Goal: Communication & Community: Answer question/provide support

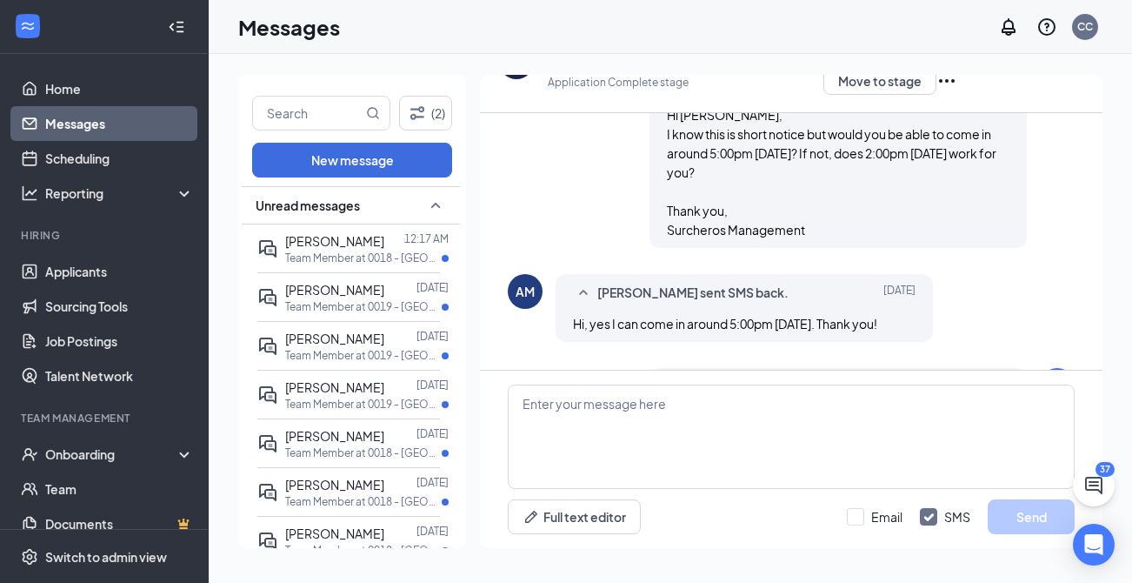
scroll to position [942, 0]
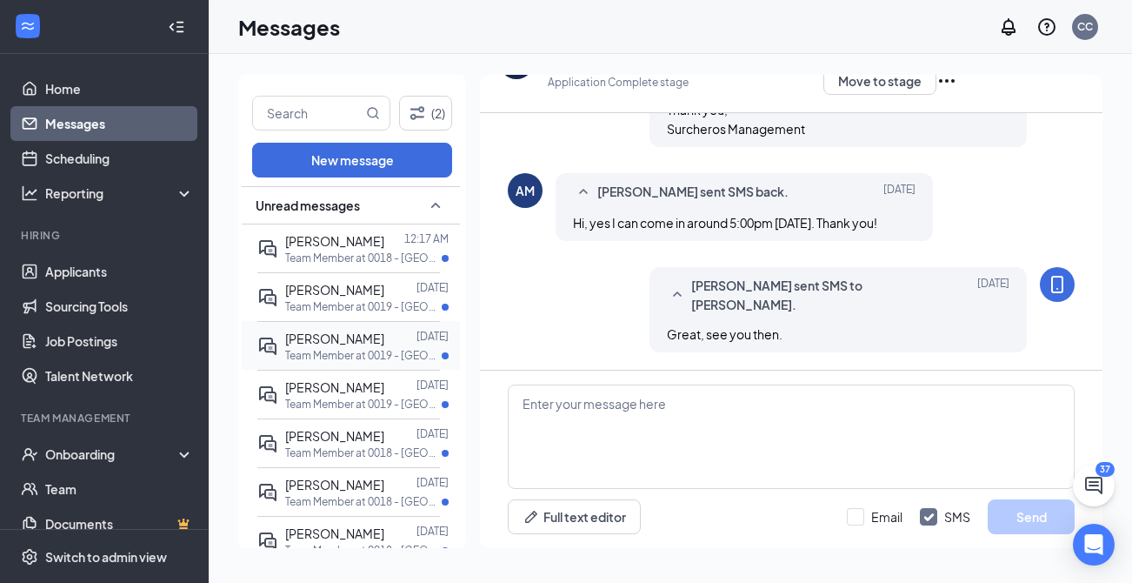
click at [377, 363] on p "Team Member at 0019 - [GEOGRAPHIC_DATA] ([GEOGRAPHIC_DATA]), [GEOGRAPHIC_DATA]" at bounding box center [363, 355] width 157 height 15
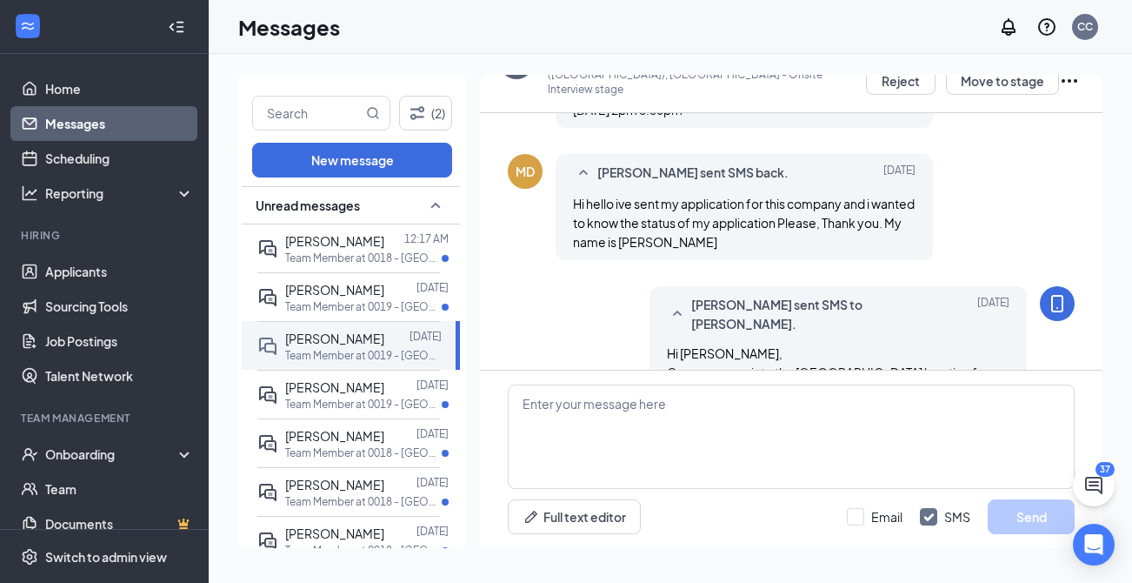
scroll to position [785, 0]
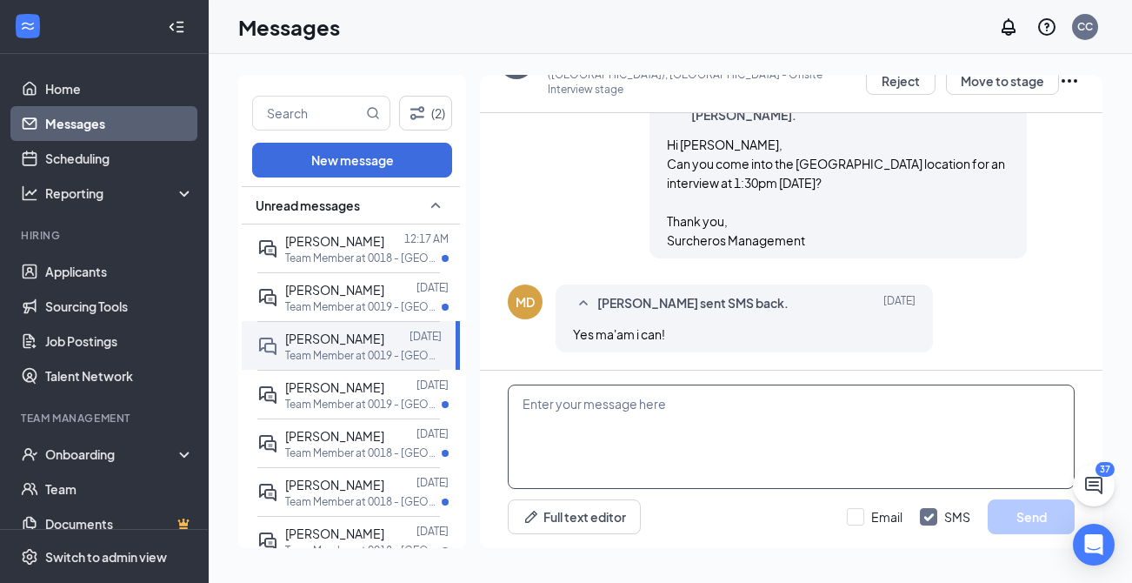
click at [637, 427] on textarea at bounding box center [791, 436] width 567 height 104
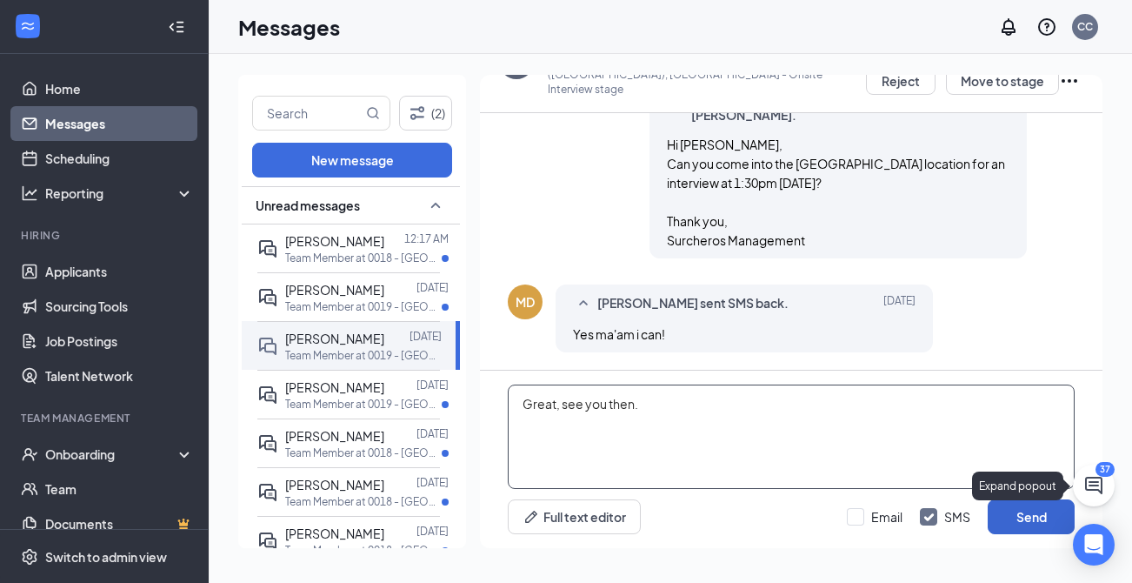
type textarea "Great, see you then."
click at [1028, 518] on button "Send" at bounding box center [1031, 516] width 87 height 35
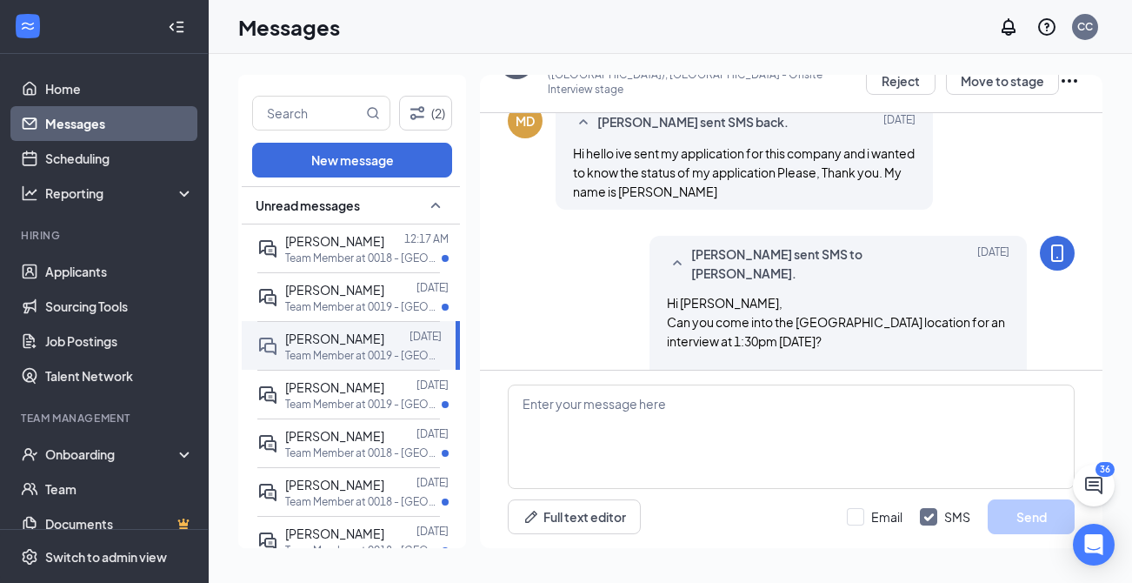
scroll to position [623, 0]
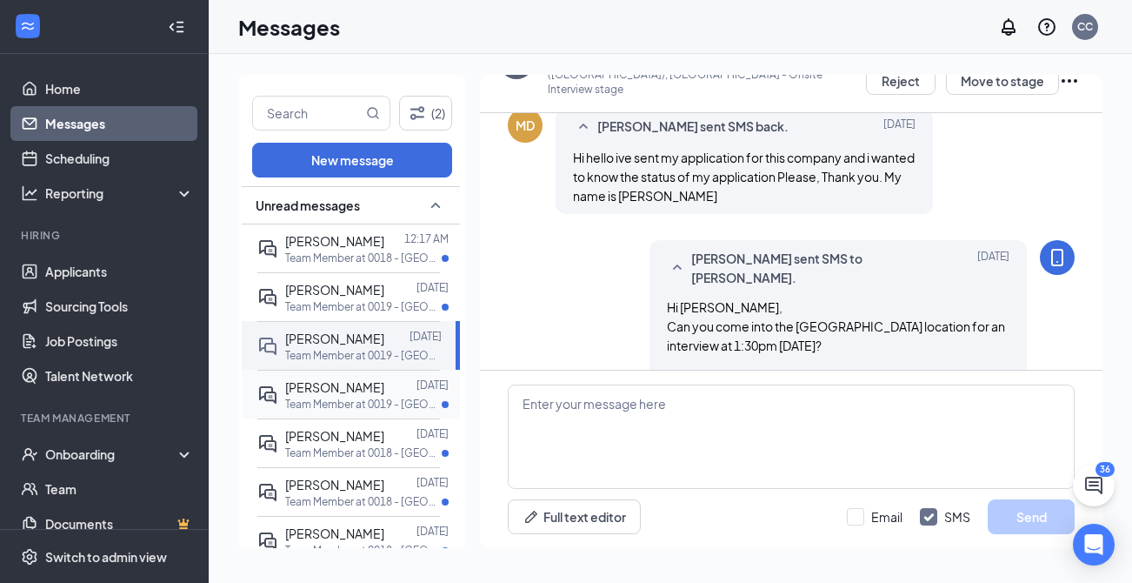
click at [366, 395] on span "[PERSON_NAME]" at bounding box center [334, 387] width 99 height 16
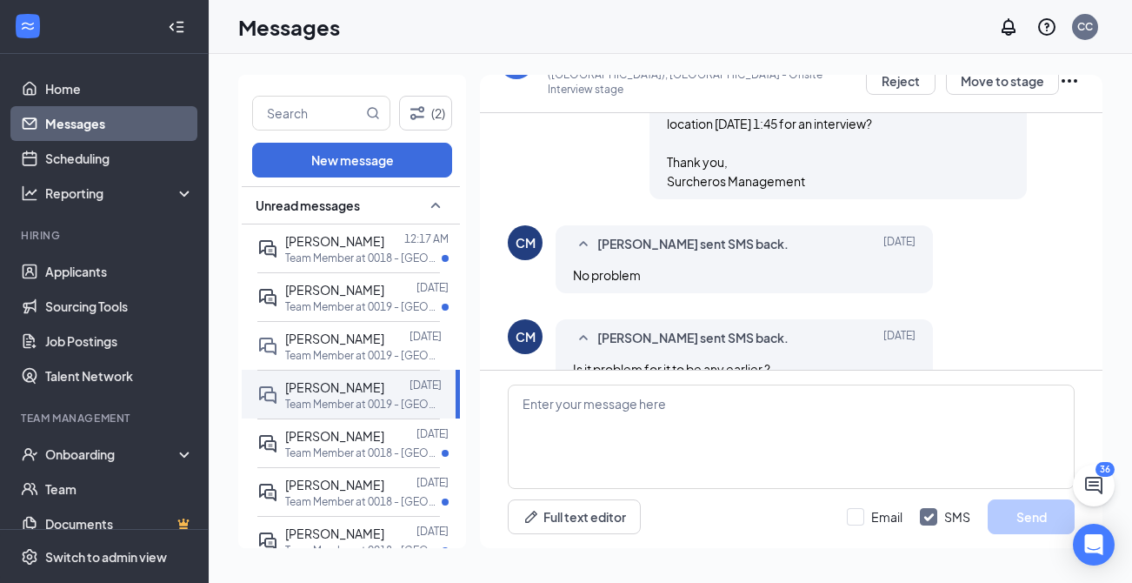
scroll to position [739, 0]
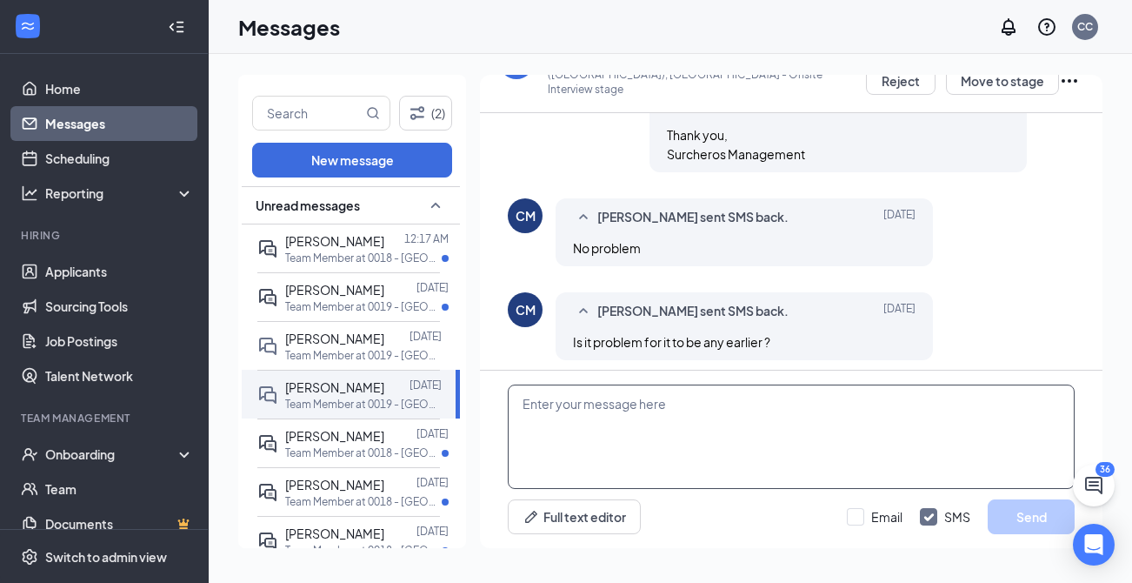
click at [587, 458] on textarea at bounding box center [791, 436] width 567 height 104
type textarea "Can you come at 1:00?"
click at [1034, 521] on button "Send" at bounding box center [1031, 516] width 87 height 35
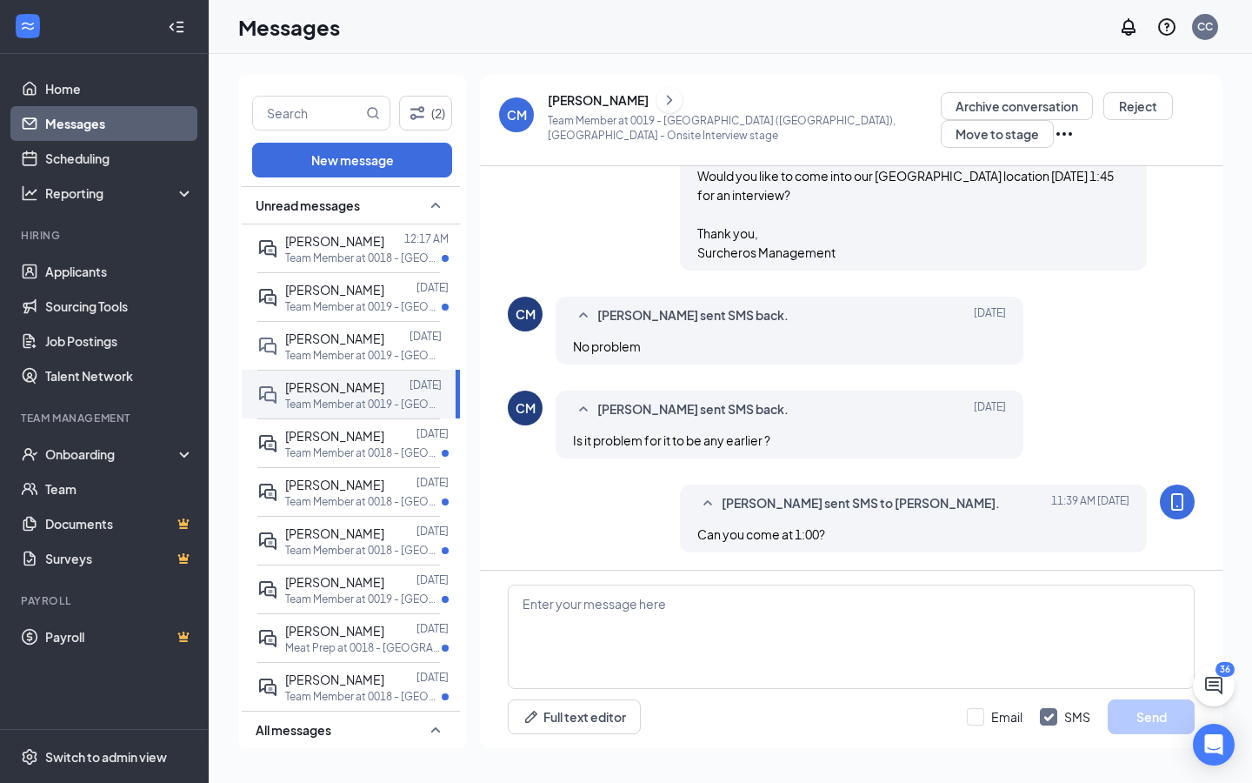
scroll to position [586, 0]
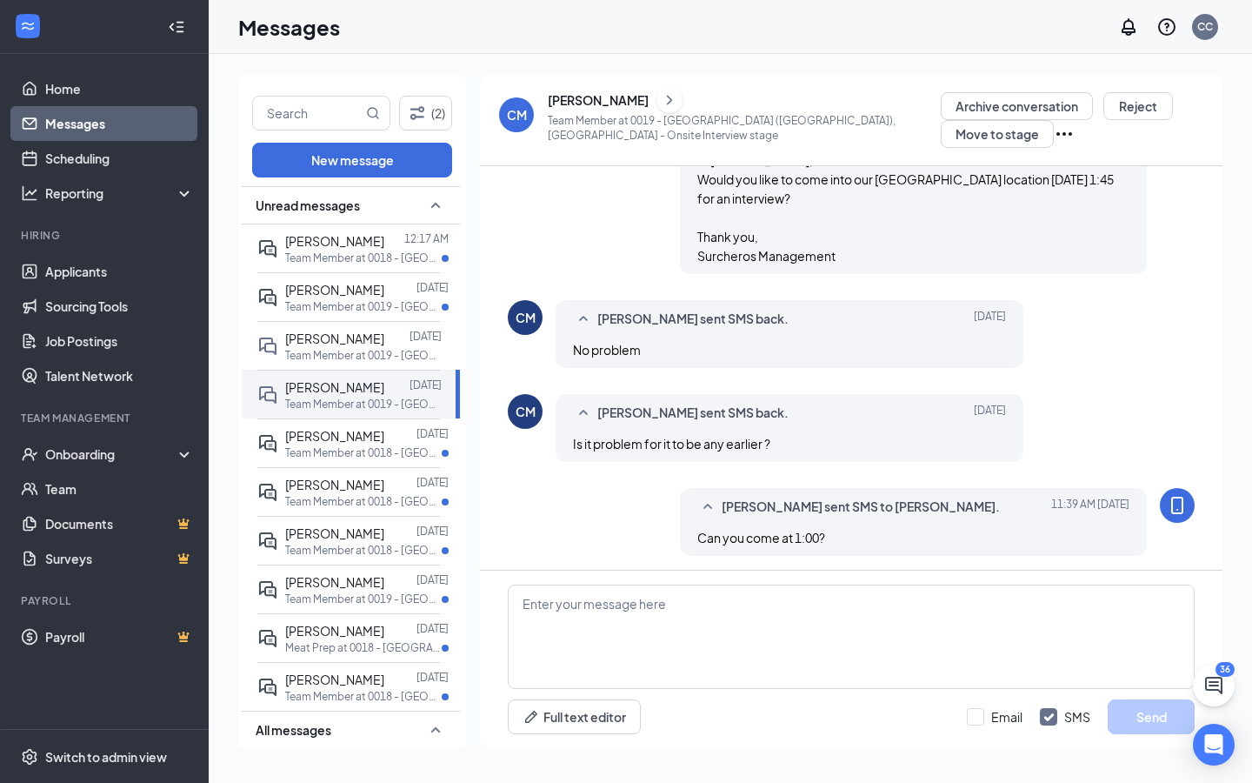
click at [678, 97] on icon "ChevronRight" at bounding box center [669, 100] width 17 height 21
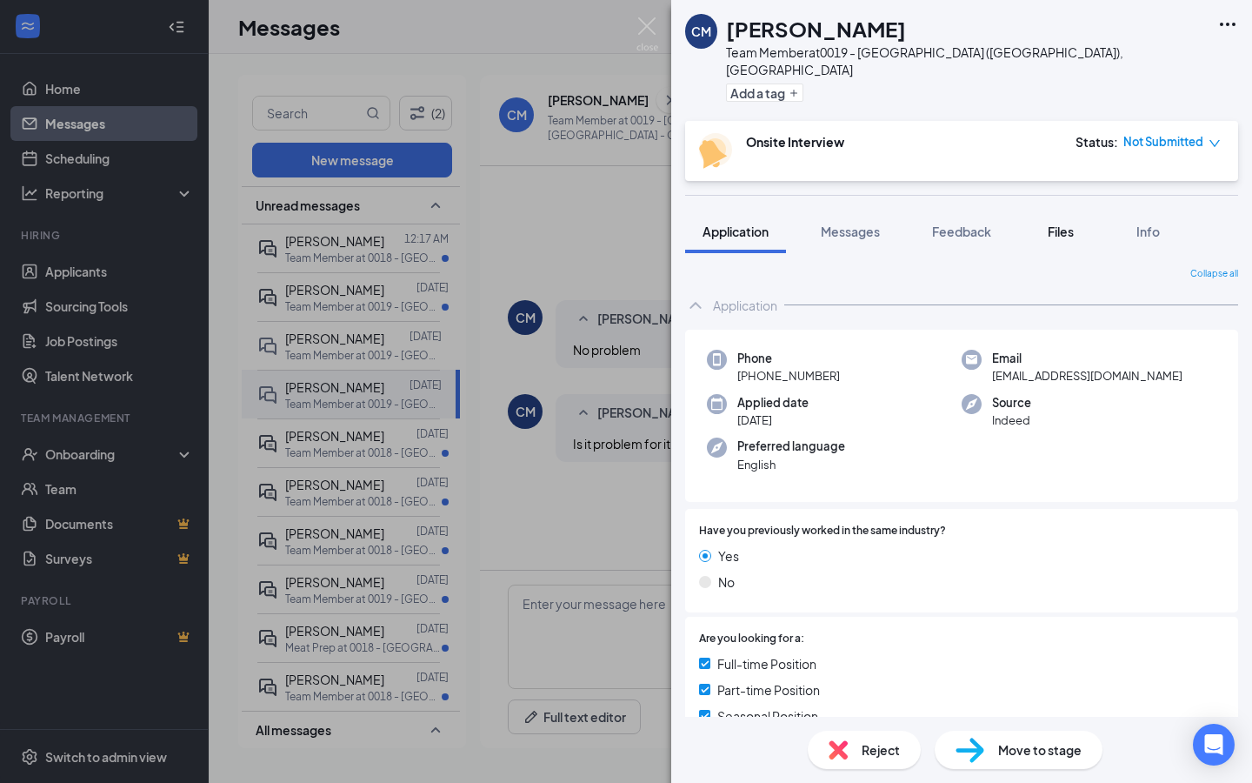
click at [1048, 223] on div "Files" at bounding box center [1060, 231] width 35 height 17
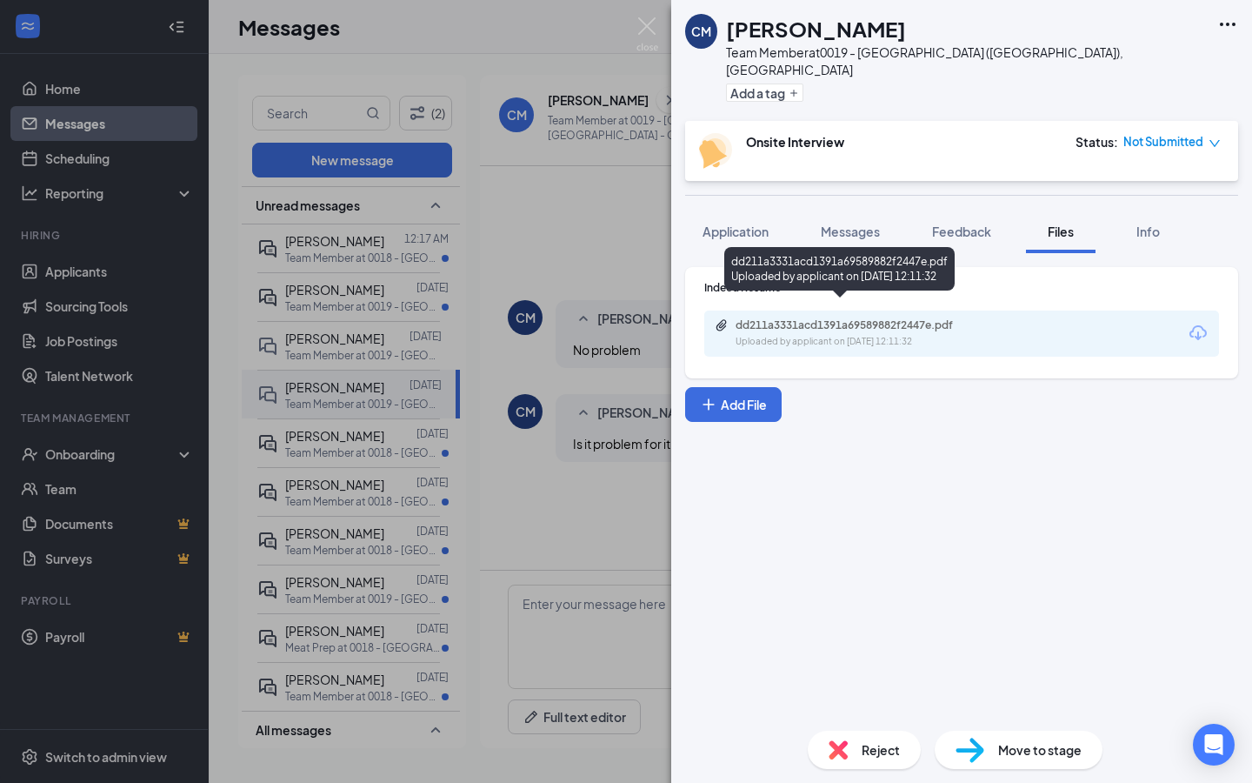
click at [867, 318] on div "dd211a3331acd1391a69589882f2447e.pdf" at bounding box center [857, 325] width 243 height 14
click at [642, 33] on img at bounding box center [648, 34] width 22 height 34
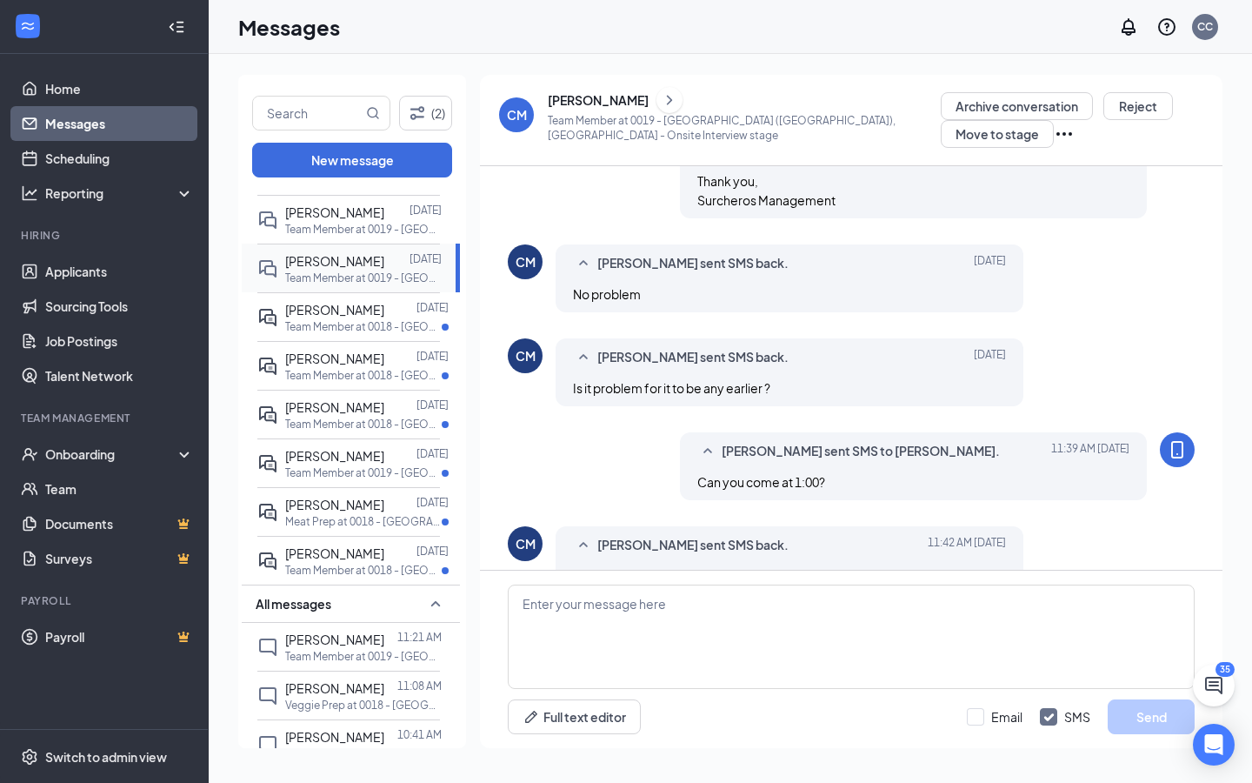
scroll to position [136, 0]
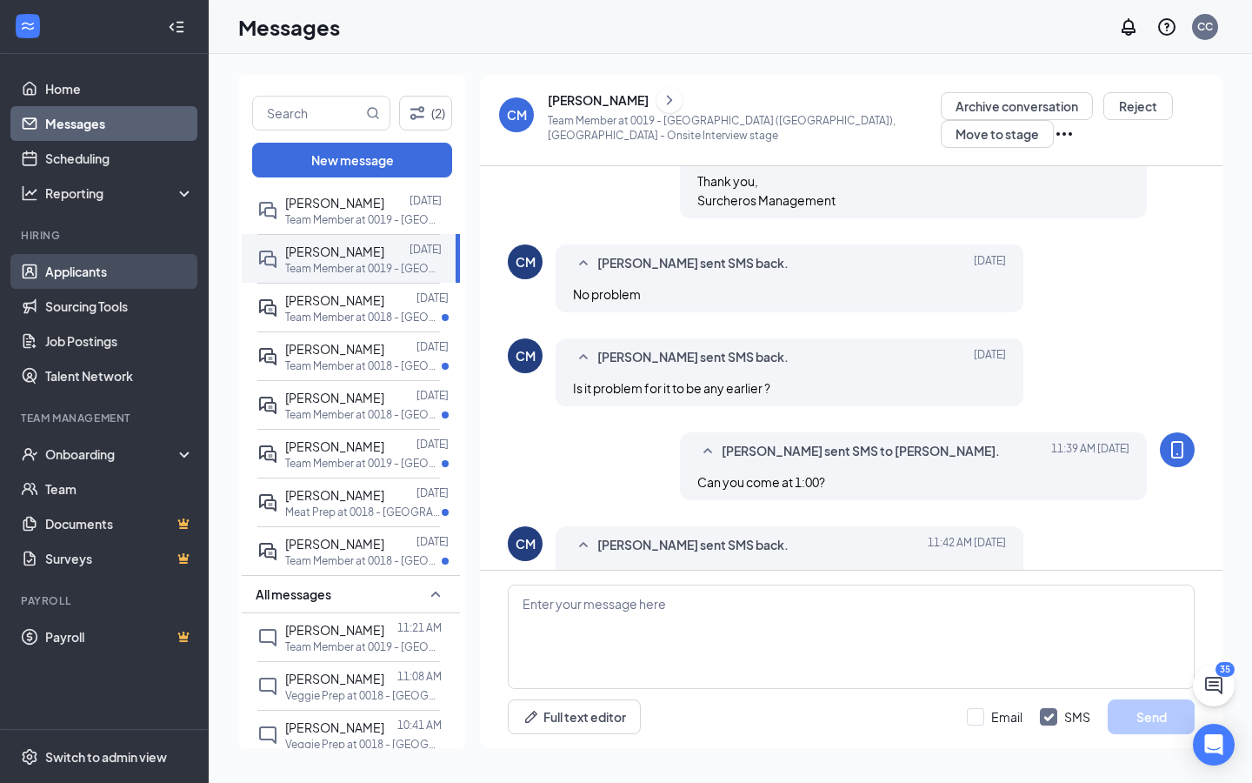
click at [143, 281] on link "Applicants" at bounding box center [119, 271] width 149 height 35
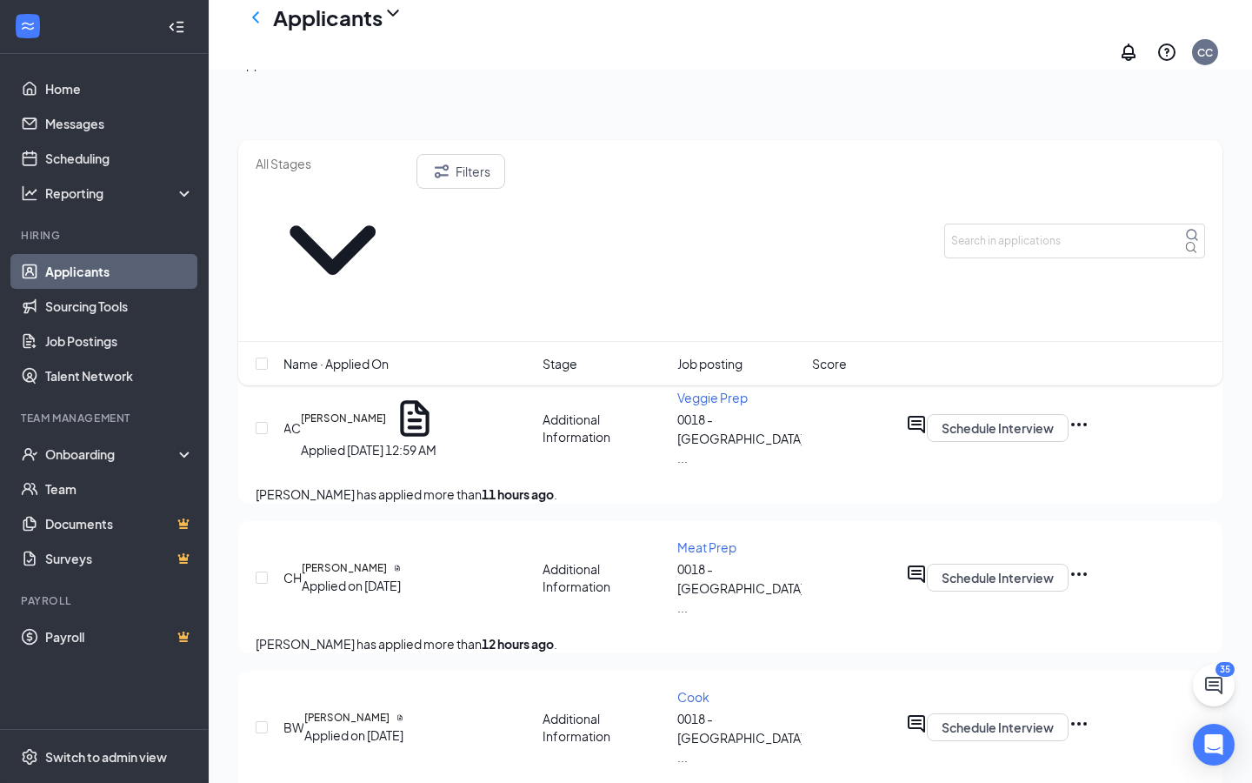
scroll to position [338, 0]
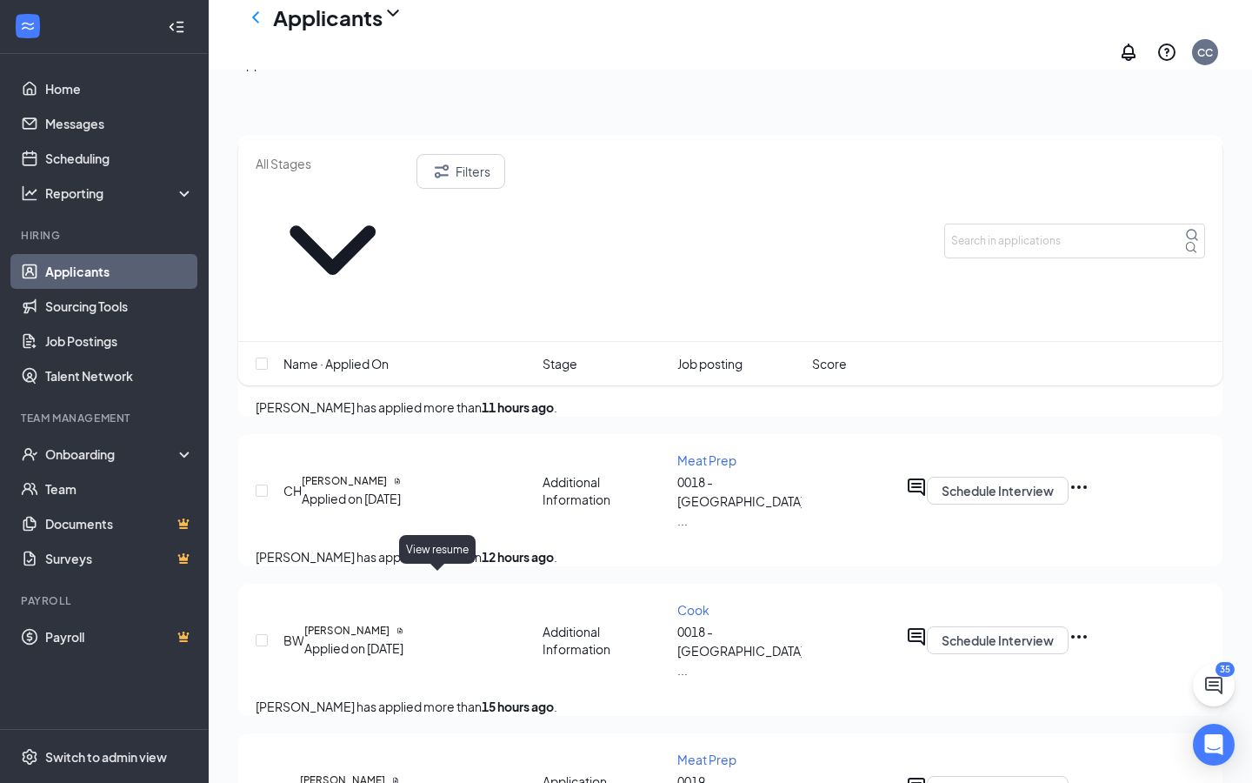
click at [397, 582] on icon "Document" at bounding box center [395, 780] width 4 height 6
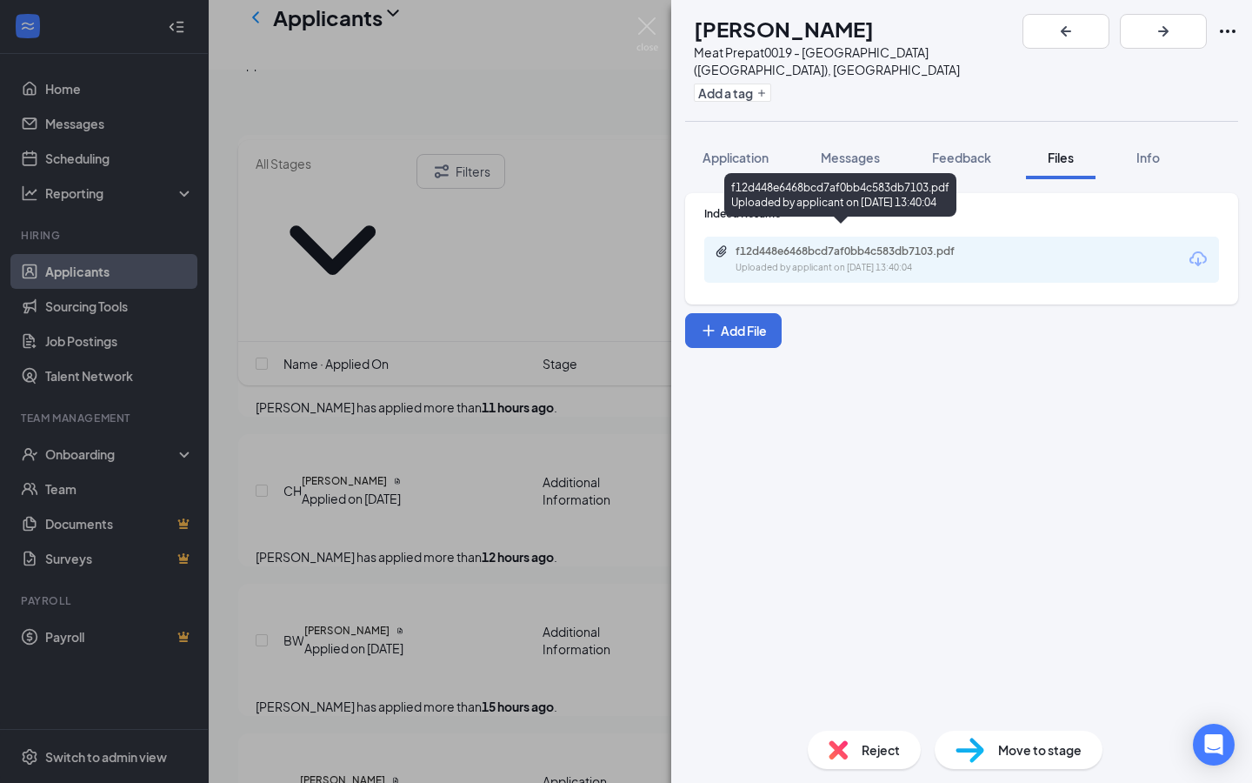
click at [837, 244] on div "f12d448e6468bcd7af0bb4c583db7103.pdf" at bounding box center [857, 251] width 243 height 14
click at [851, 149] on div "Messages" at bounding box center [850, 157] width 59 height 17
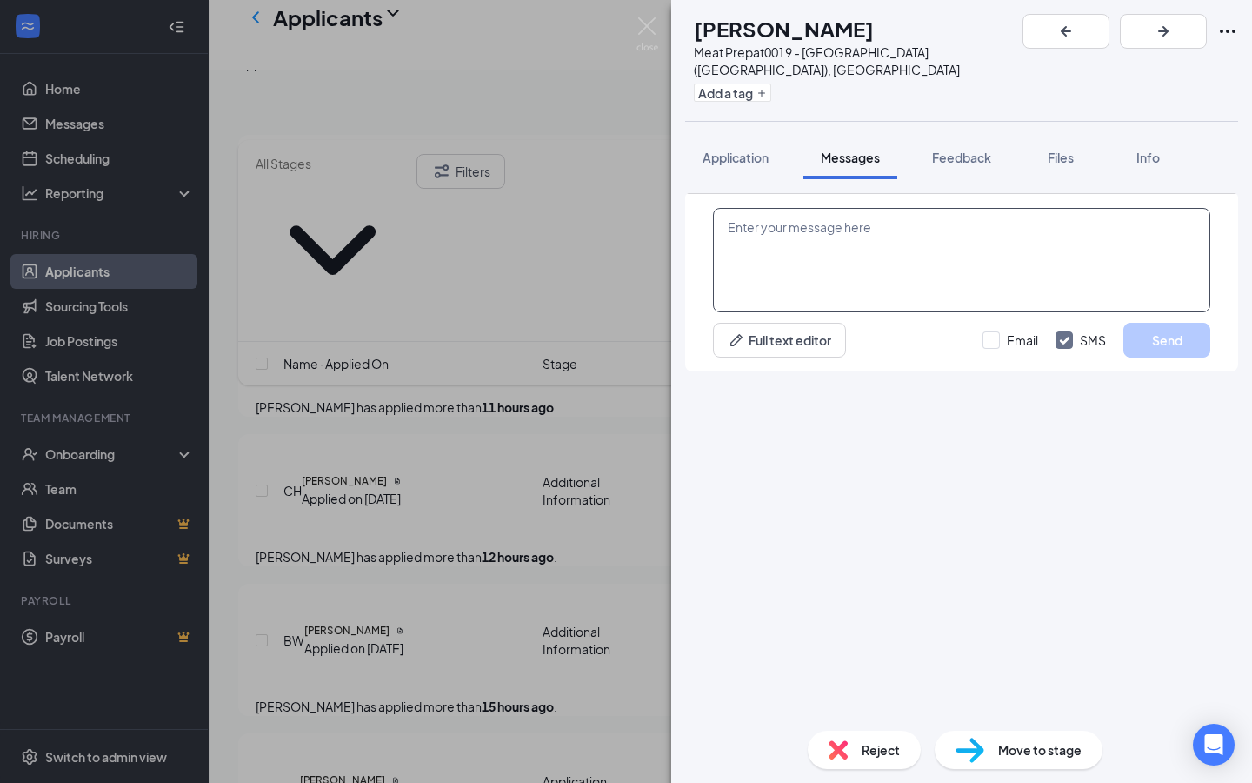
click at [851, 312] on textarea at bounding box center [961, 260] width 497 height 104
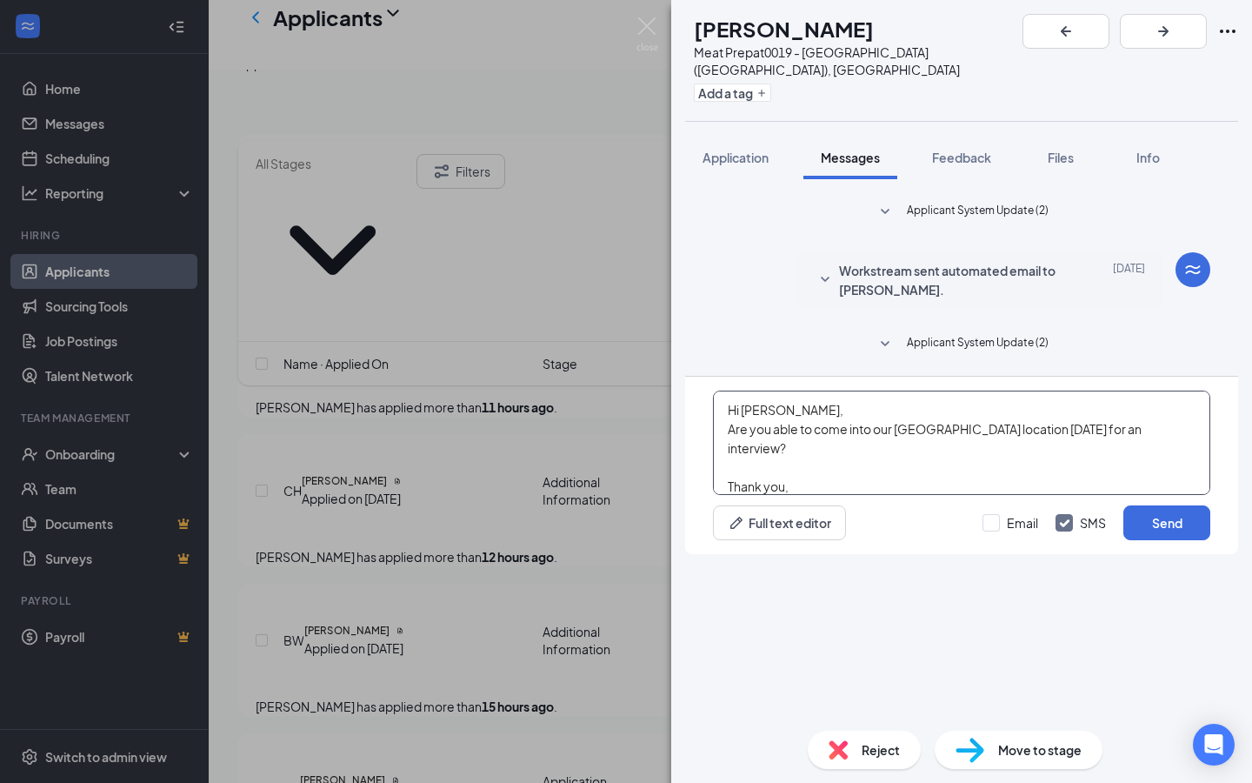
click at [1131, 495] on textarea "Hi [PERSON_NAME], Are you able to come into our [GEOGRAPHIC_DATA] location [DAT…" at bounding box center [961, 442] width 497 height 104
click at [1050, 495] on textarea "Hi [PERSON_NAME], Are you able to come into our [GEOGRAPHIC_DATA] location [DAT…" at bounding box center [961, 442] width 497 height 104
type textarea "Hi [PERSON_NAME], Are you able to come into our [GEOGRAPHIC_DATA] location [DAT…"
click at [1131, 540] on button "Send" at bounding box center [1166, 522] width 87 height 35
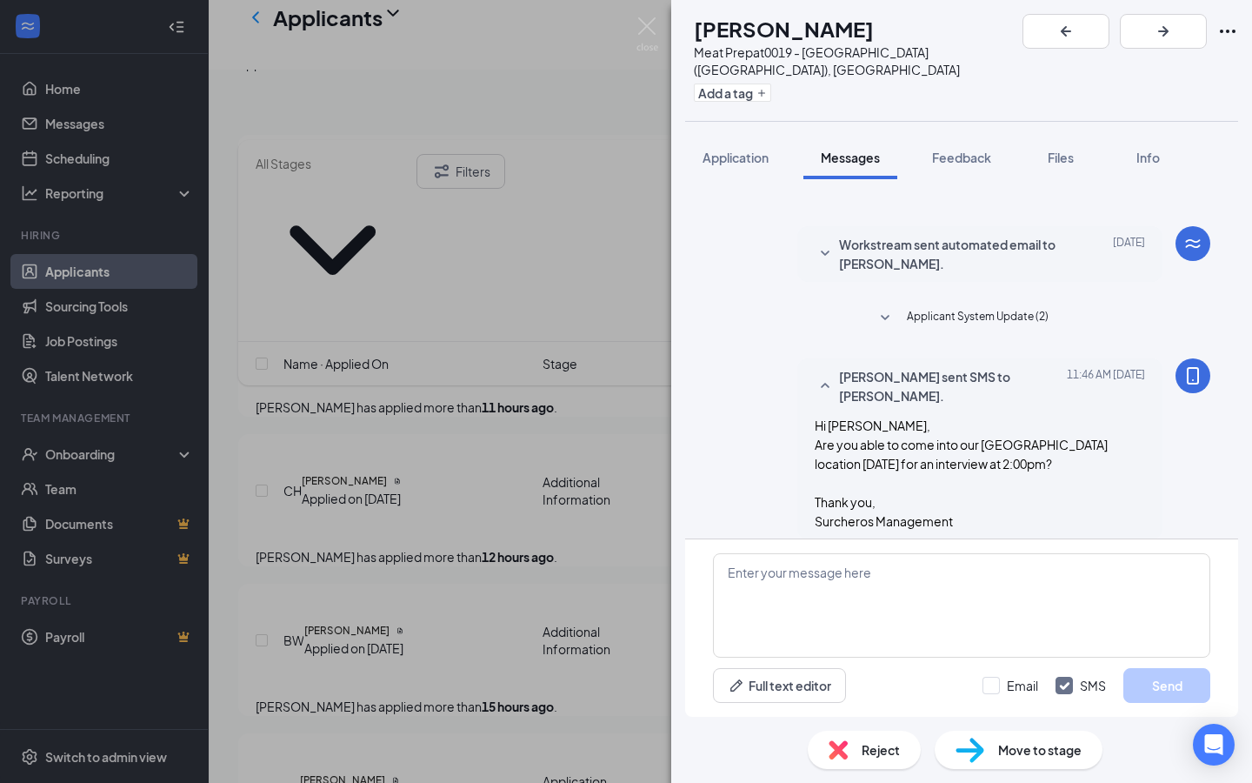
scroll to position [27, 0]
click at [648, 26] on img at bounding box center [648, 34] width 22 height 34
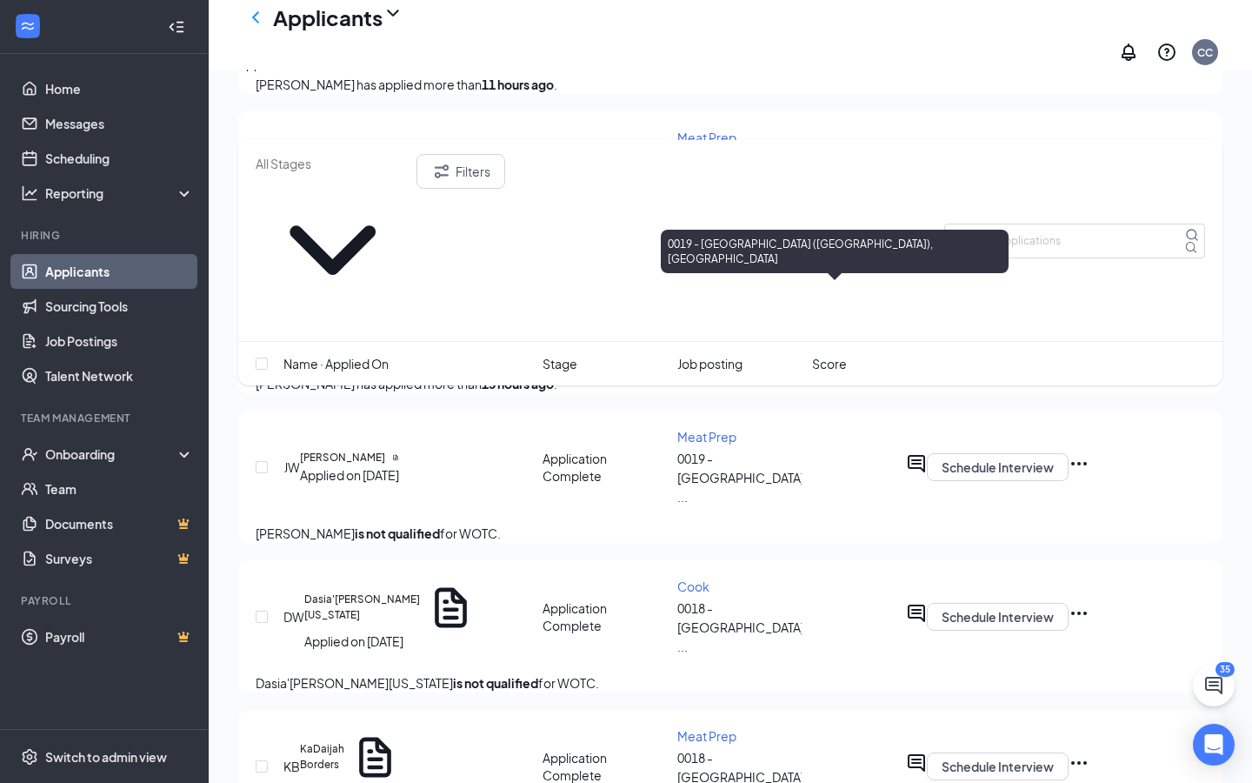
scroll to position [660, 0]
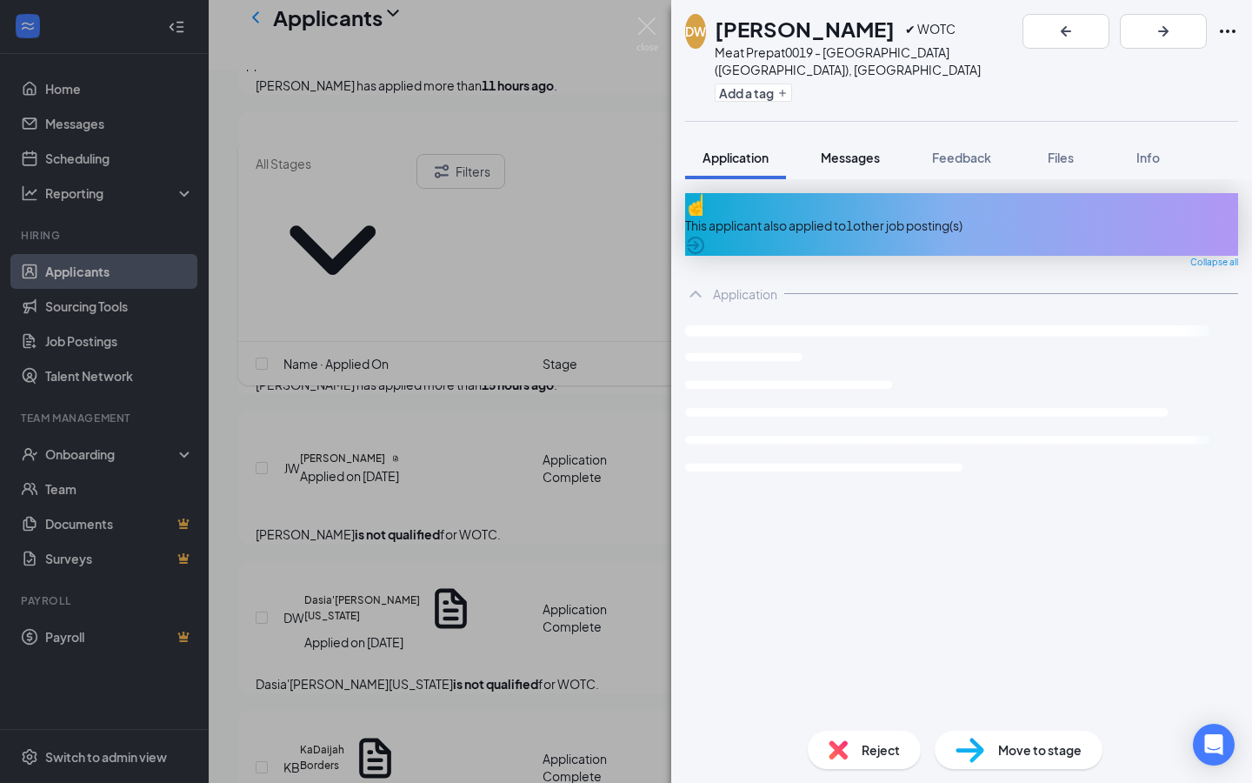
click at [834, 150] on span "Messages" at bounding box center [850, 158] width 59 height 16
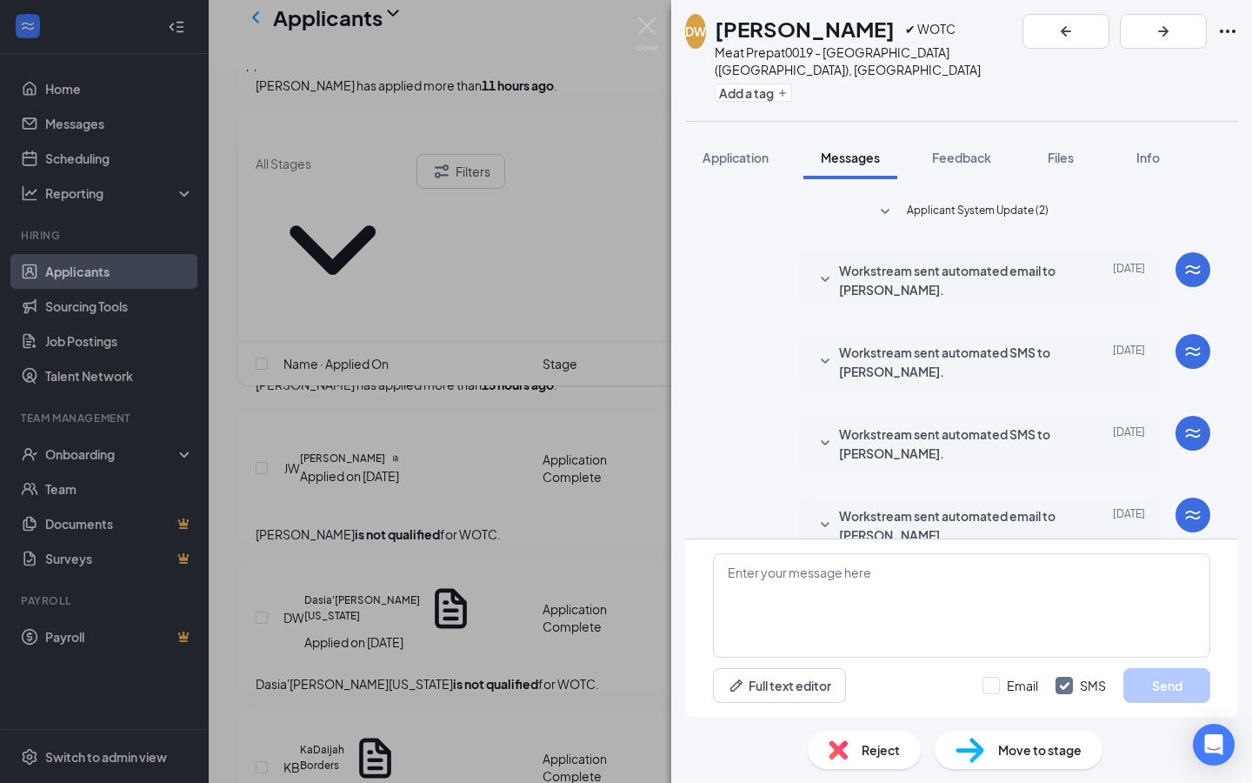
scroll to position [65, 0]
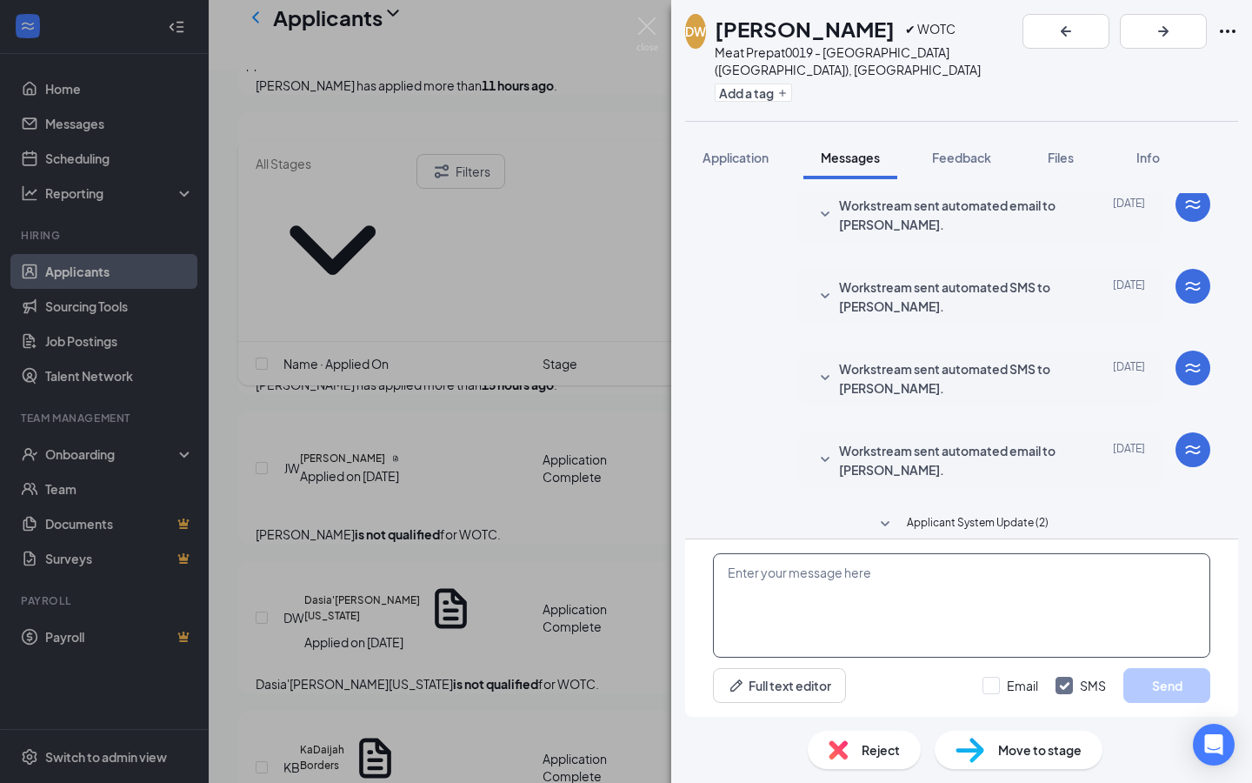
click at [940, 582] on textarea at bounding box center [961, 605] width 497 height 104
click at [640, 25] on img at bounding box center [648, 34] width 22 height 34
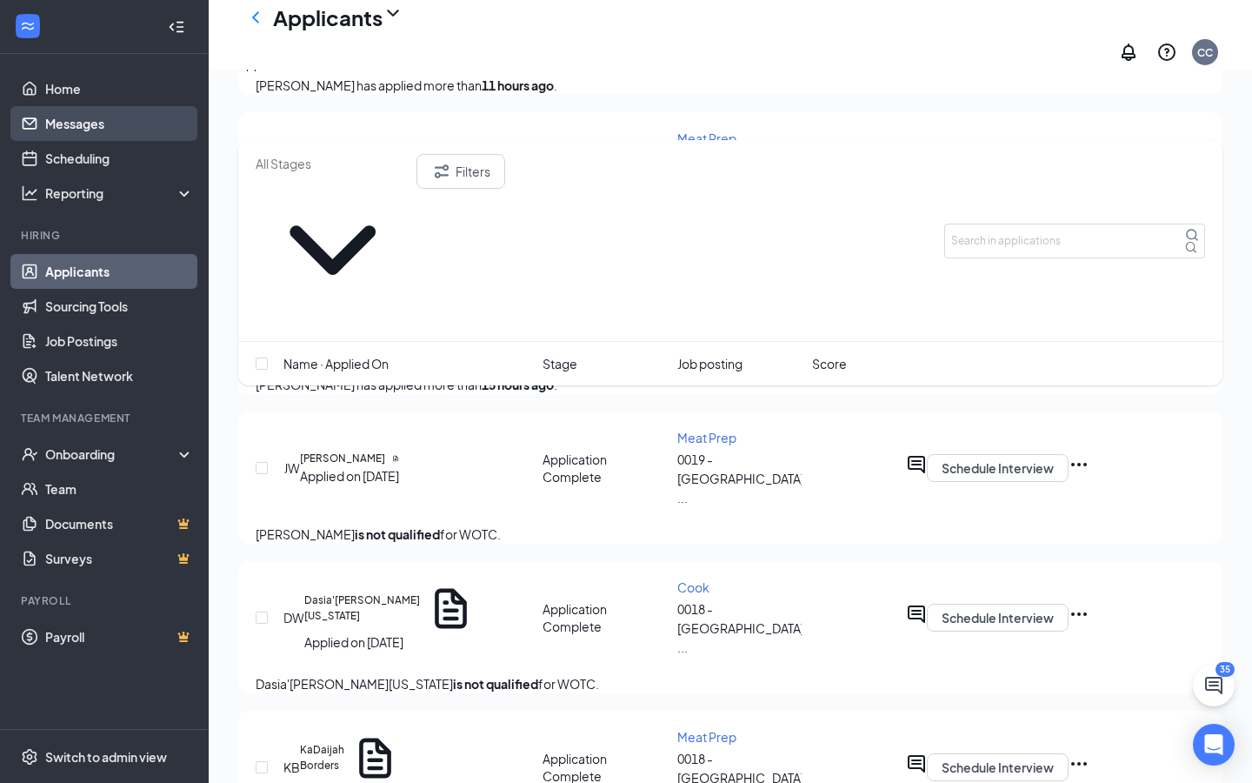
click at [61, 131] on link "Messages" at bounding box center [119, 123] width 149 height 35
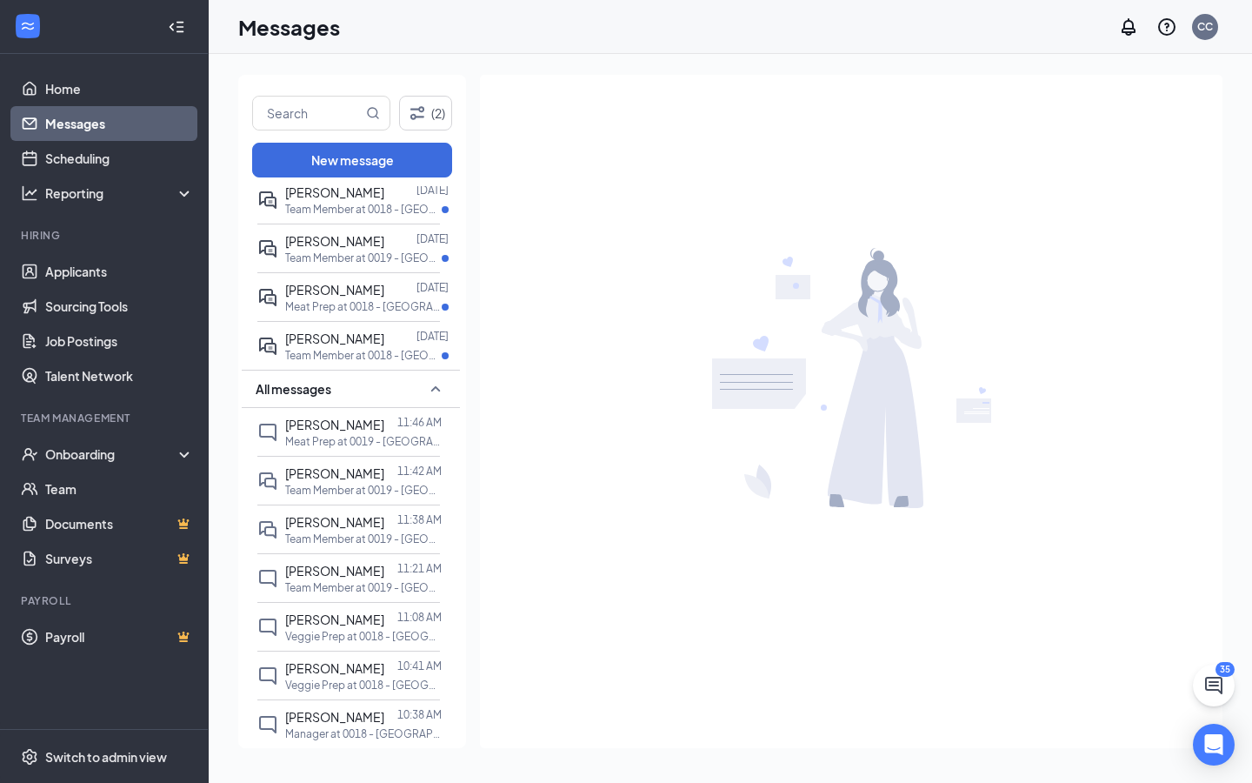
scroll to position [303, 0]
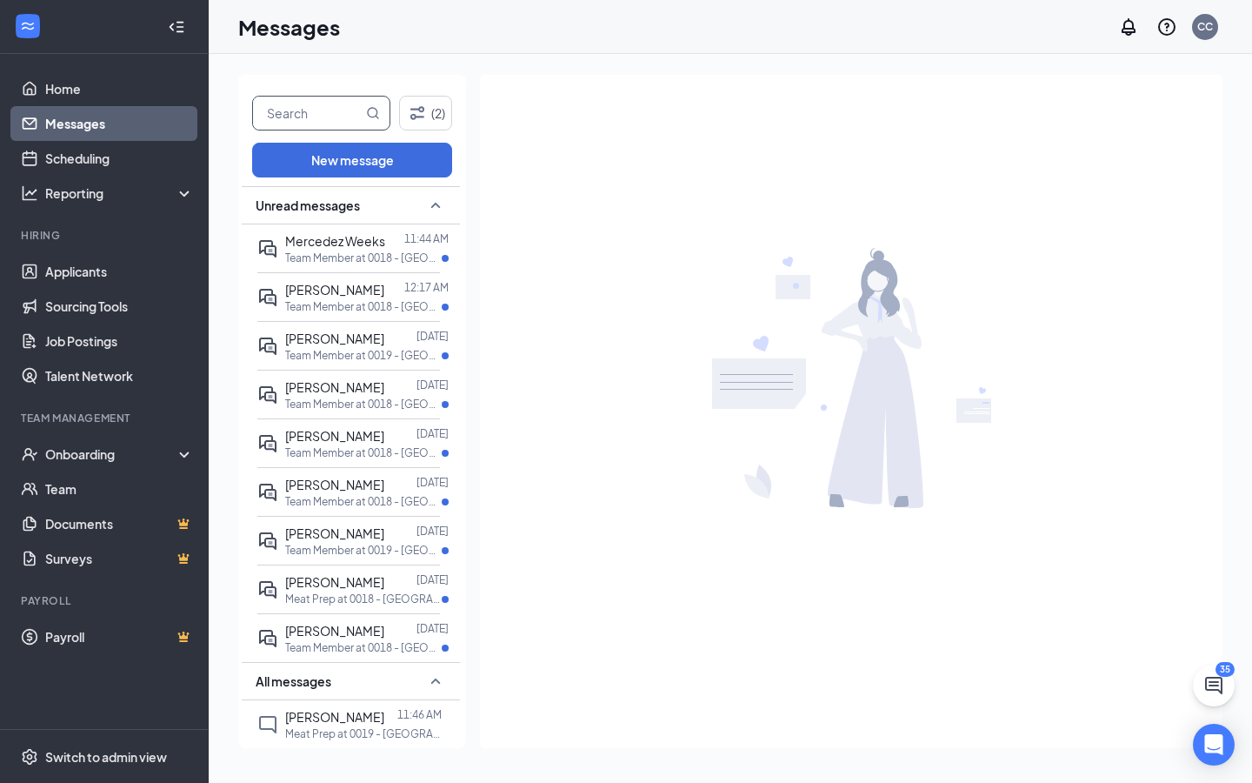
click at [278, 116] on input "text" at bounding box center [308, 113] width 110 height 33
type input "davonte"
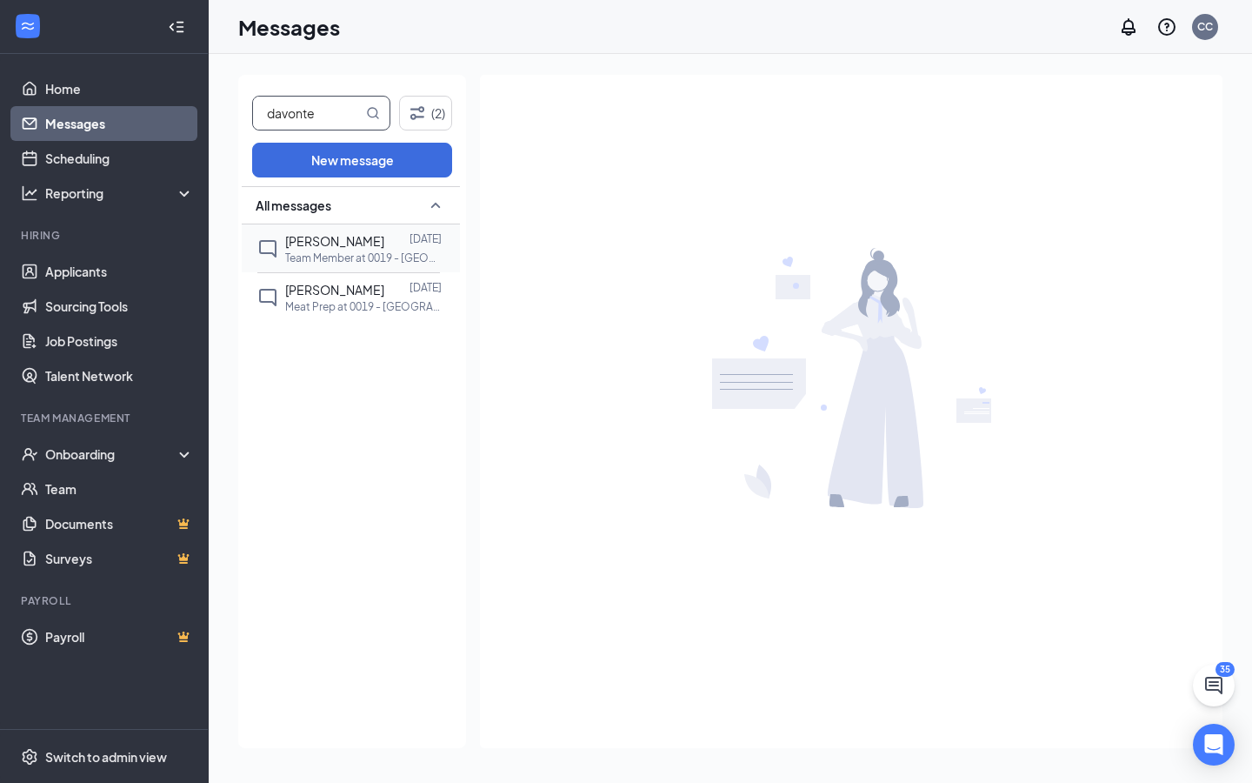
click at [351, 255] on p "Team Member at 0019 - [GEOGRAPHIC_DATA] ([GEOGRAPHIC_DATA]), [GEOGRAPHIC_DATA]" at bounding box center [363, 257] width 157 height 15
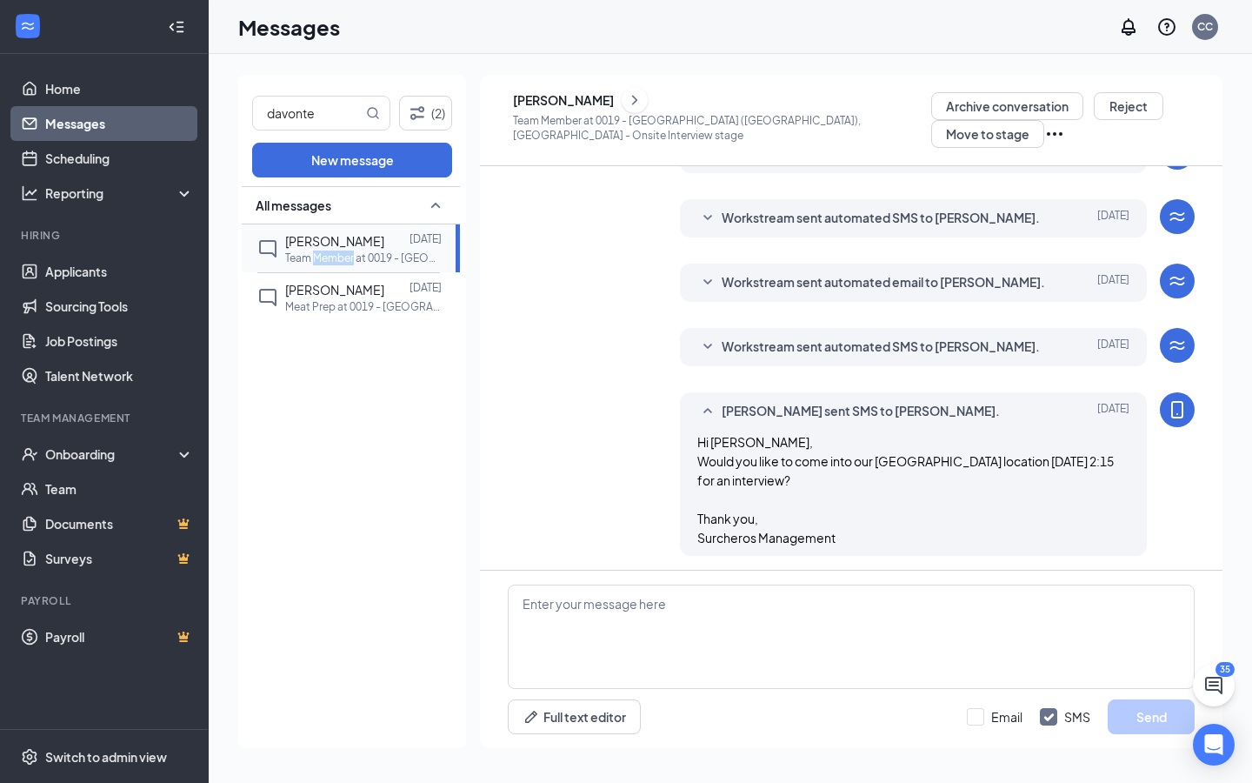
scroll to position [209, 0]
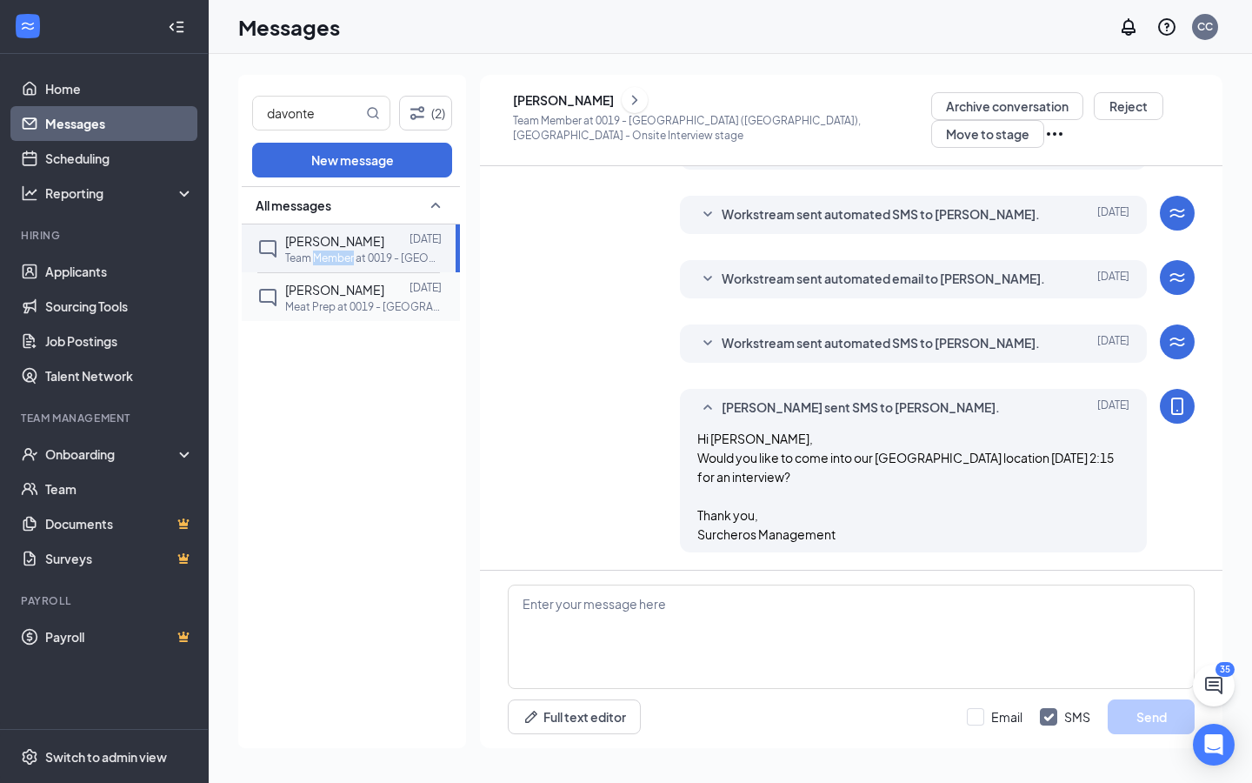
click at [374, 291] on span "[PERSON_NAME]" at bounding box center [334, 290] width 99 height 16
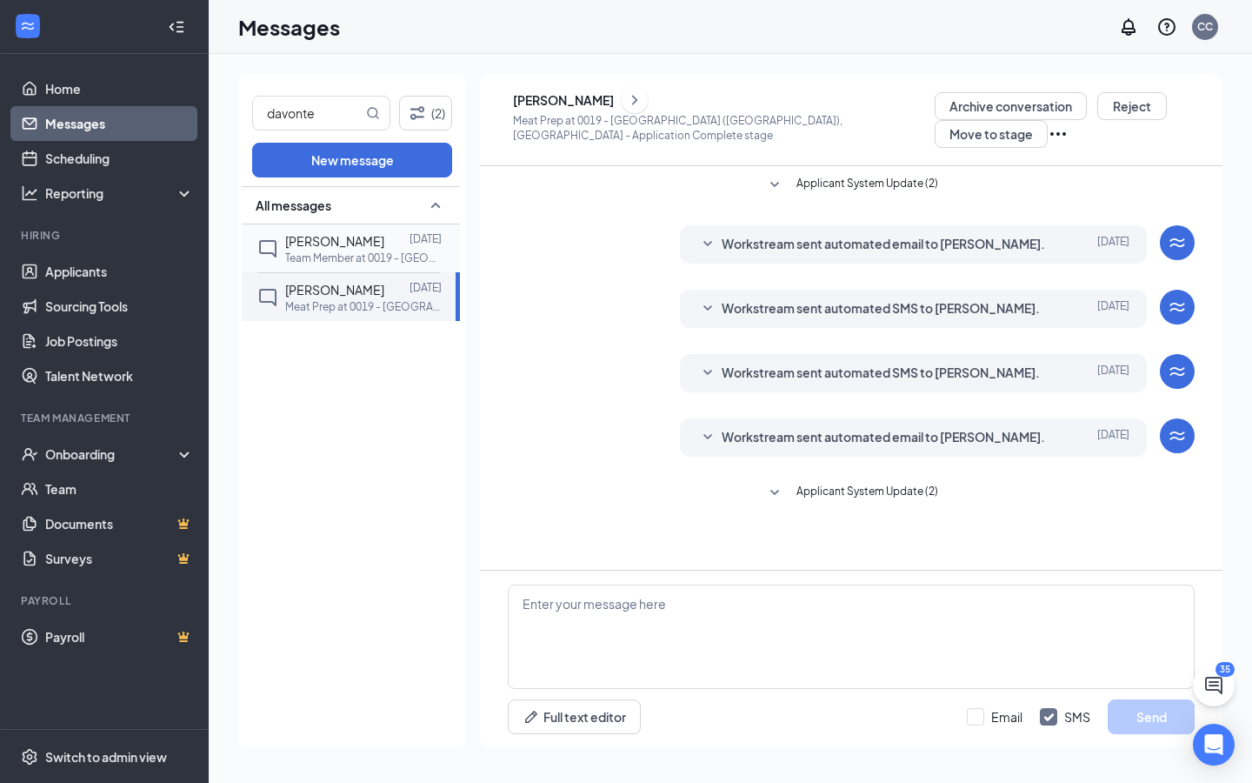
click at [400, 237] on div at bounding box center [396, 240] width 25 height 19
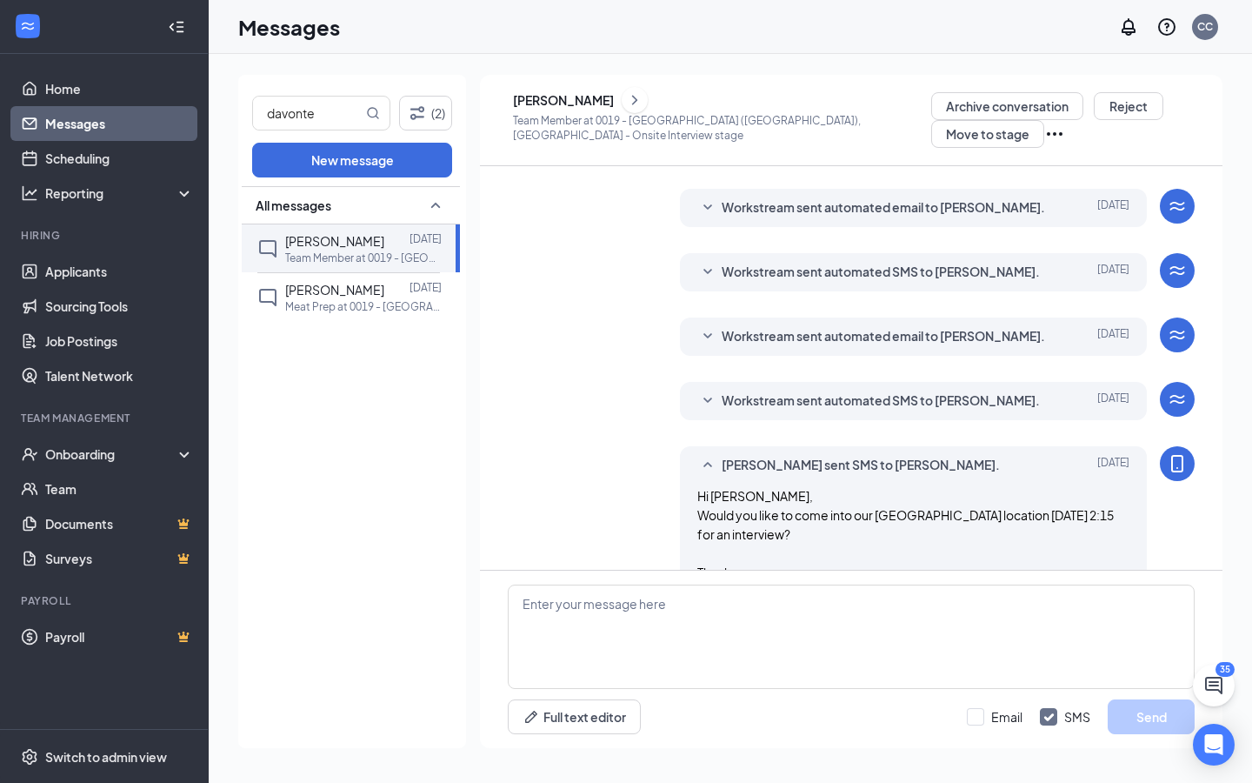
scroll to position [209, 0]
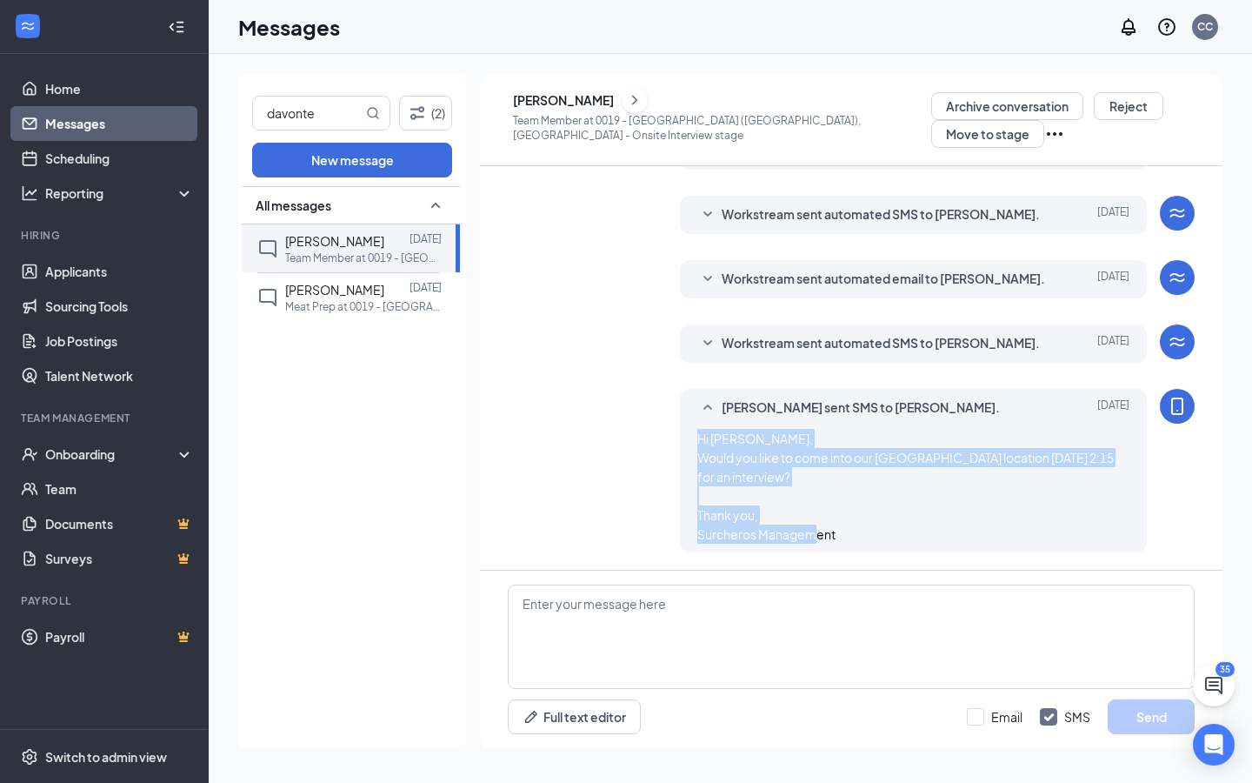
drag, startPoint x: 692, startPoint y: 435, endPoint x: 876, endPoint y: 543, distance: 213.3
click at [876, 543] on div "[PERSON_NAME] sent SMS to [PERSON_NAME]. [DATE] Hi Davonte, Would you like to c…" at bounding box center [914, 470] width 468 height 163
copy span "Hi [PERSON_NAME], Would you like to come into our [GEOGRAPHIC_DATA] location [D…"
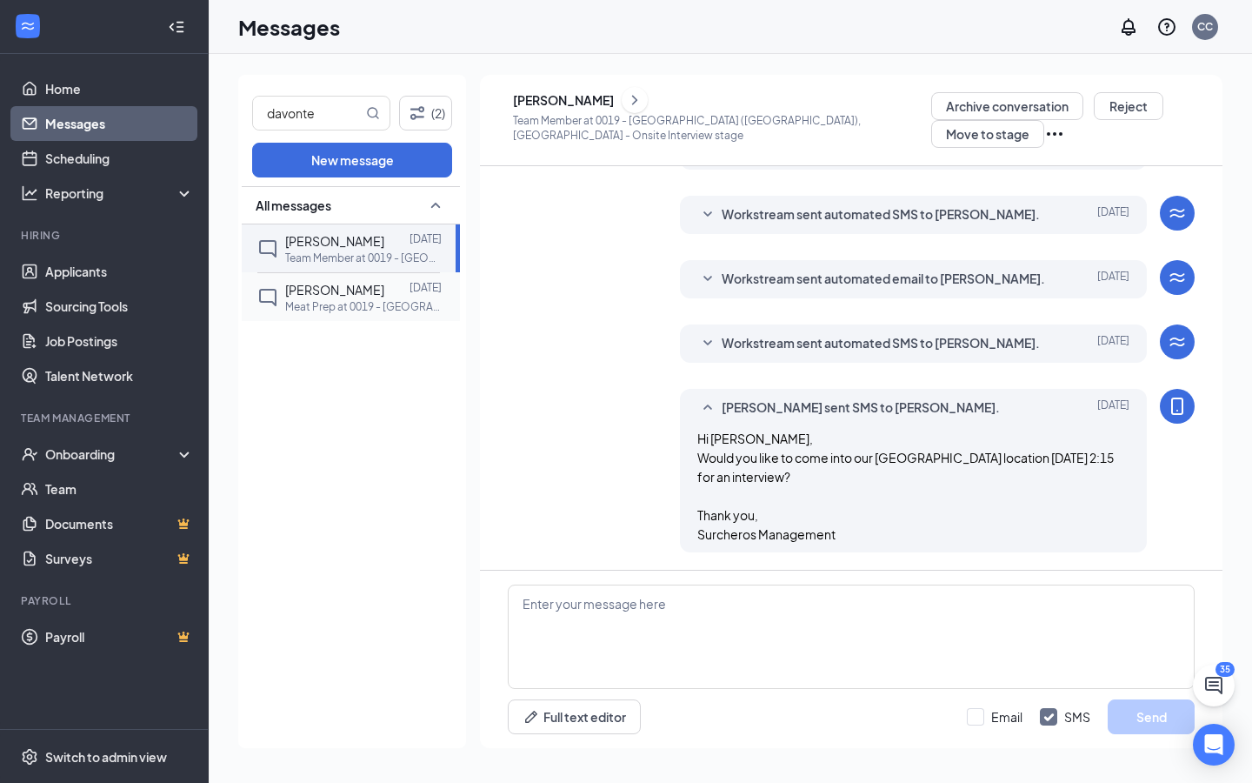
click at [364, 285] on span "[PERSON_NAME]" at bounding box center [334, 290] width 99 height 16
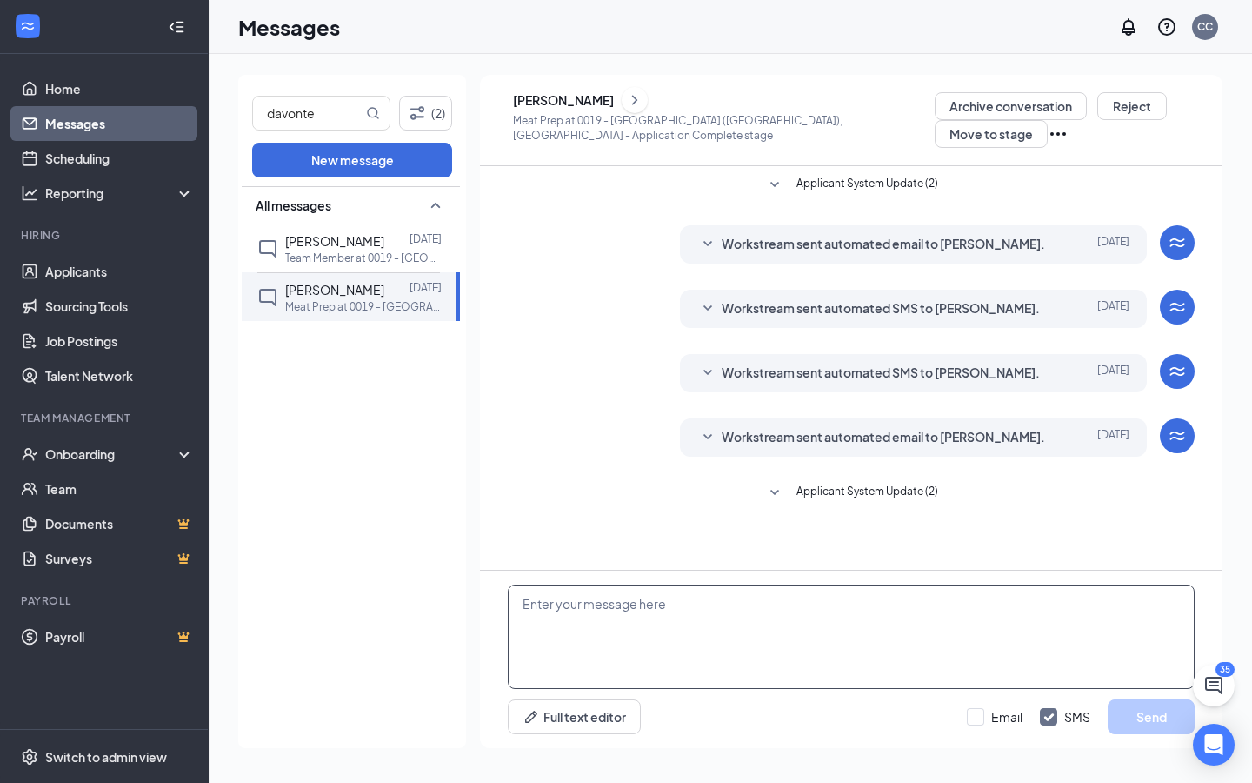
click at [657, 582] on textarea at bounding box center [851, 636] width 687 height 104
paste textarea "Hi [PERSON_NAME], Would you like to come into our [GEOGRAPHIC_DATA] location [D…"
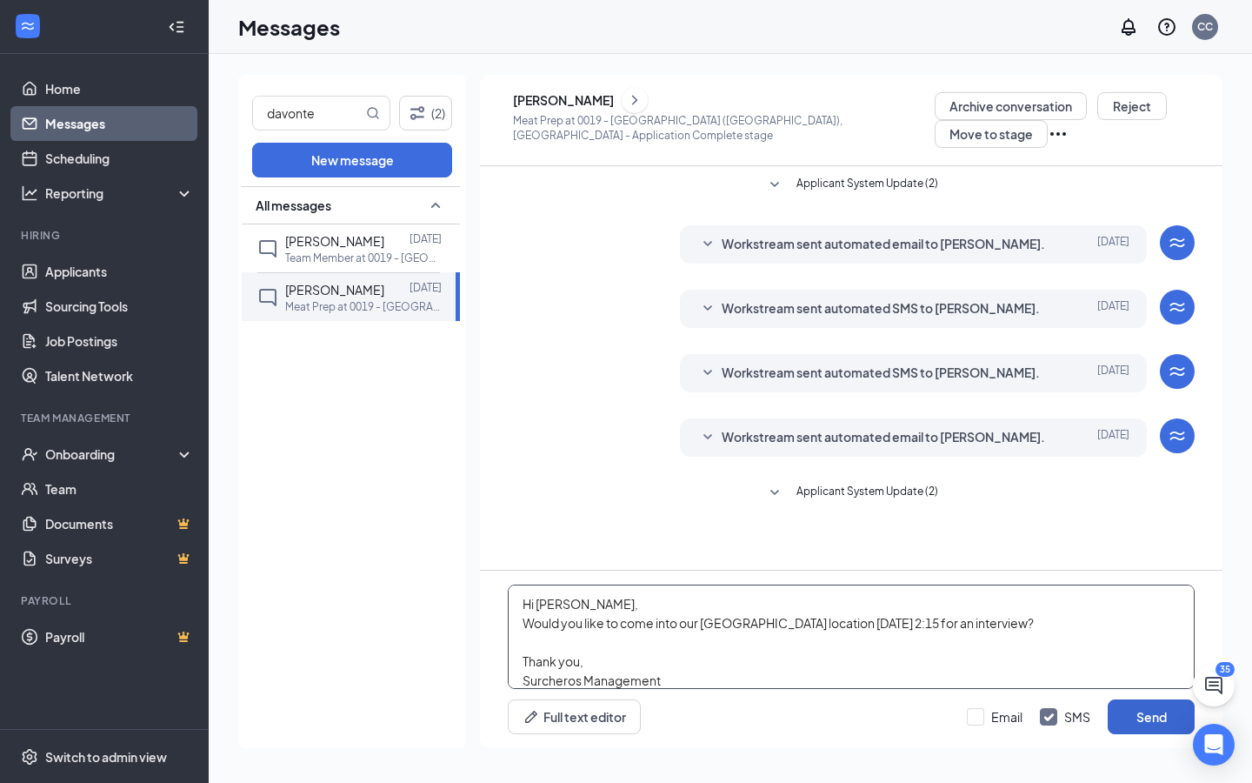
type textarea "Hi [PERSON_NAME], Would you like to come into our [GEOGRAPHIC_DATA] location [D…"
click at [1131, 582] on button "Send" at bounding box center [1151, 716] width 87 height 35
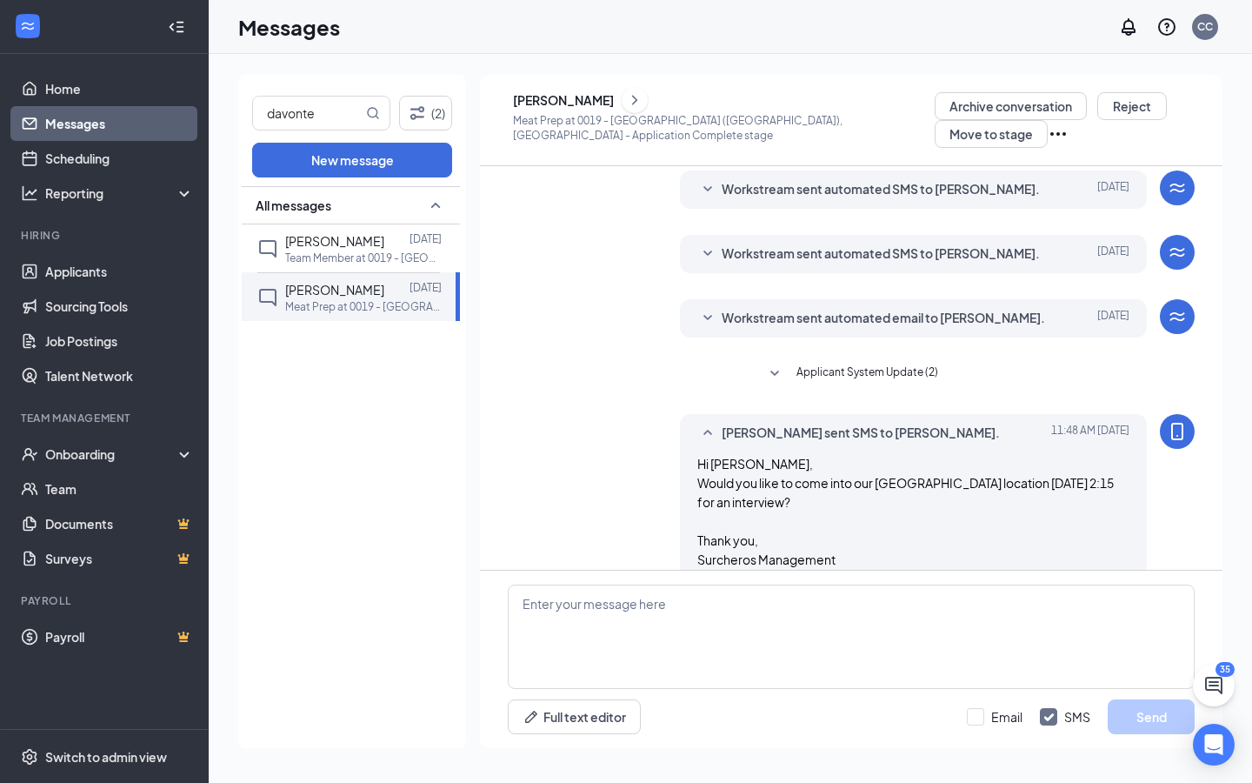
scroll to position [144, 0]
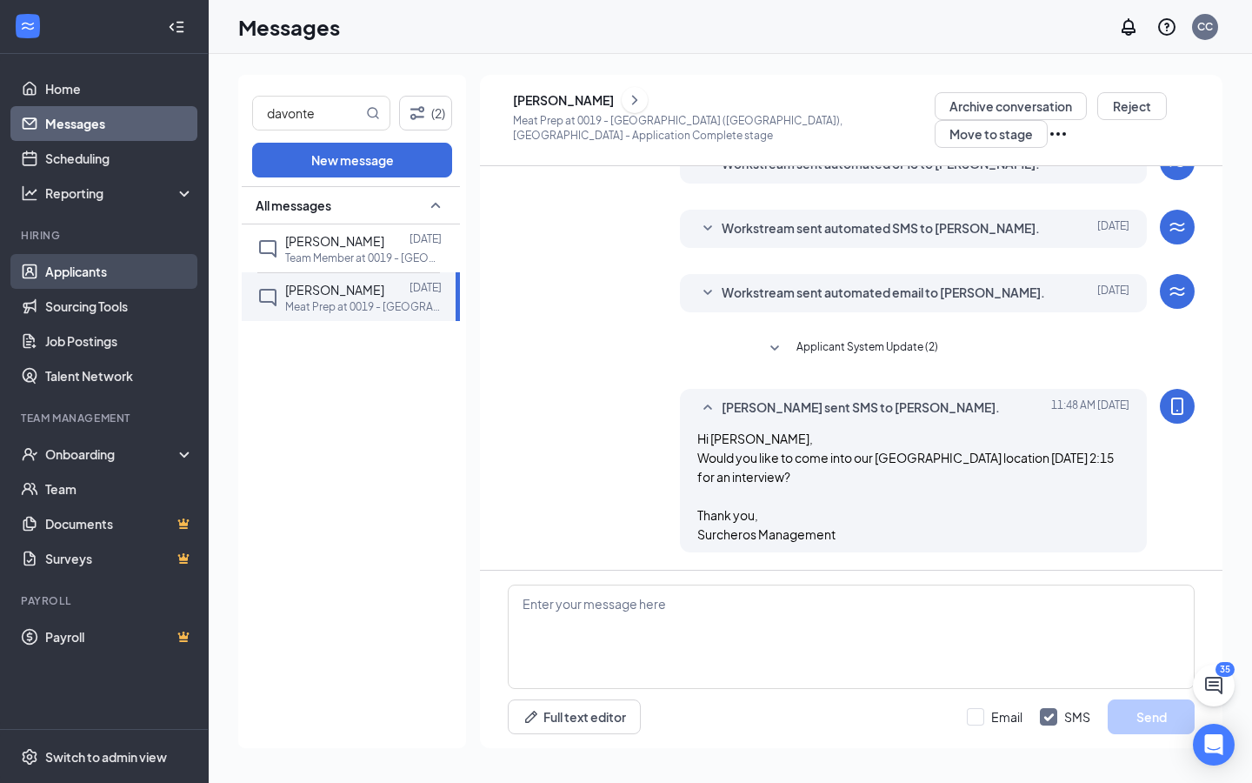
click at [80, 279] on link "Applicants" at bounding box center [119, 271] width 149 height 35
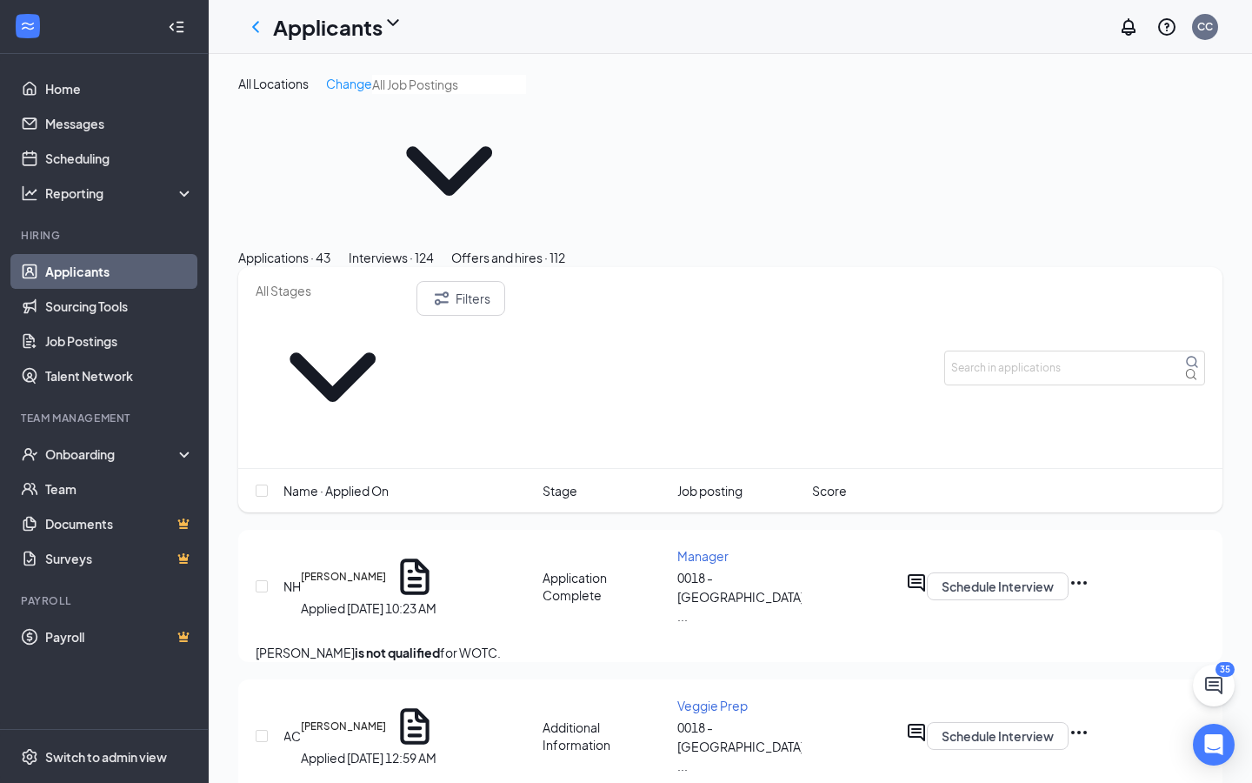
click at [434, 248] on div "Interviews · 124" at bounding box center [391, 257] width 85 height 19
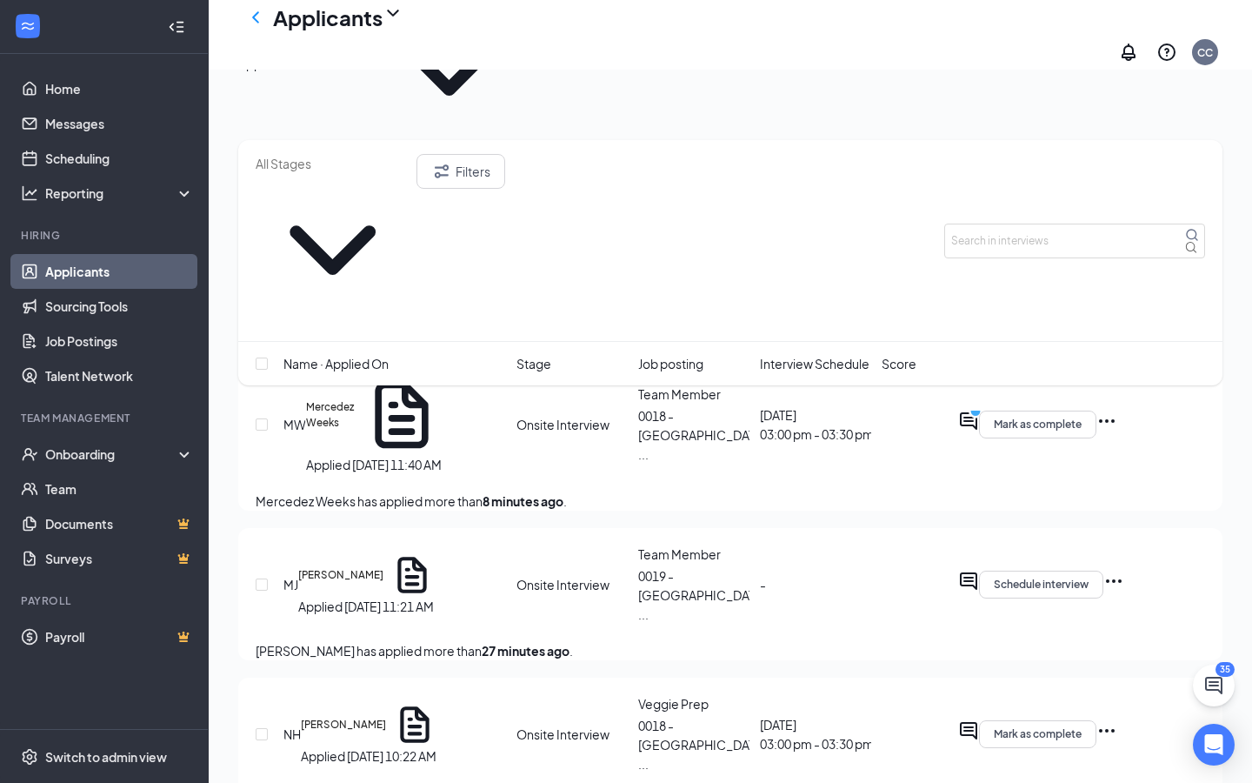
scroll to position [122, 0]
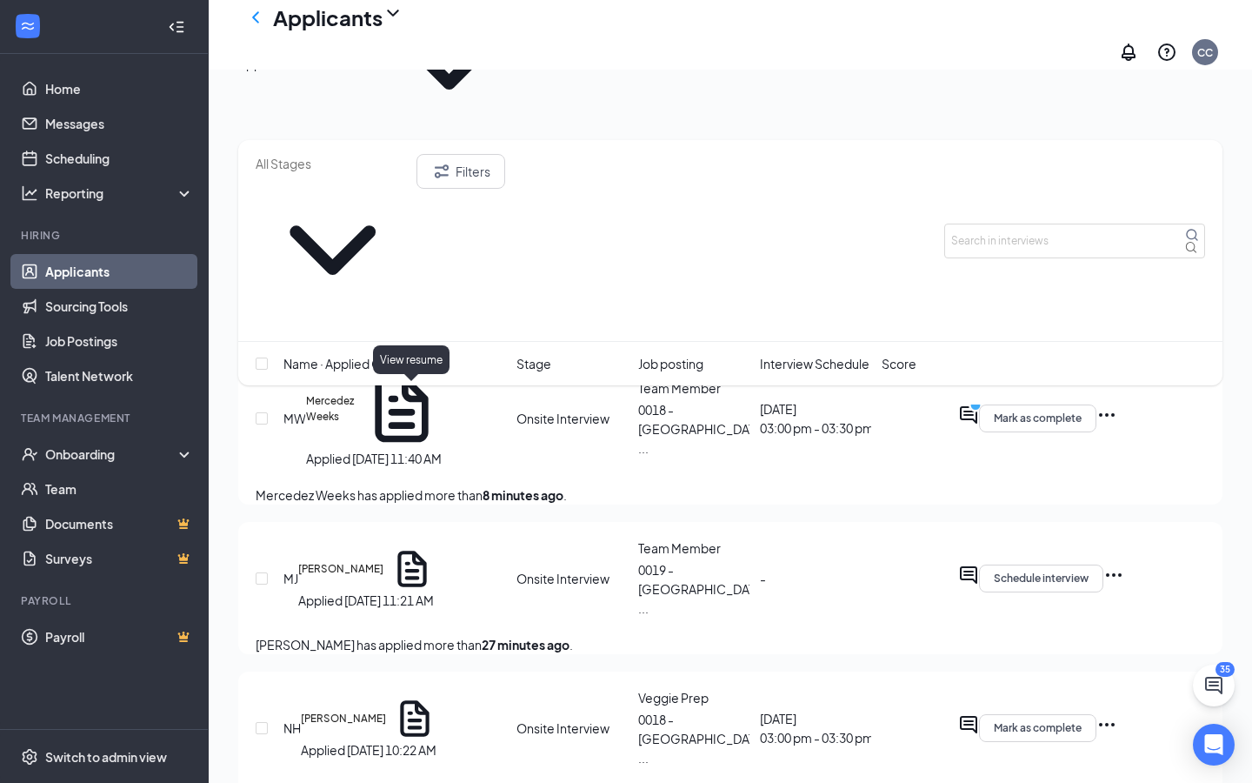
click at [408, 550] on icon "Document" at bounding box center [411, 568] width 29 height 37
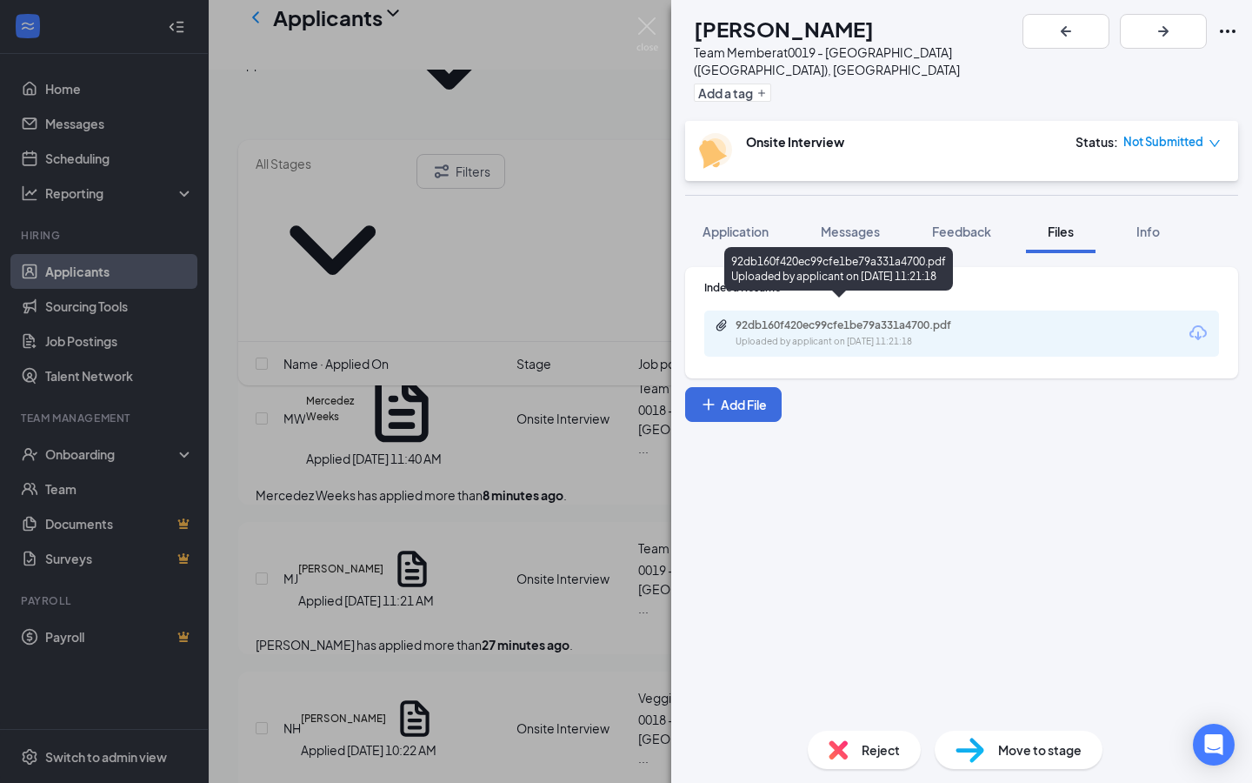
click at [831, 318] on div "92db160f420ec99cfe1be79a331a4700.pdf" at bounding box center [857, 325] width 243 height 14
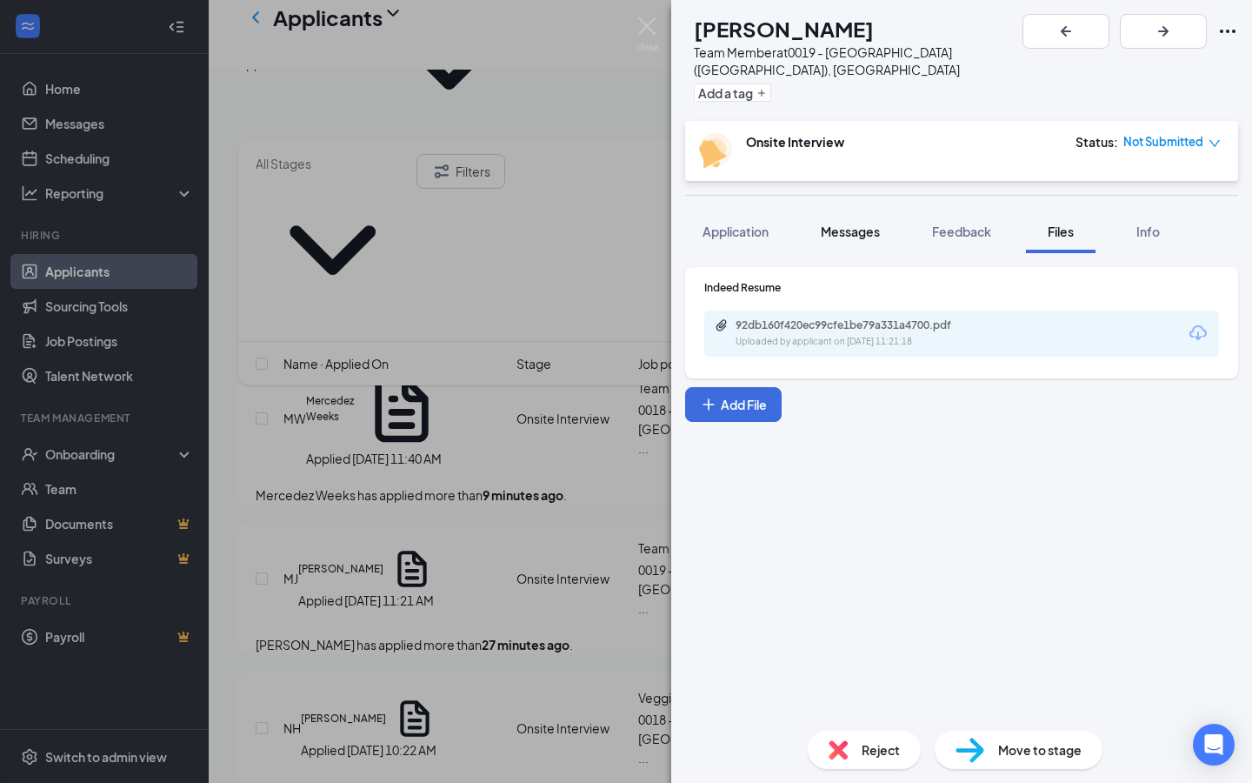
click at [853, 223] on span "Messages" at bounding box center [850, 231] width 59 height 16
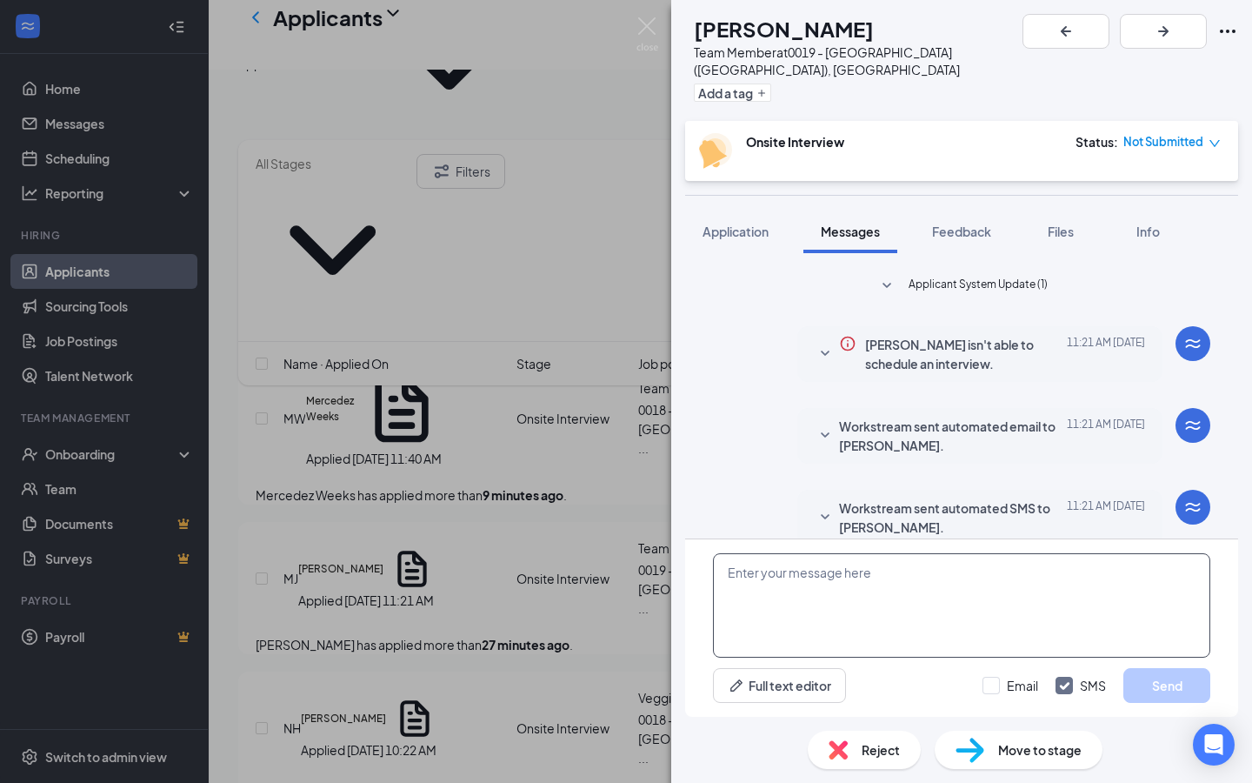
click at [816, 579] on textarea at bounding box center [961, 605] width 497 height 104
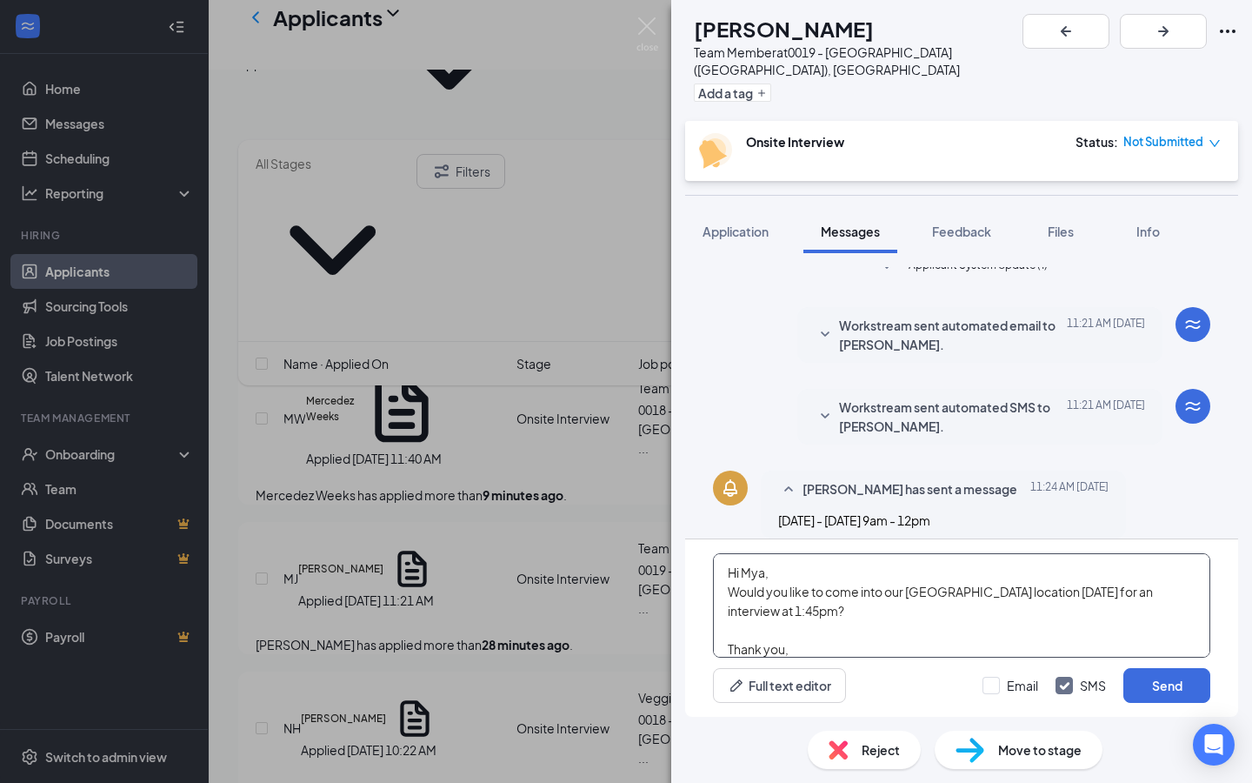
scroll to position [18, 0]
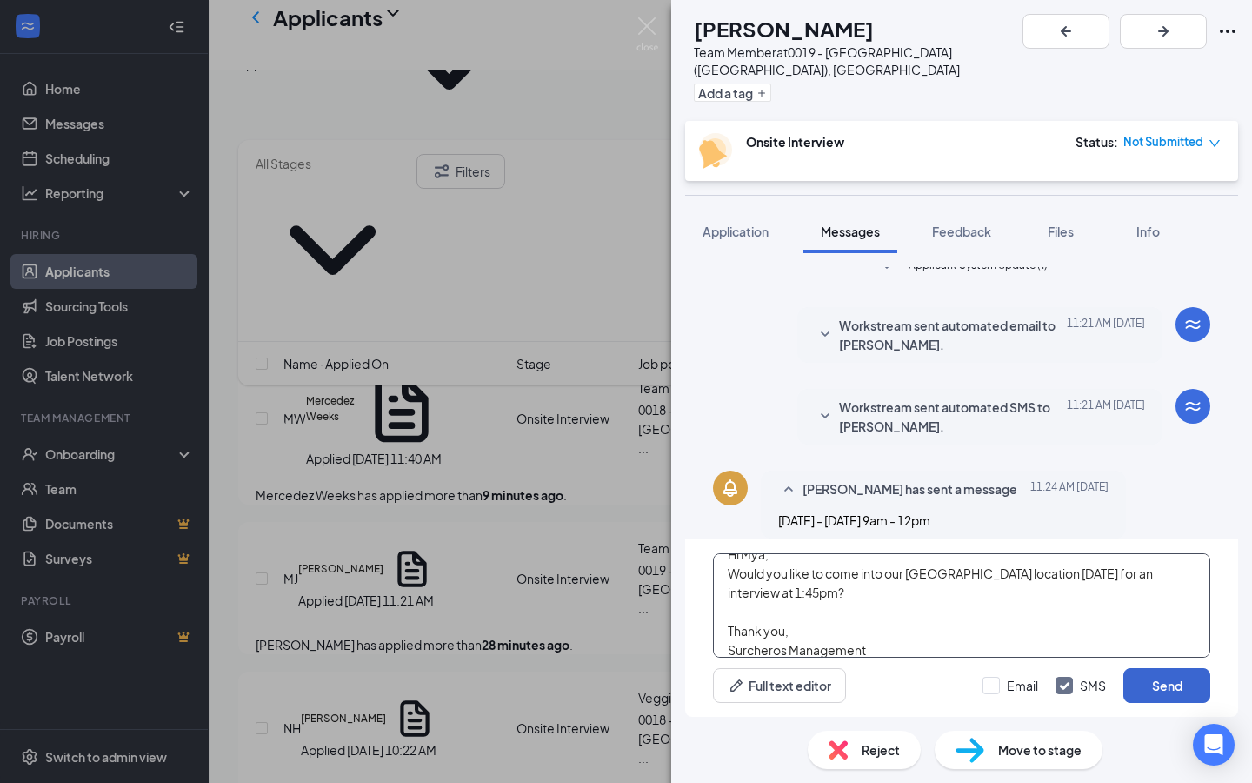
type textarea "Hi Mya, Would you like to come into our [GEOGRAPHIC_DATA] location [DATE] for a…"
click at [1131, 582] on button "Send" at bounding box center [1166, 685] width 87 height 35
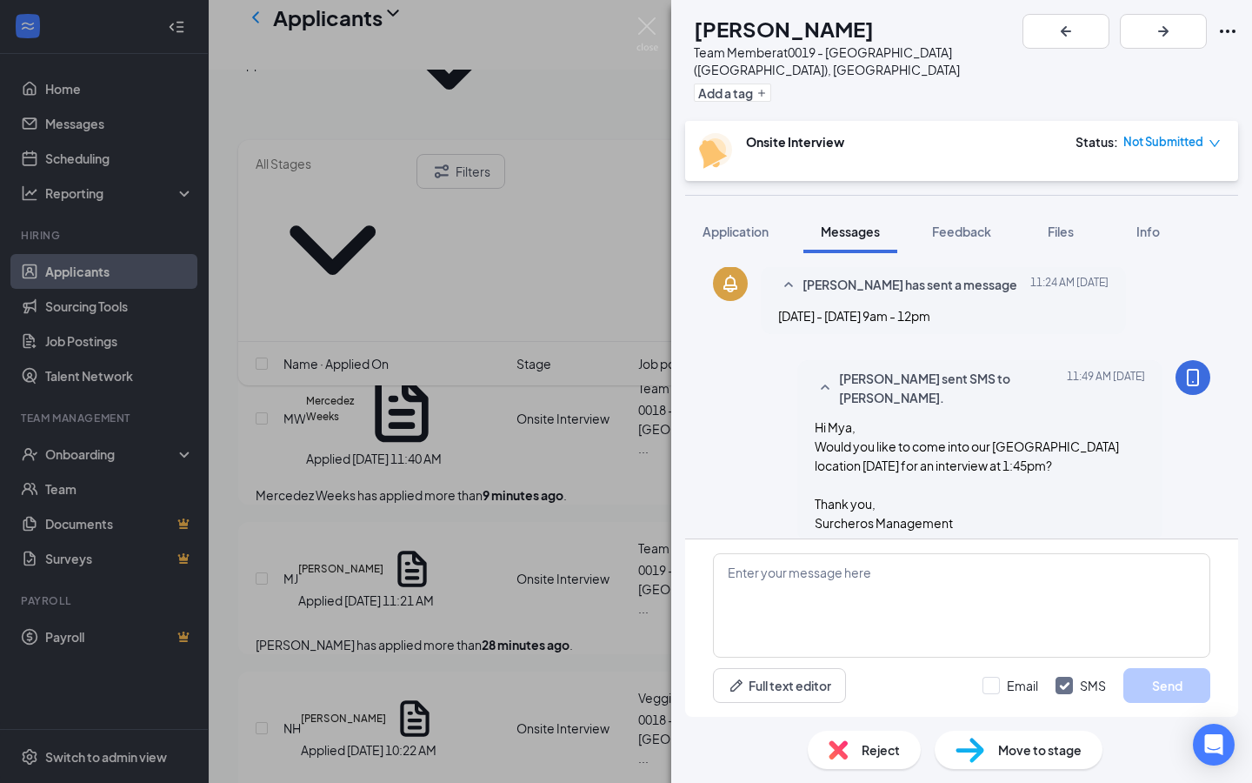
scroll to position [522, 0]
click at [645, 24] on img at bounding box center [648, 34] width 22 height 34
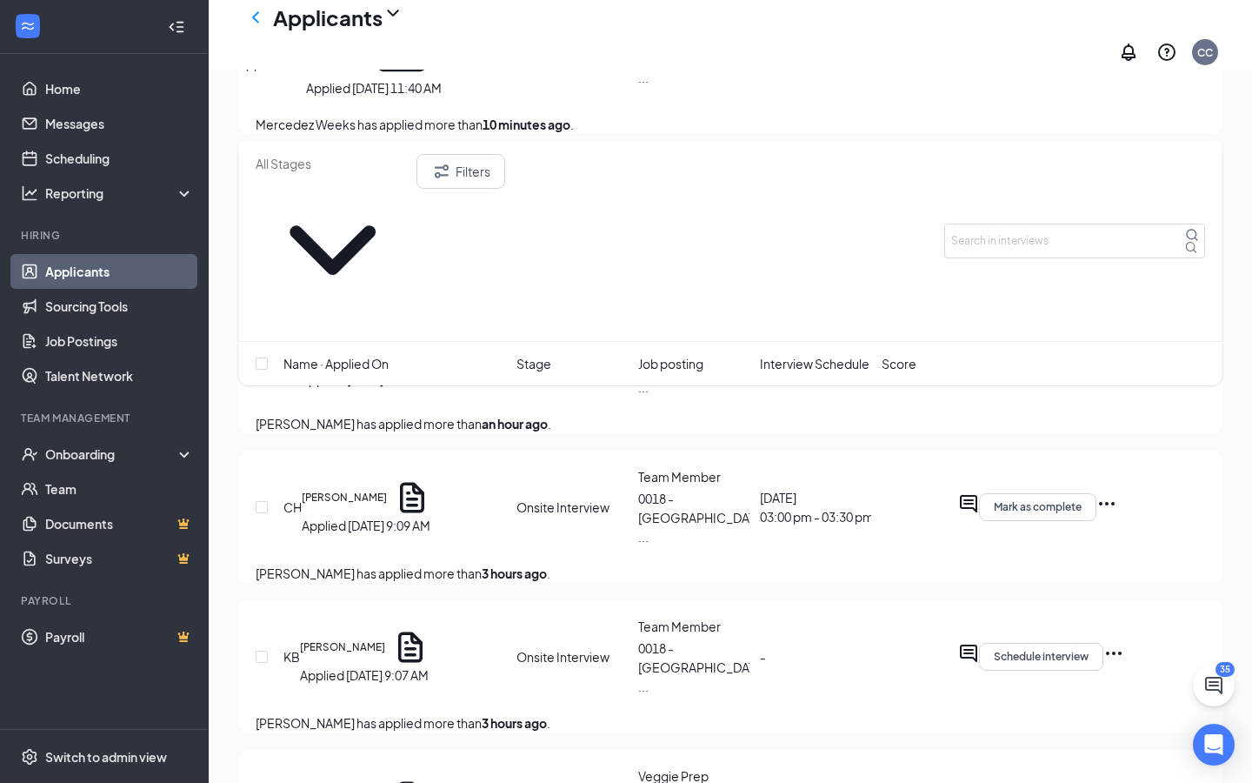
scroll to position [502, 0]
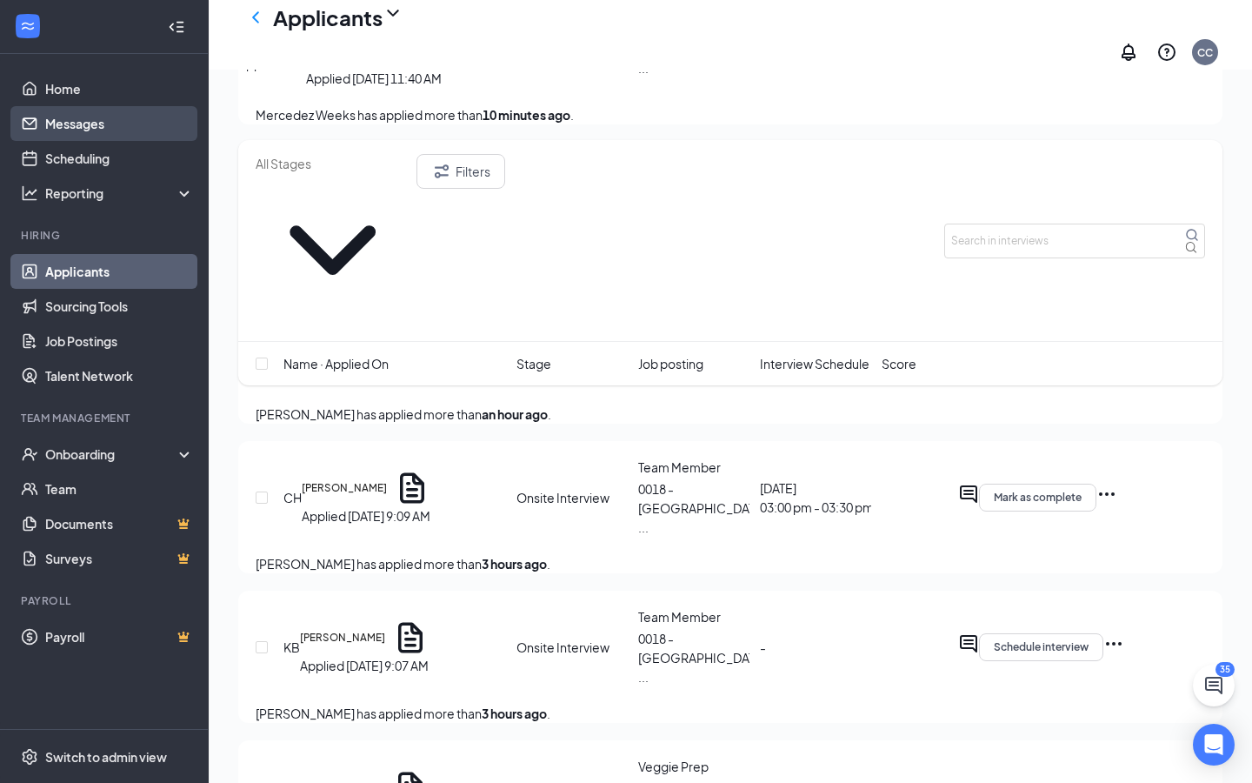
click at [85, 124] on link "Messages" at bounding box center [119, 123] width 149 height 35
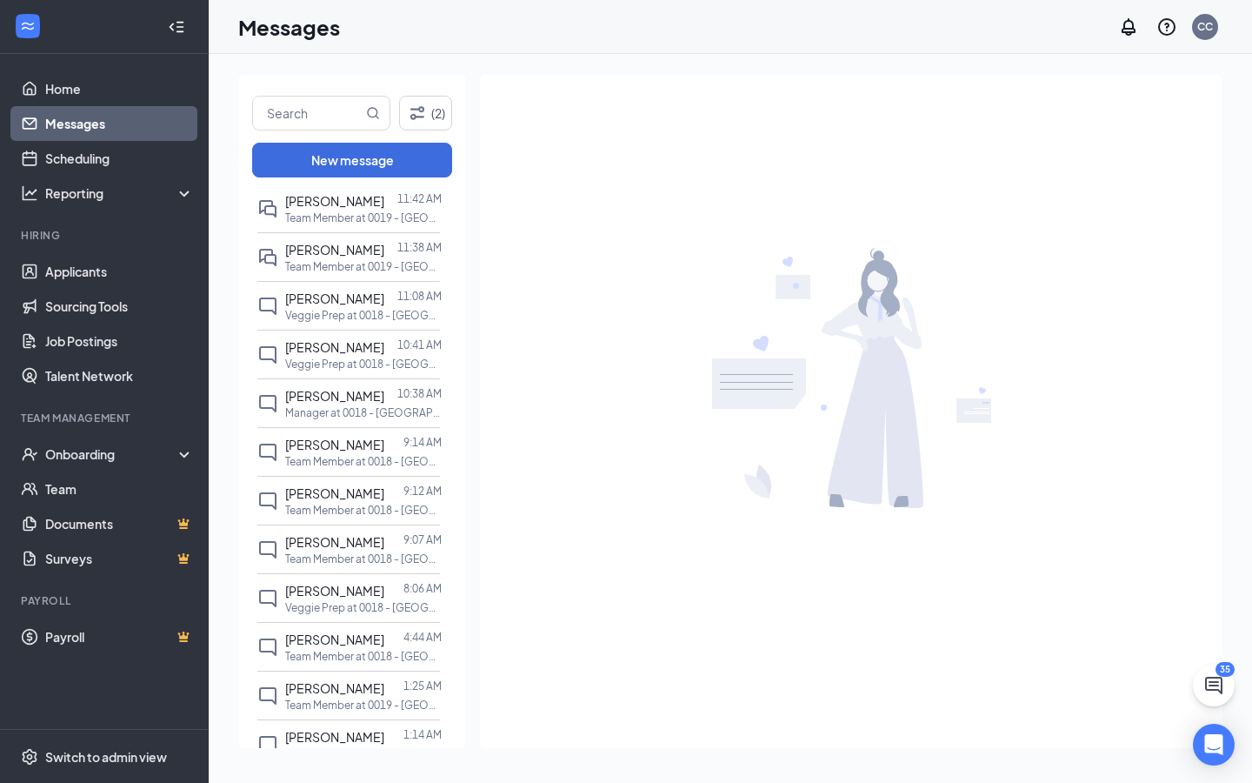
scroll to position [682, 0]
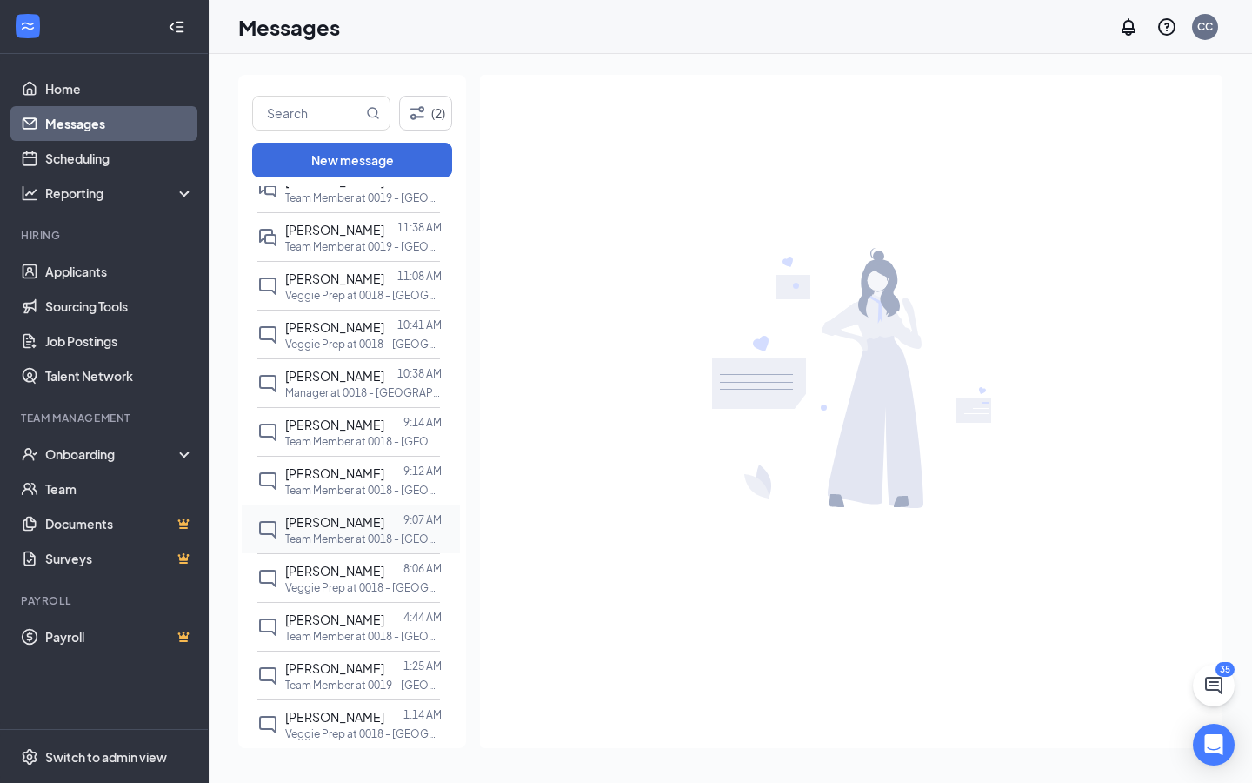
click at [384, 531] on div at bounding box center [393, 521] width 19 height 19
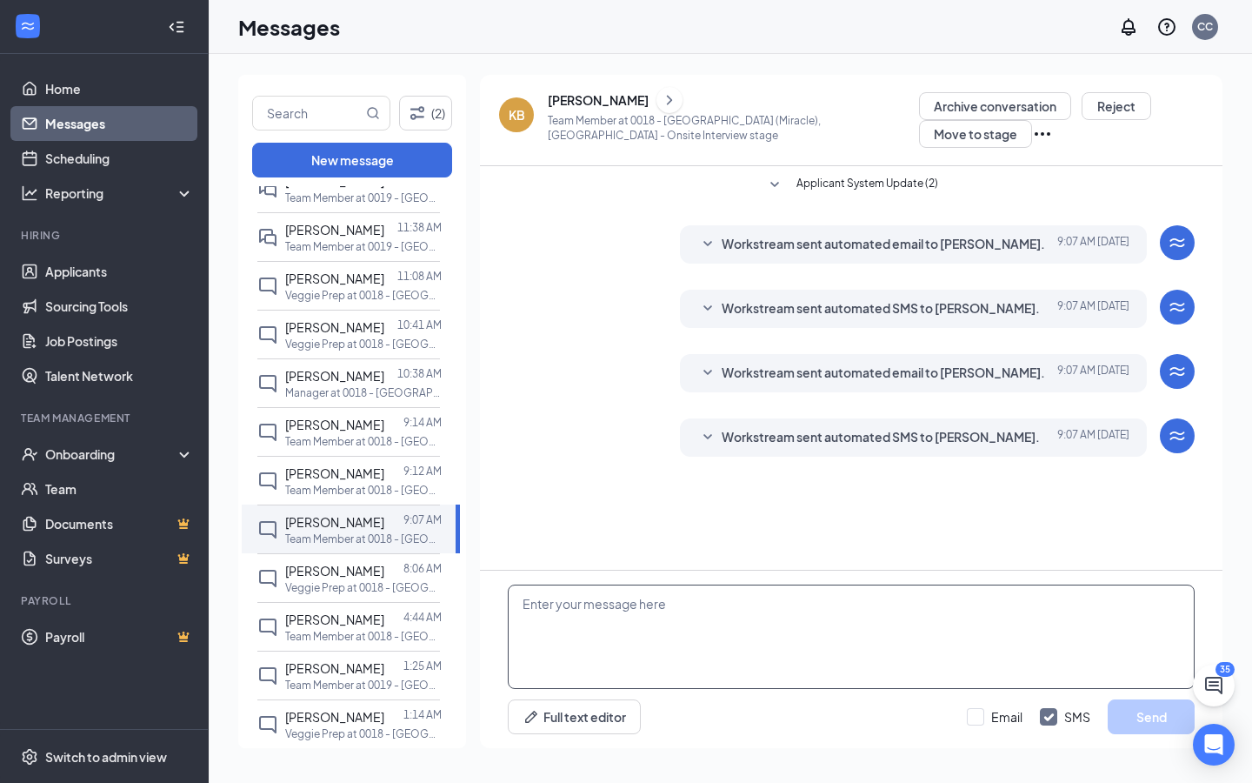
click at [589, 582] on textarea at bounding box center [851, 636] width 687 height 104
click at [277, 128] on input "text" at bounding box center [308, 113] width 110 height 33
type input "[PERSON_NAME]"
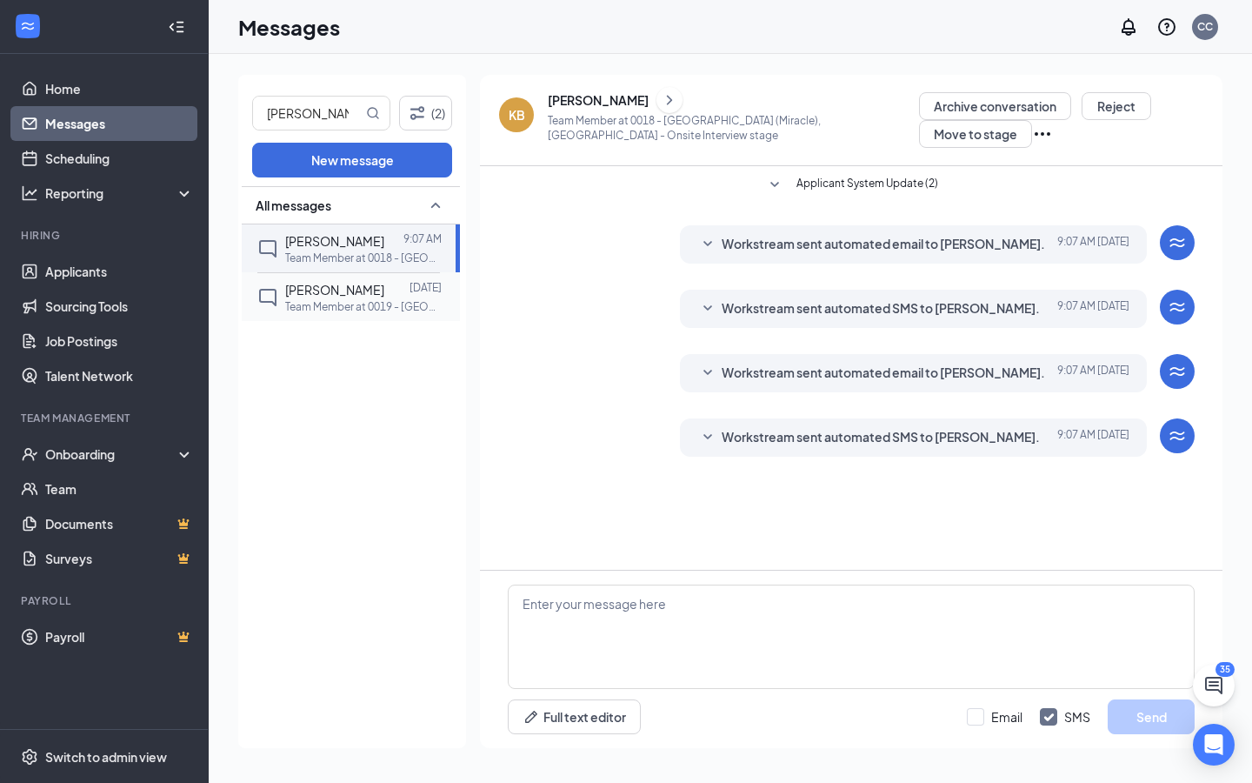
click at [375, 306] on p "Team Member at 0019 - [GEOGRAPHIC_DATA] ([GEOGRAPHIC_DATA]), [GEOGRAPHIC_DATA]" at bounding box center [363, 306] width 157 height 15
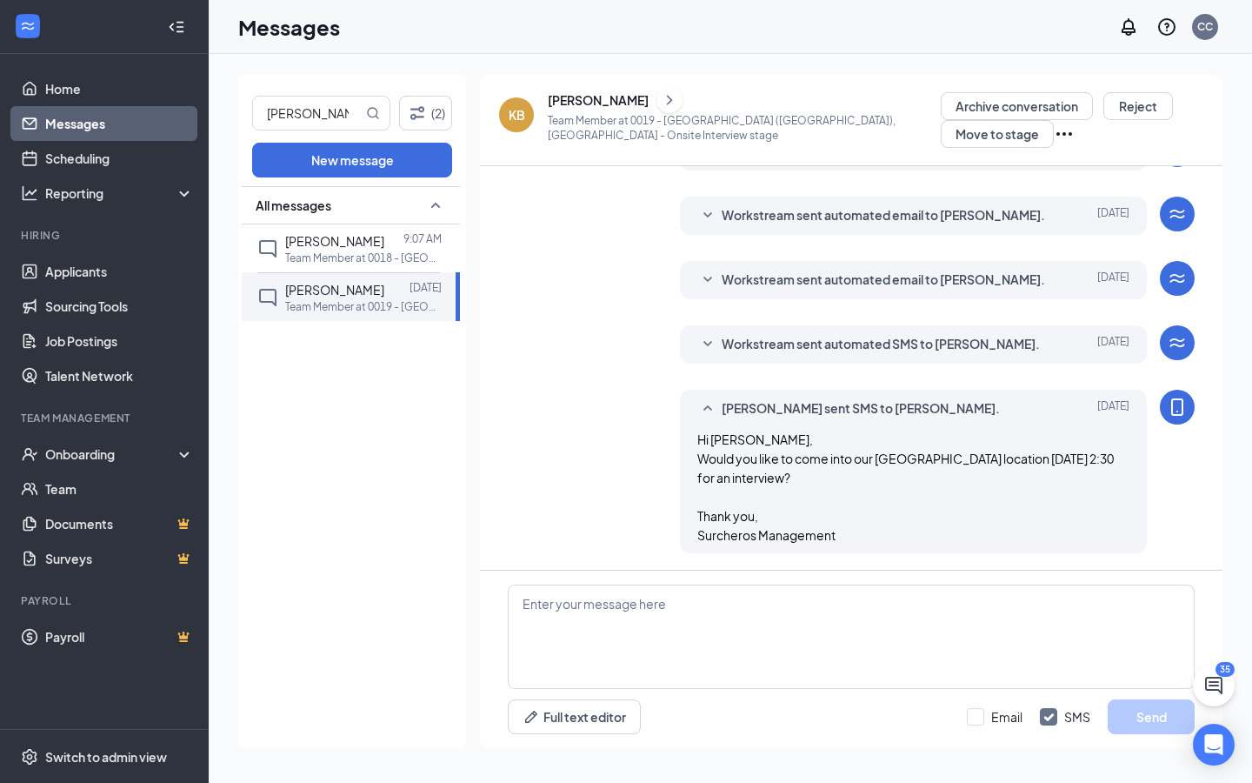
scroll to position [209, 0]
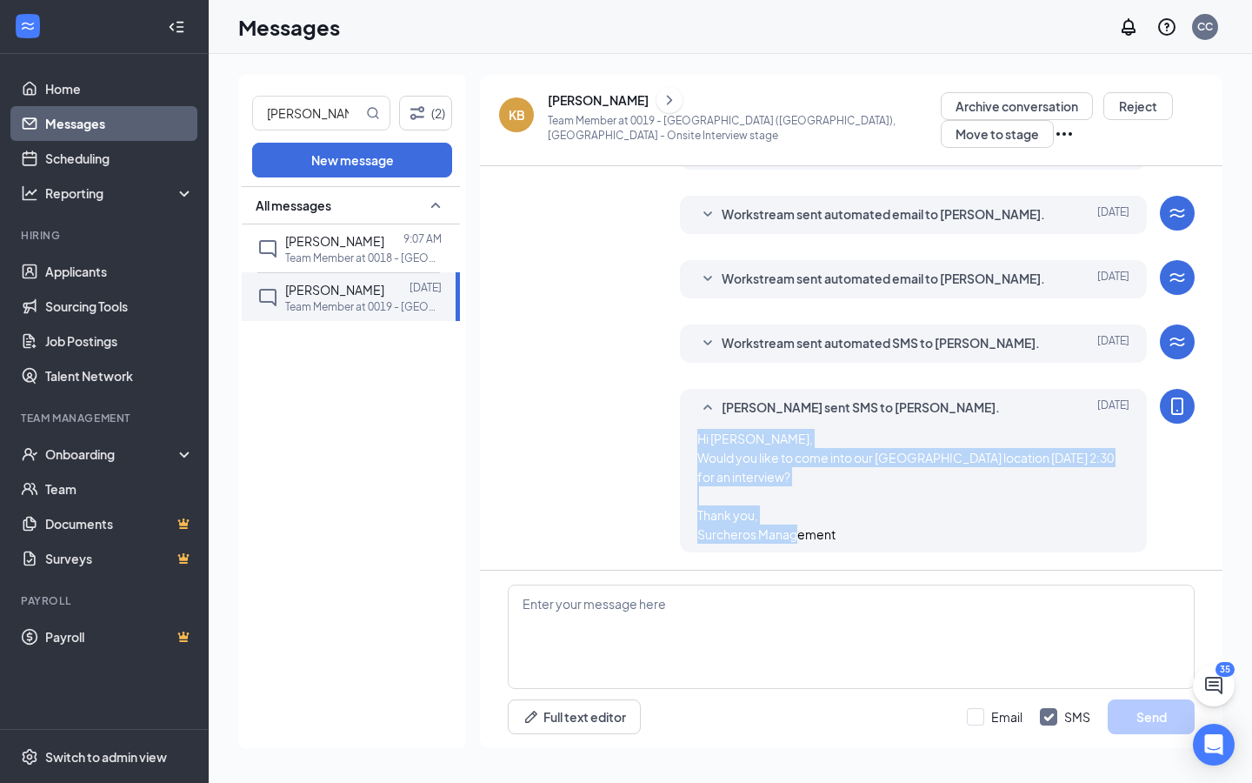
drag, startPoint x: 692, startPoint y: 435, endPoint x: 872, endPoint y: 559, distance: 218.8
click at [875, 563] on div "Applicant System Update (1) [PERSON_NAME] isn't able to schedule an interview. …" at bounding box center [851, 263] width 687 height 612
copy span "Hi [PERSON_NAME], Would you like to come into our [GEOGRAPHIC_DATA] location [D…"
click at [406, 253] on p "Team Member at 0018 - [GEOGRAPHIC_DATA] (Miracle), [GEOGRAPHIC_DATA]" at bounding box center [363, 257] width 157 height 15
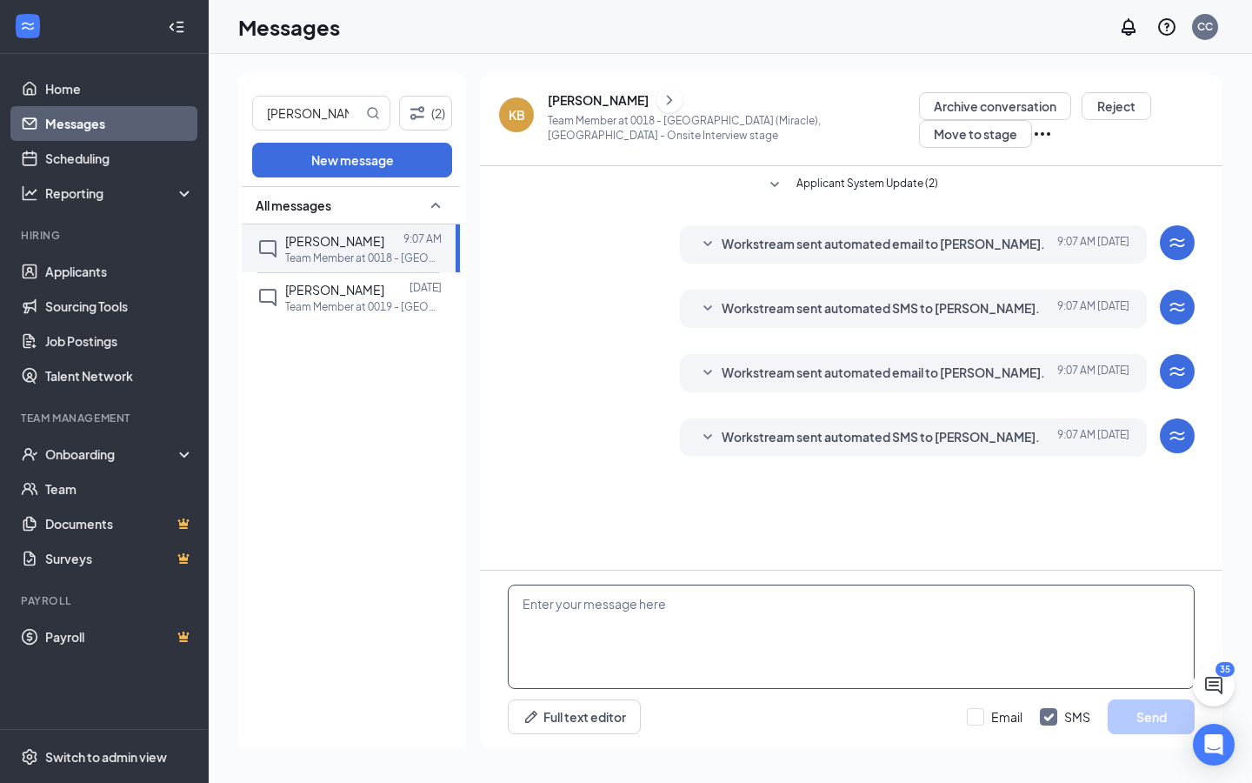
click at [617, 582] on textarea at bounding box center [851, 636] width 687 height 104
paste textarea "Hi [PERSON_NAME], Would you like to come into our [GEOGRAPHIC_DATA] location [D…"
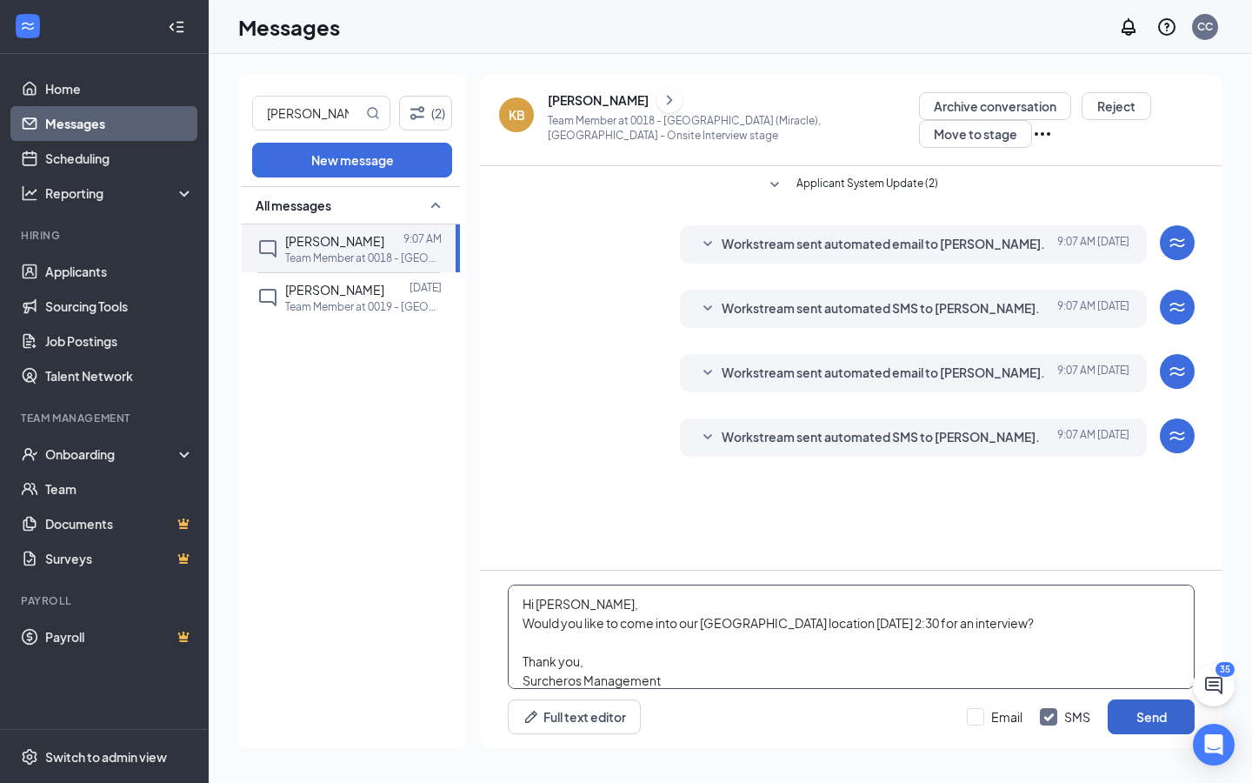
type textarea "Hi [PERSON_NAME], Would you like to come into our [GEOGRAPHIC_DATA] location [D…"
click at [1131, 582] on button "Send" at bounding box center [1151, 716] width 87 height 35
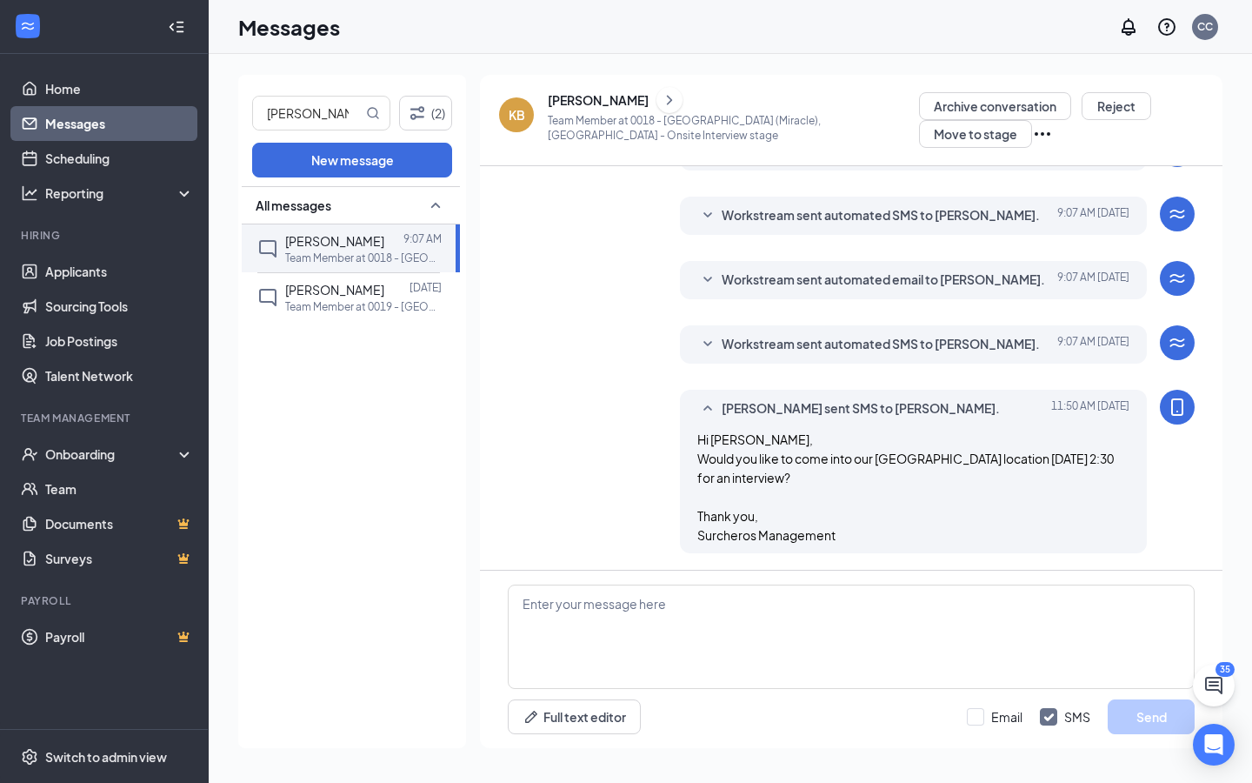
scroll to position [94, 0]
drag, startPoint x: 336, startPoint y: 113, endPoint x: 217, endPoint y: 113, distance: 118.3
click at [217, 113] on div "[PERSON_NAME] (2) New message All messages [PERSON_NAME] 9:07 AM Team Member at…" at bounding box center [730, 418] width 1043 height 729
type input "[PERSON_NAME]"
click at [323, 243] on span "[PERSON_NAME]" at bounding box center [334, 241] width 99 height 16
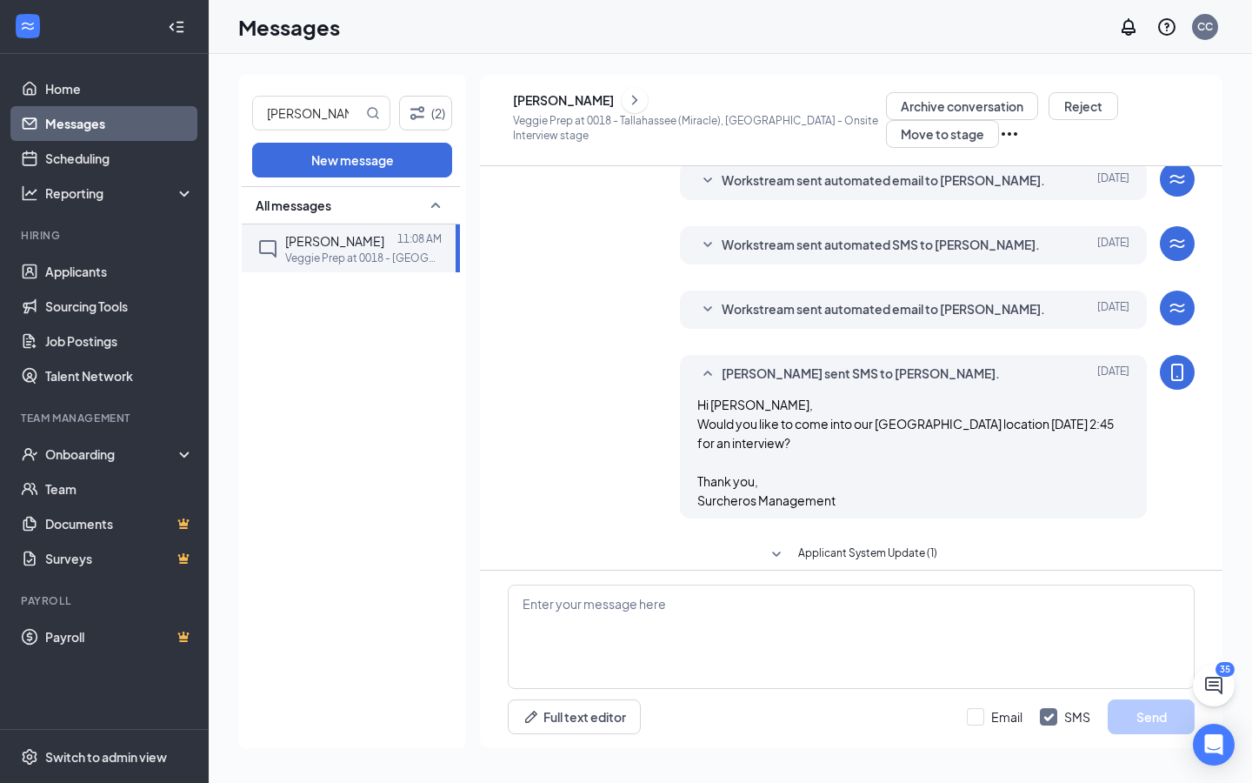
scroll to position [393, 0]
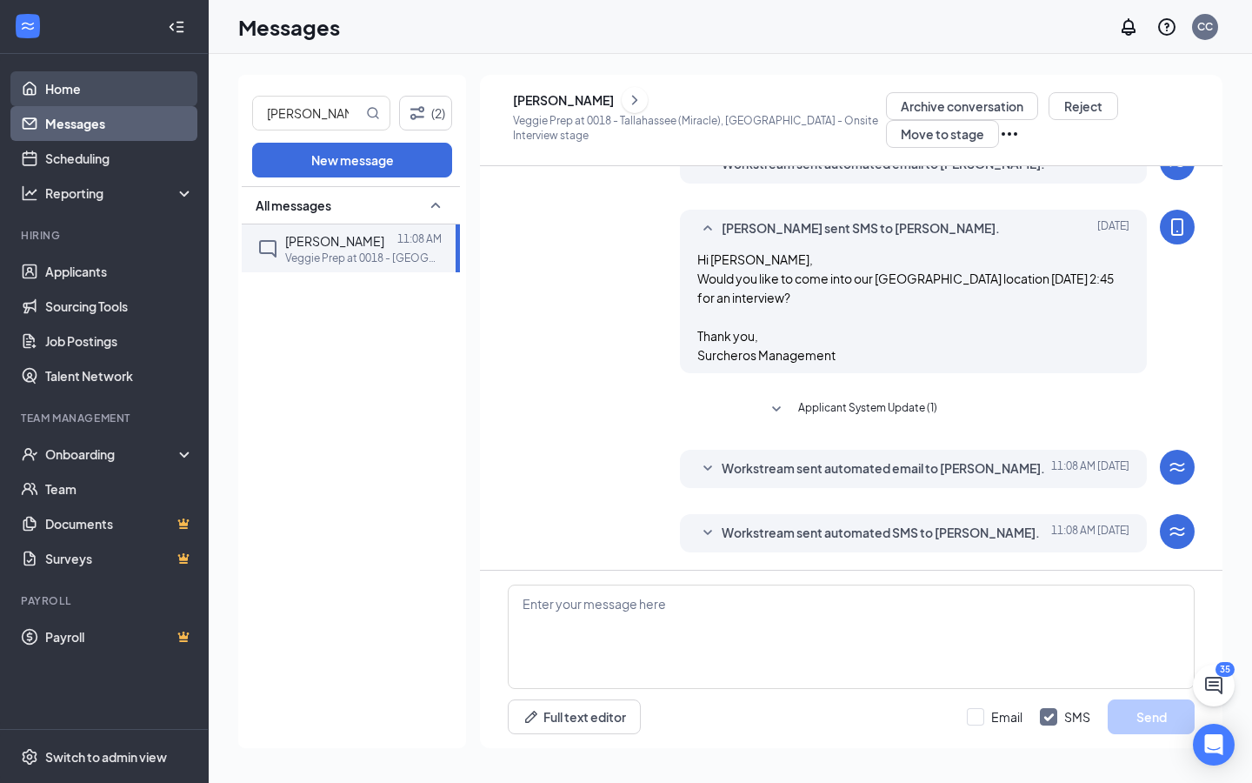
click at [103, 97] on link "Home" at bounding box center [119, 88] width 149 height 35
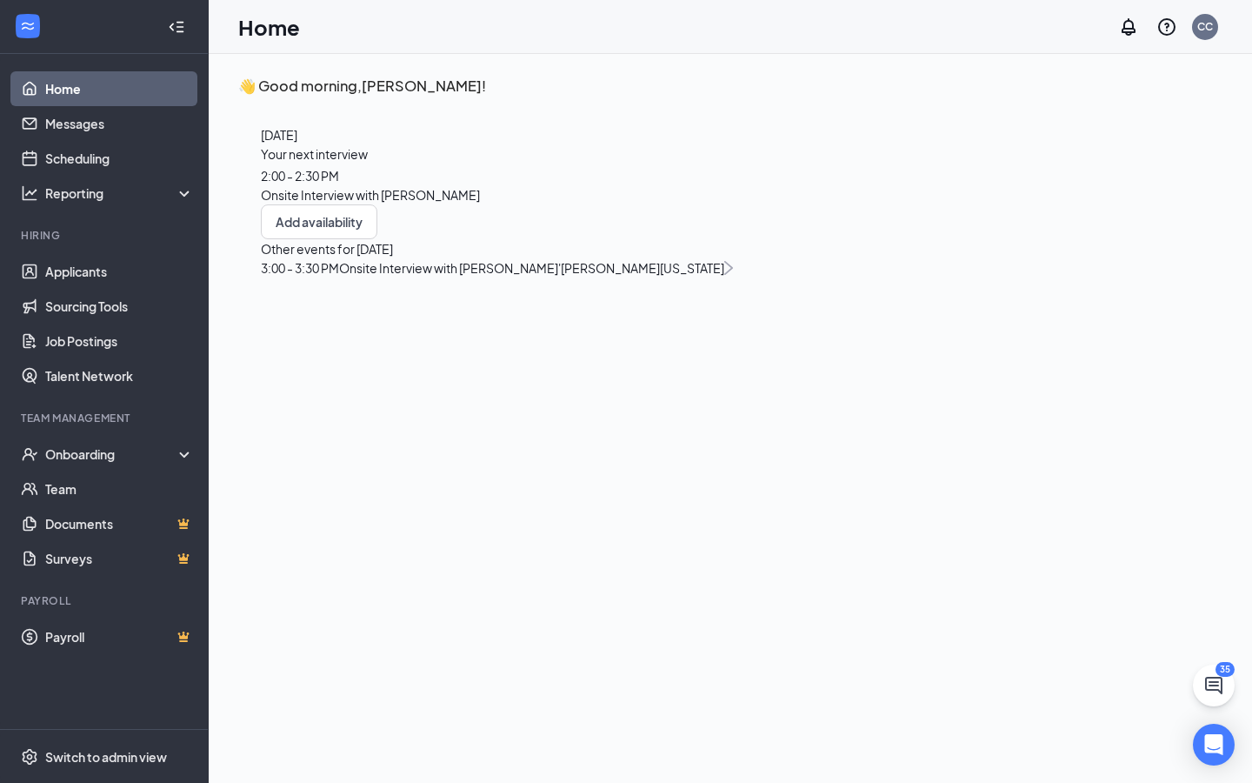
click at [339, 276] on span "Onsite Interview with [PERSON_NAME]'[PERSON_NAME][US_STATE]" at bounding box center [531, 268] width 385 height 16
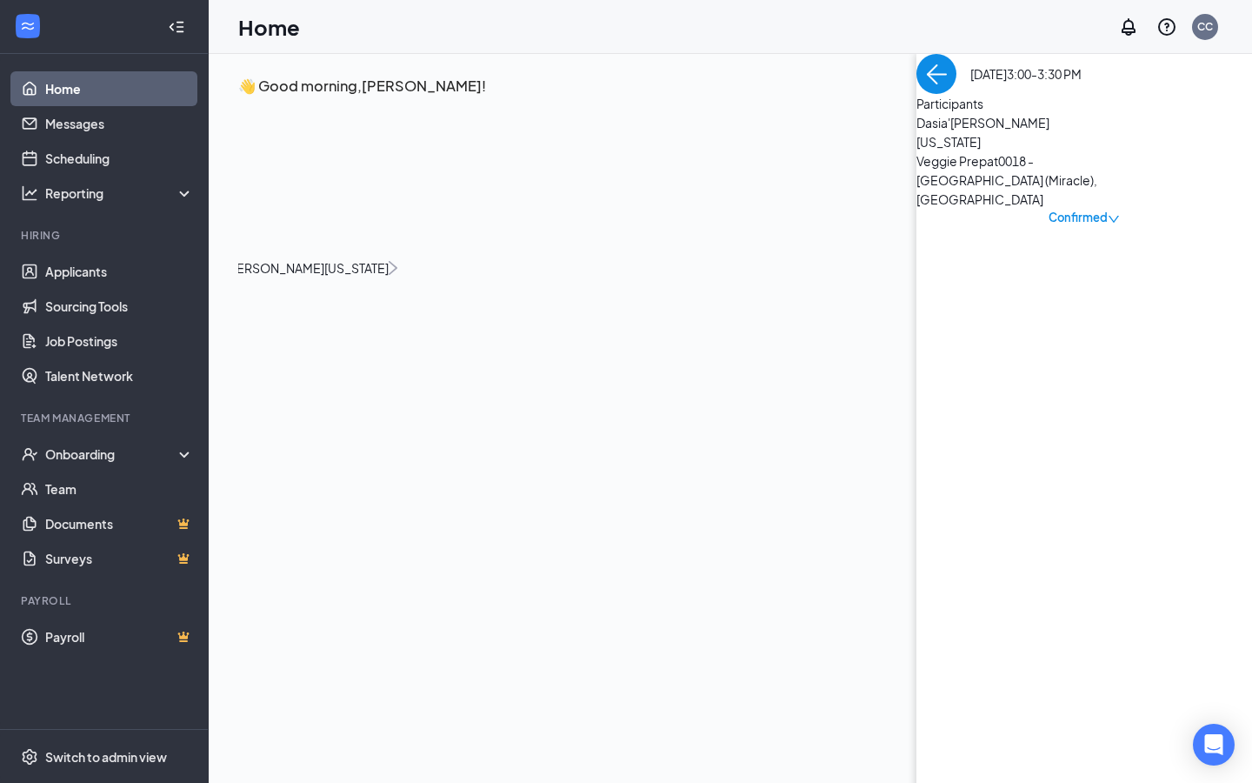
scroll to position [7, 0]
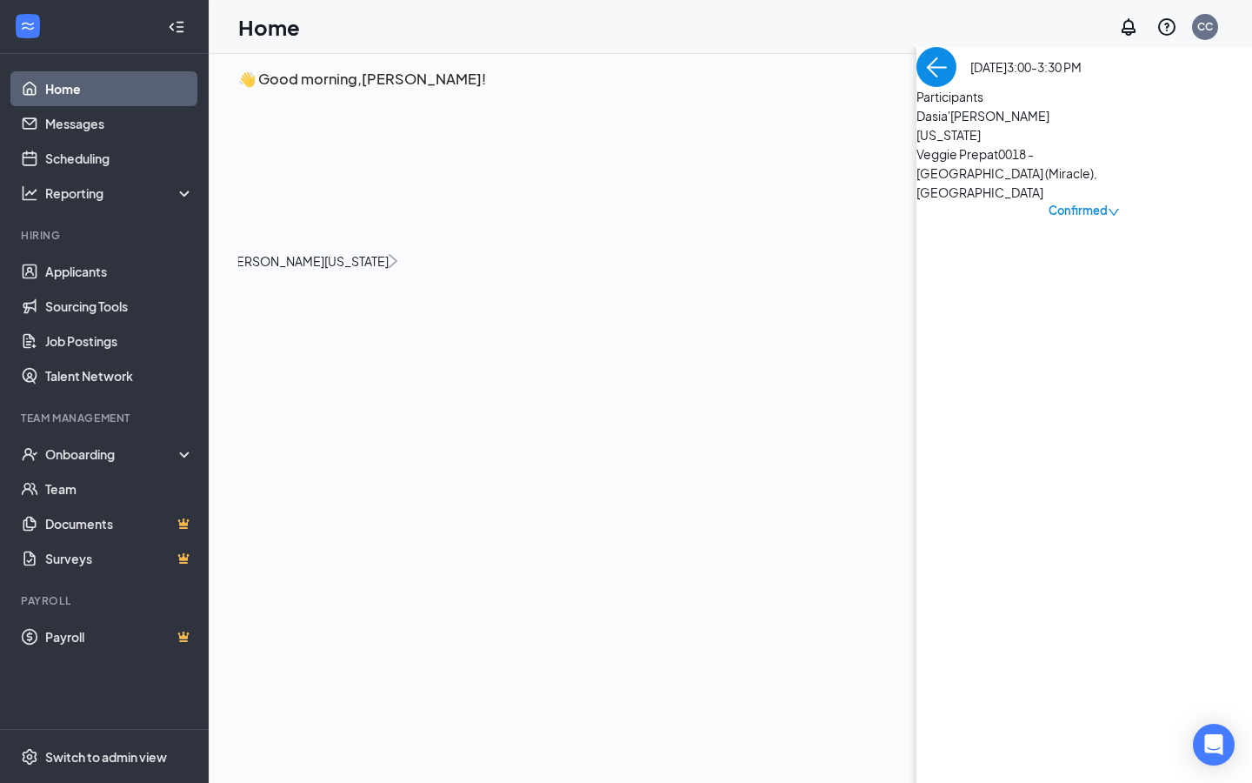
click at [124, 88] on link "Home" at bounding box center [119, 88] width 149 height 35
click at [107, 270] on link "Applicants" at bounding box center [119, 271] width 149 height 35
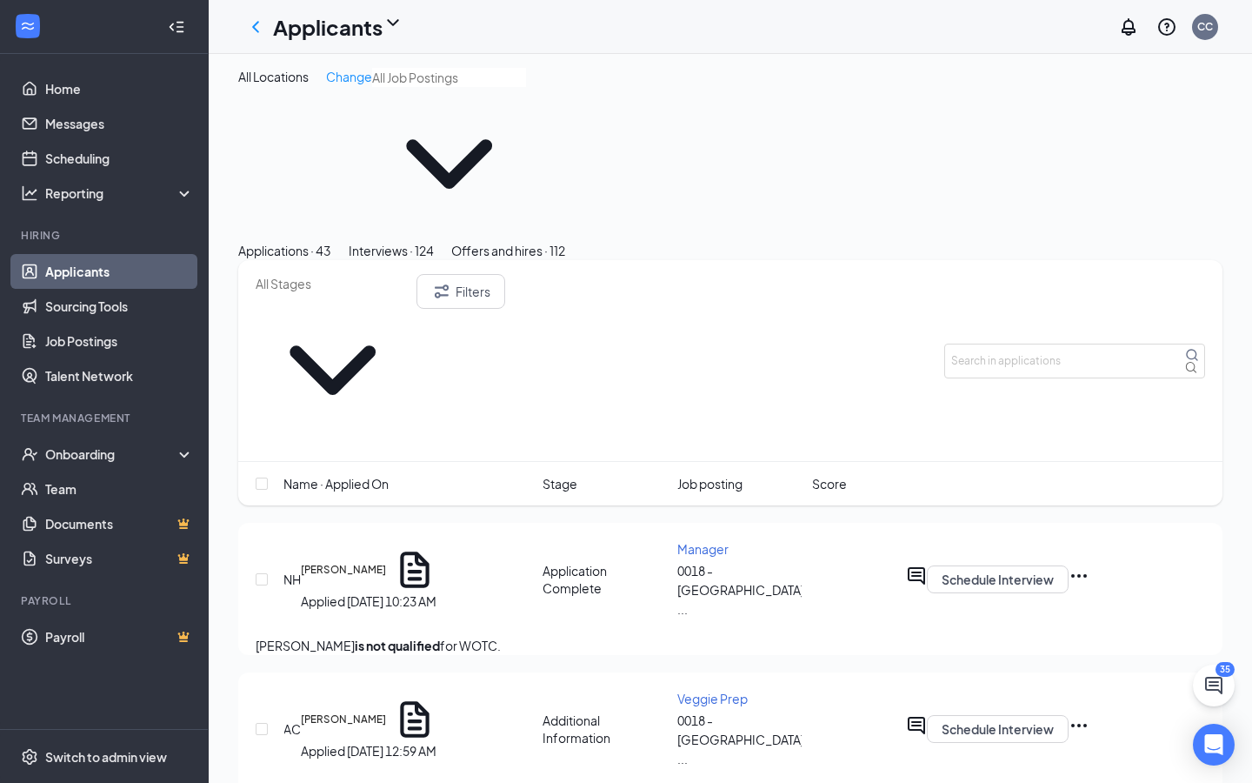
click at [434, 241] on div "Interviews · 124" at bounding box center [391, 250] width 85 height 19
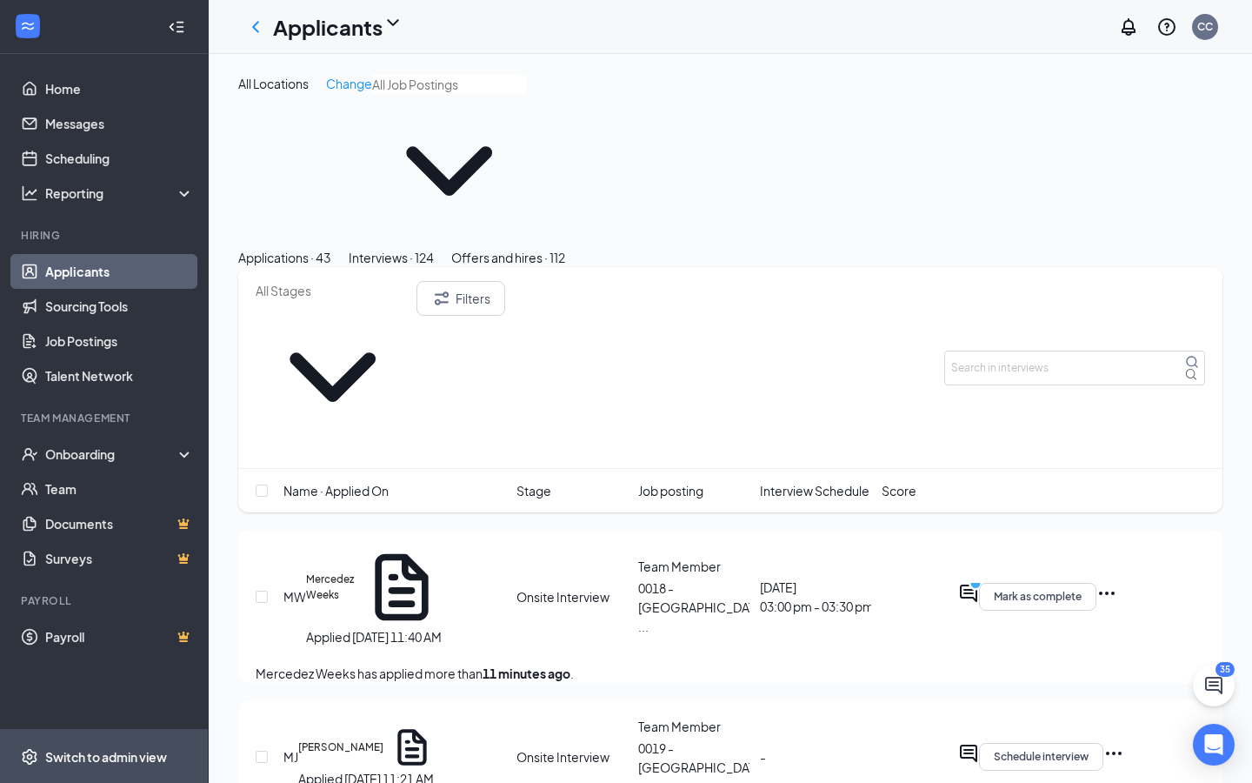
click at [104, 582] on div "Switch to admin view" at bounding box center [106, 756] width 122 height 17
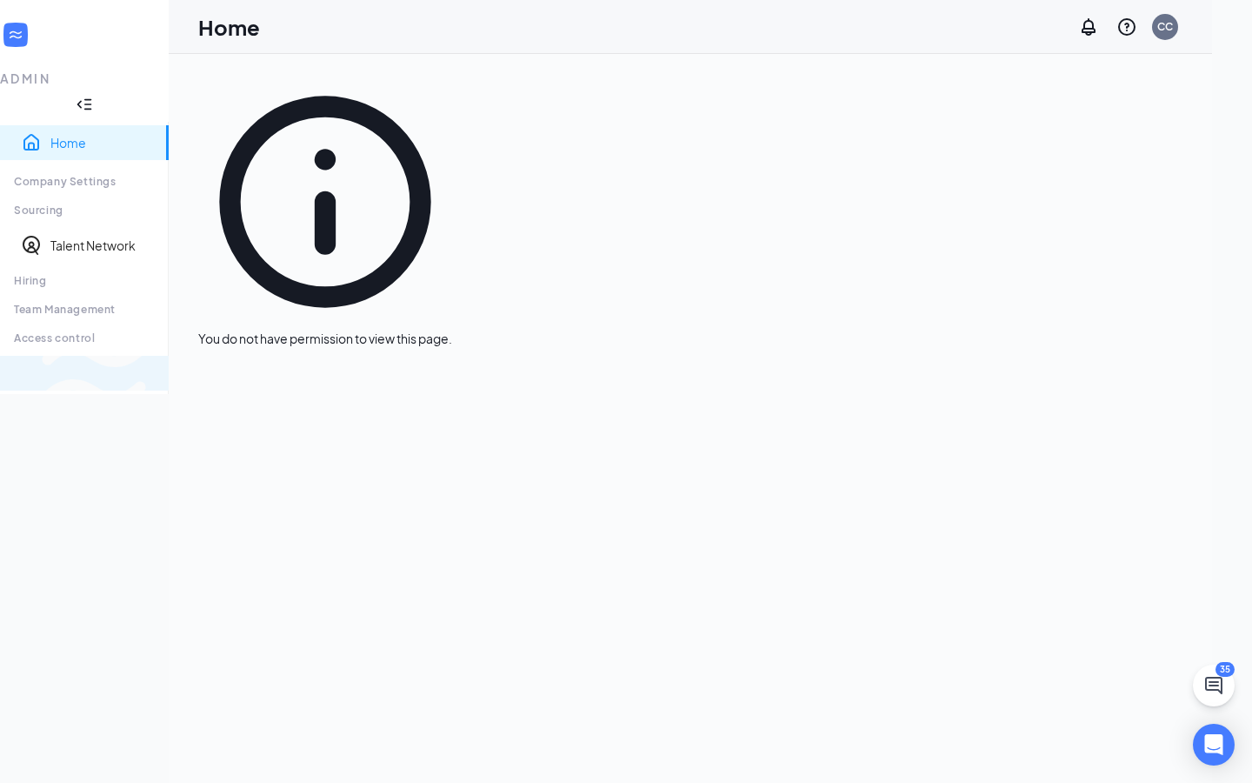
click at [290, 382] on div "Switch to team view" at bounding box center [290, 372] width 0 height 17
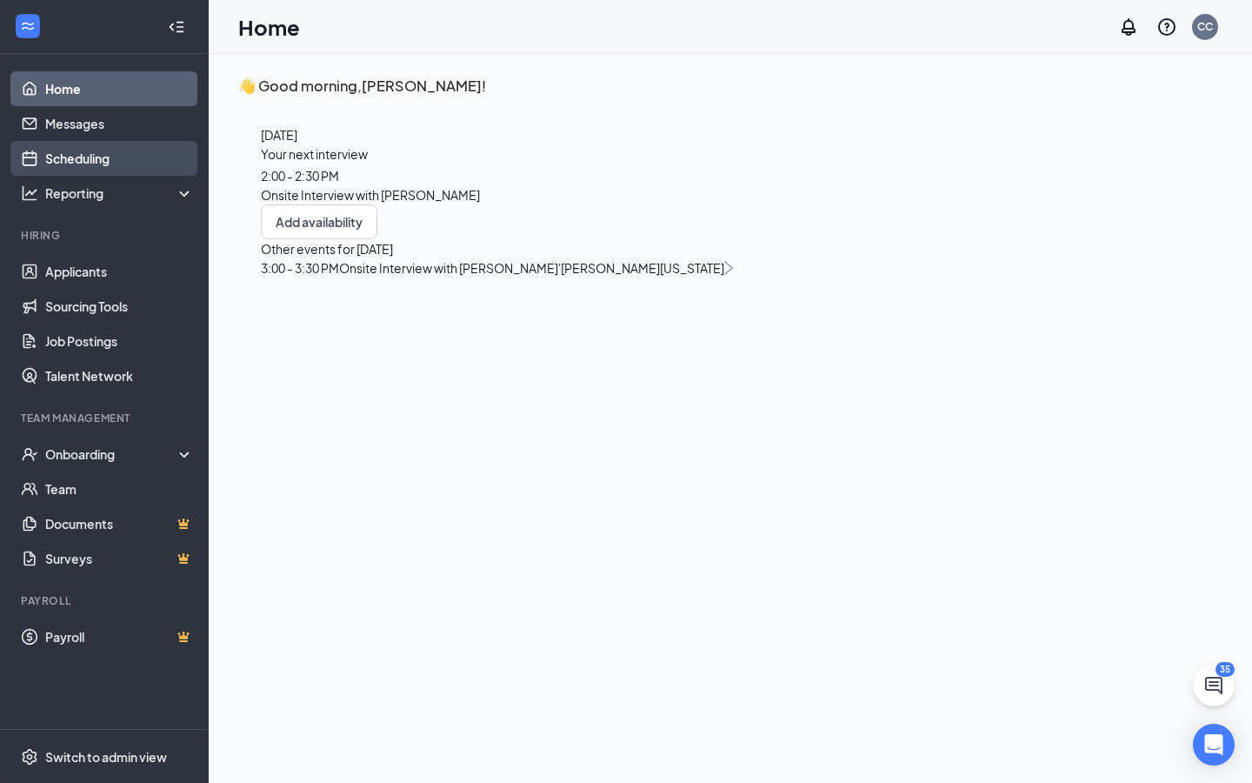
click at [78, 153] on link "Scheduling" at bounding box center [119, 158] width 149 height 35
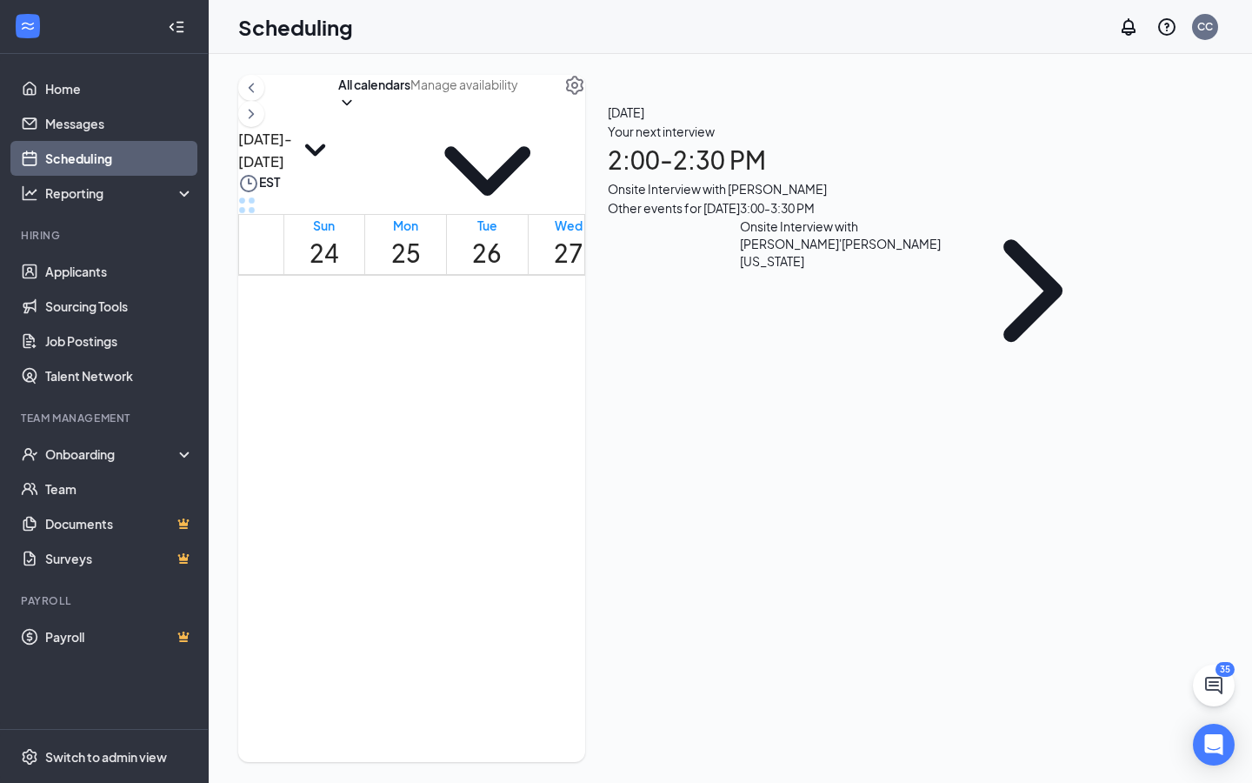
scroll to position [1481, 0]
click at [564, 94] on input "text" at bounding box center [487, 84] width 154 height 19
click at [585, 96] on icon "Settings" at bounding box center [574, 85] width 21 height 21
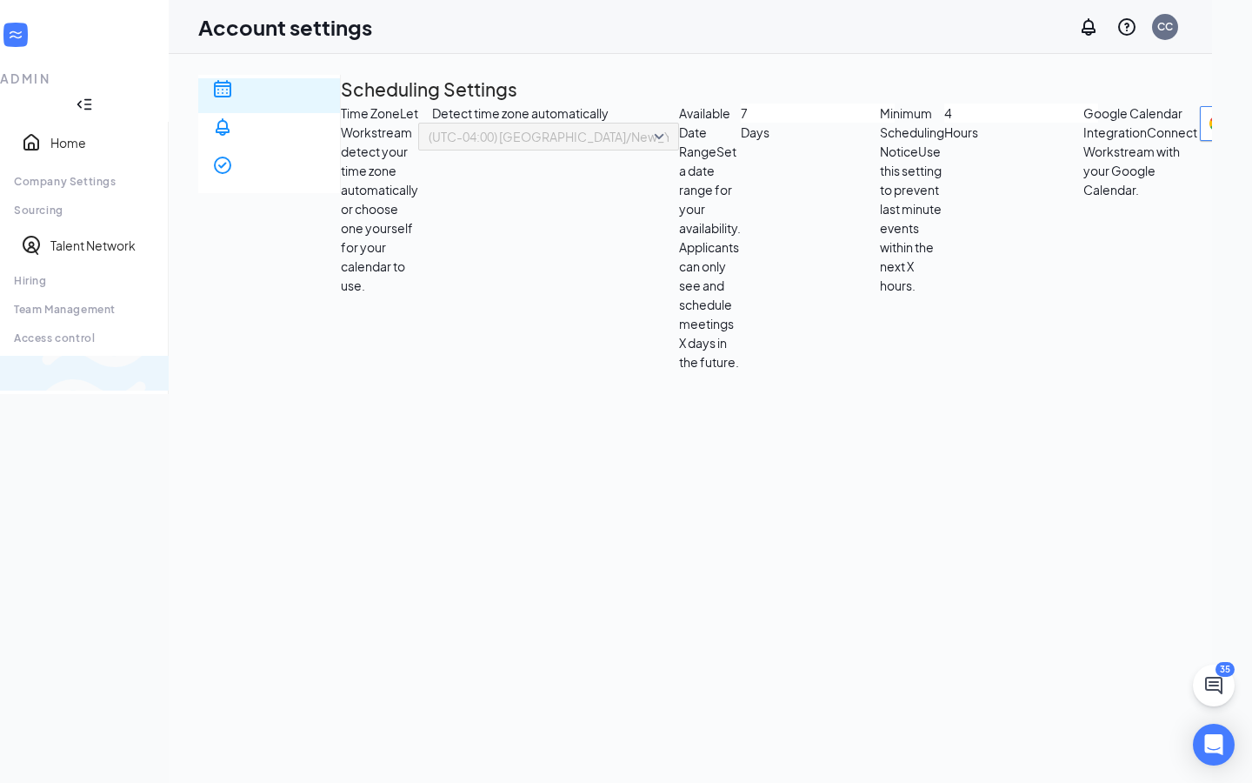
click at [290, 382] on div "Switch to team view" at bounding box center [290, 372] width 0 height 17
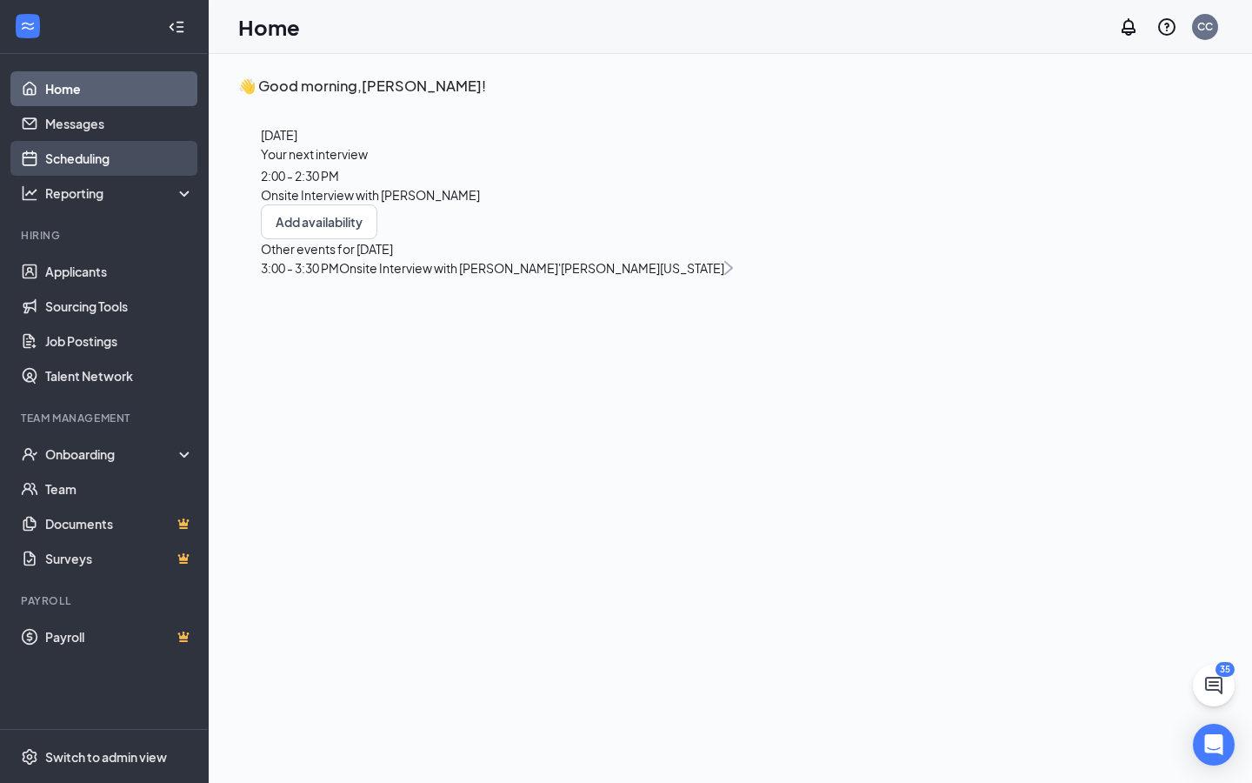
click at [80, 164] on link "Scheduling" at bounding box center [119, 158] width 149 height 35
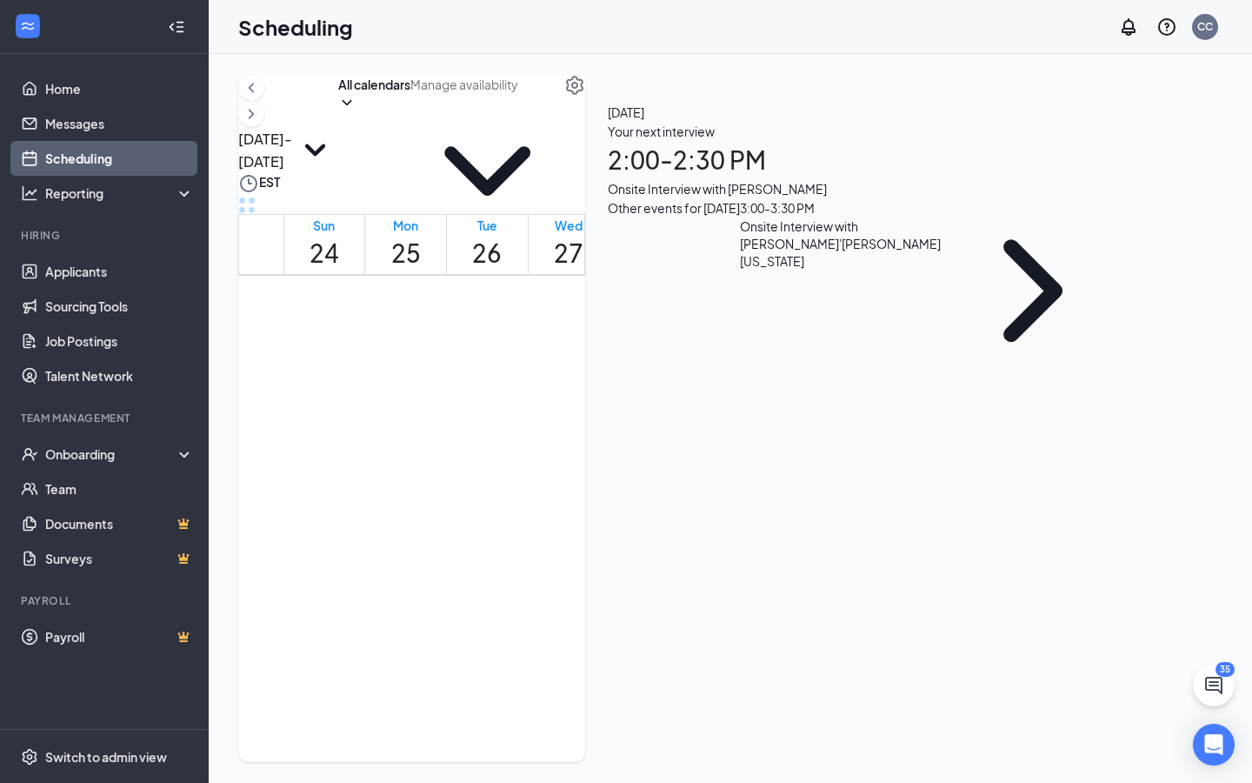
scroll to position [1289, 0]
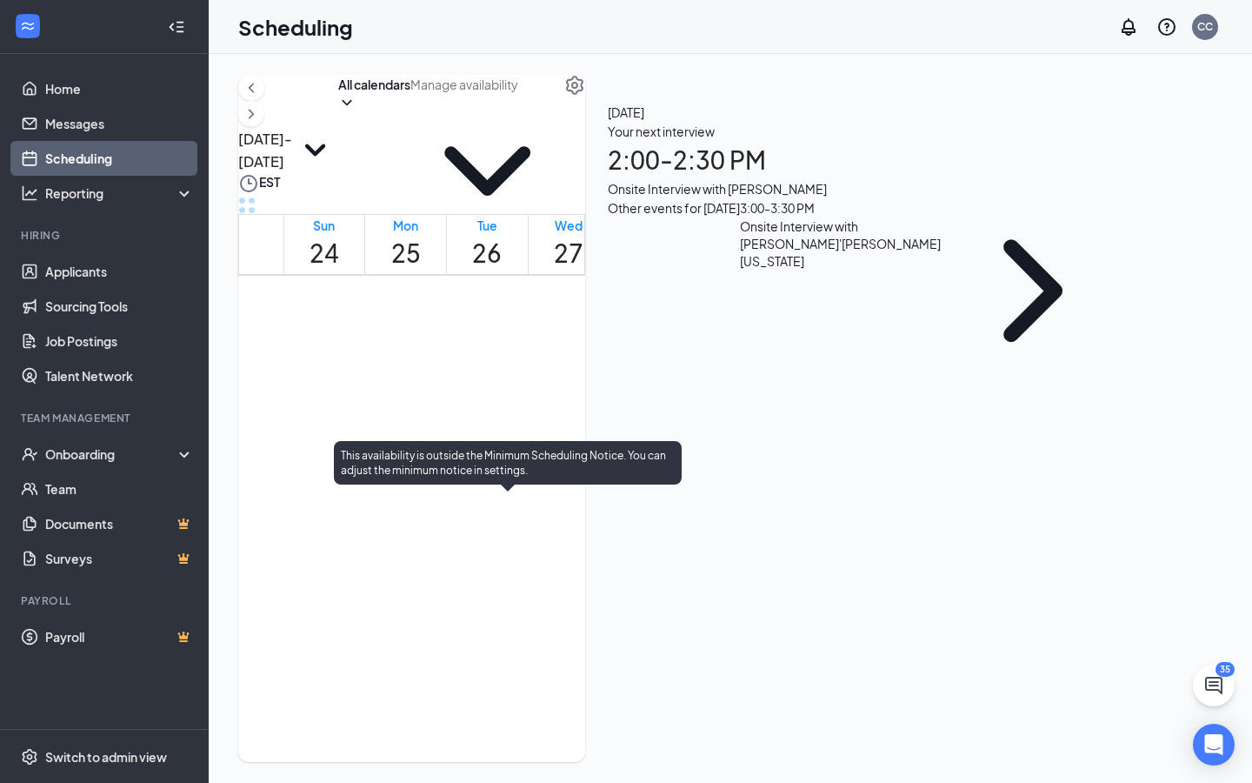
click at [477, 546] on span "2:00-4:00 PM" at bounding box center [463, 578] width 26 height 65
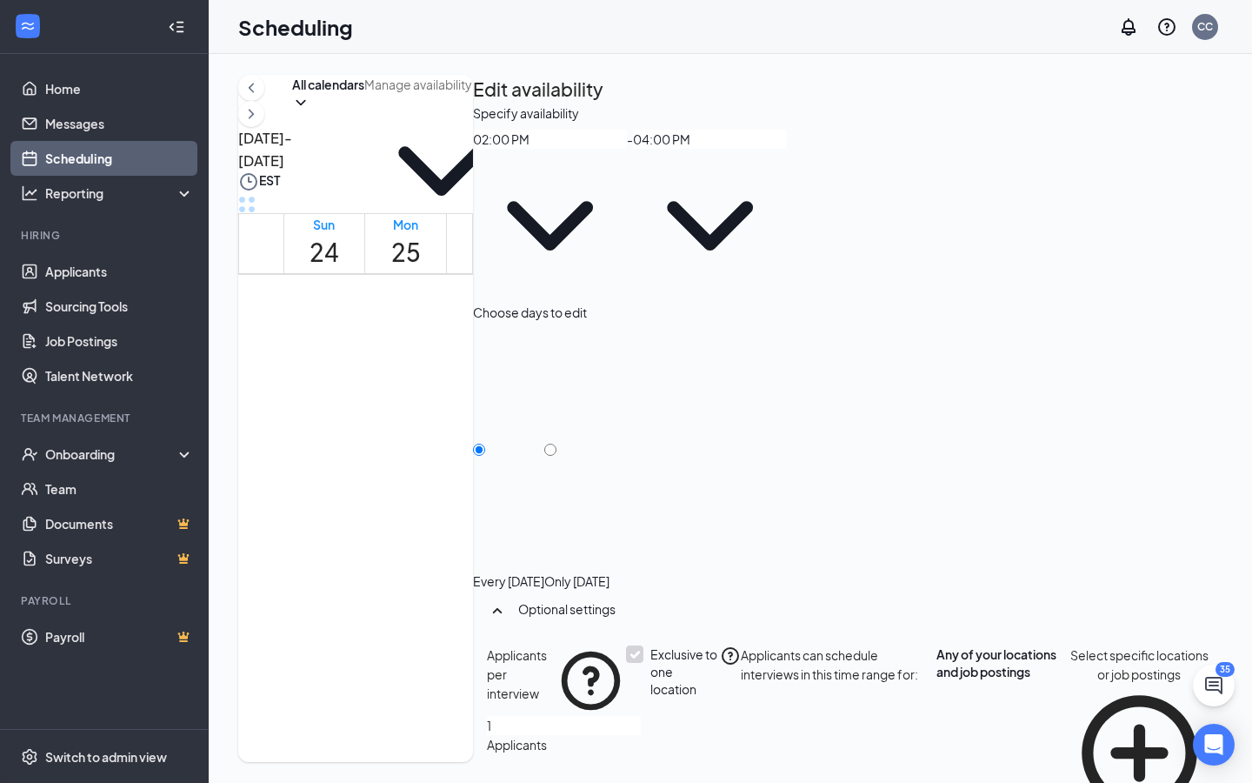
click at [627, 205] on icon "ChevronDown" at bounding box center [550, 226] width 154 height 154
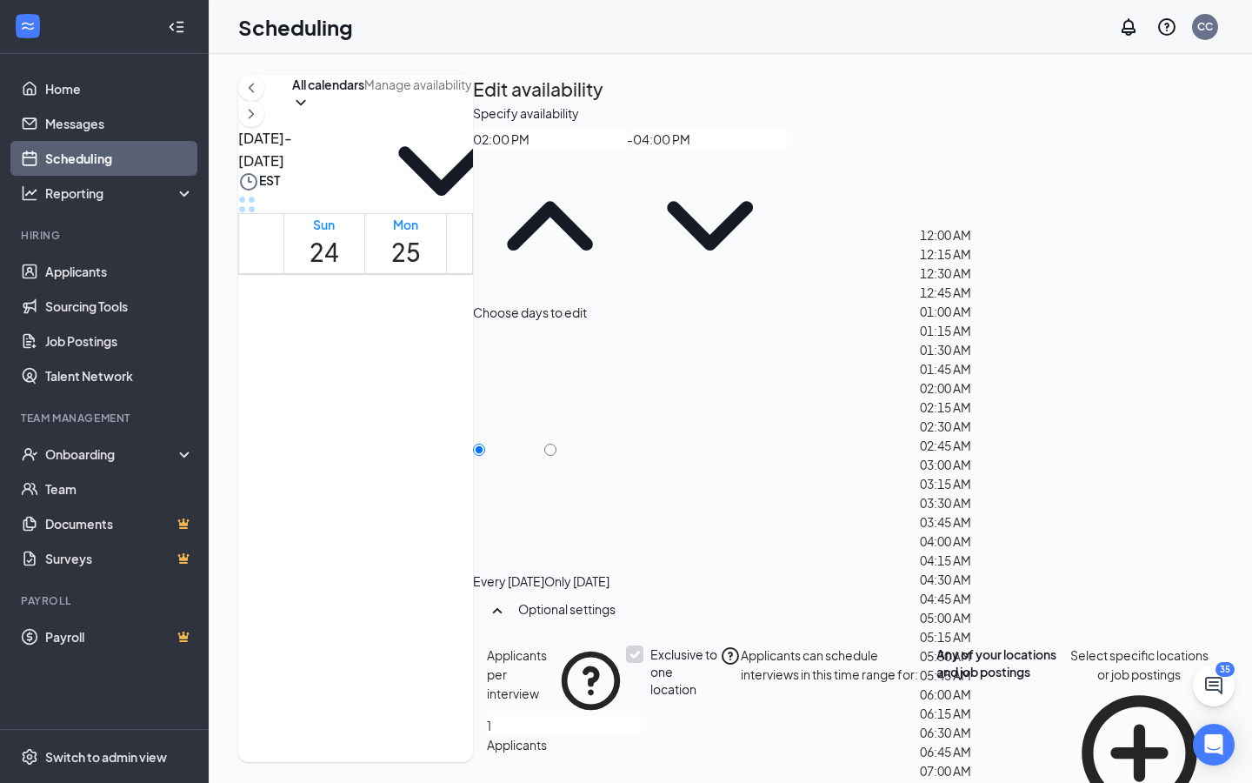
scroll to position [2052, 0]
type input "01:00 PM"
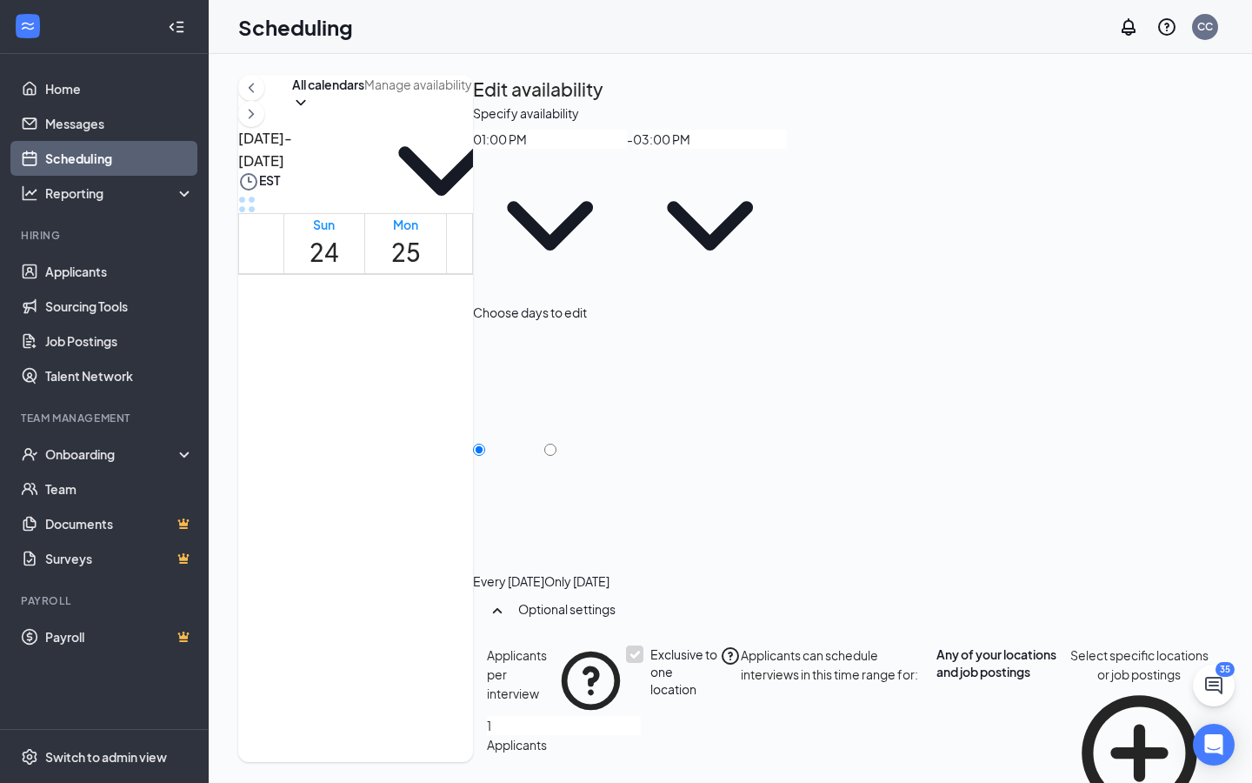
click at [787, 215] on span "03:00 PM" at bounding box center [710, 216] width 154 height 173
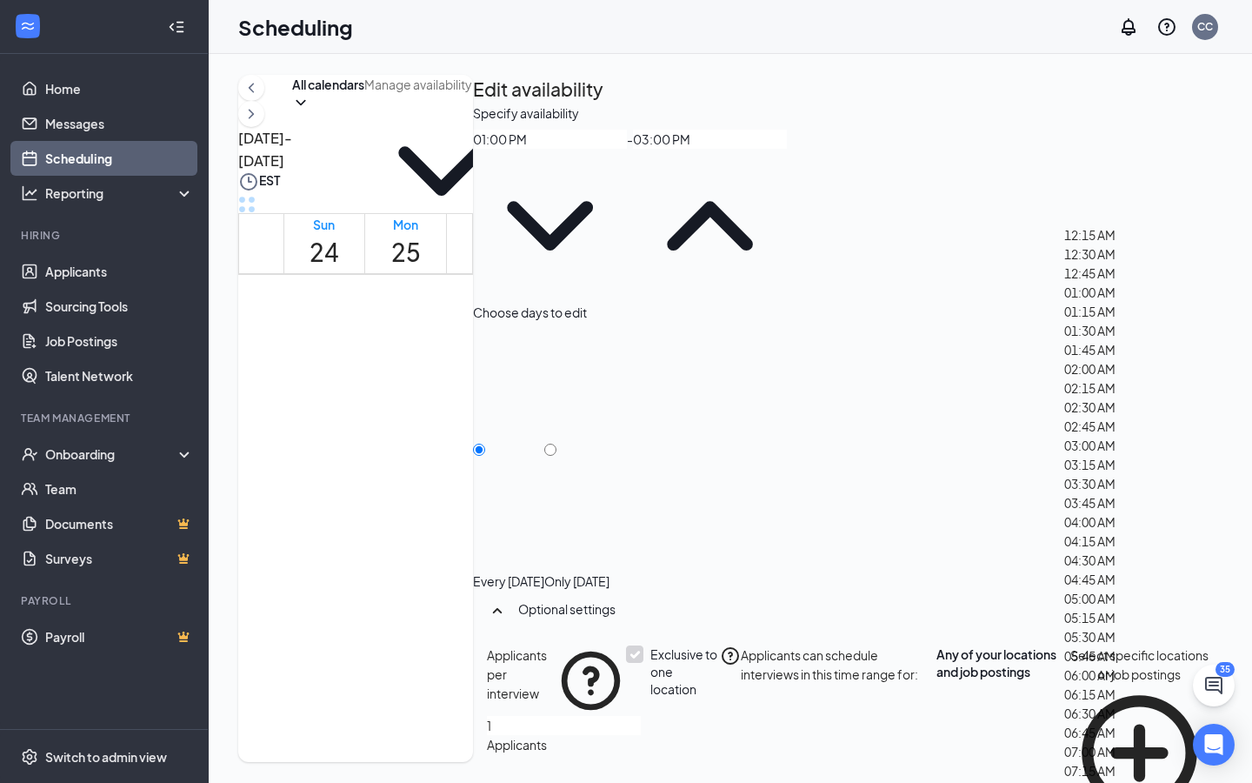
scroll to position [2318, 0]
type input "03:30 PM"
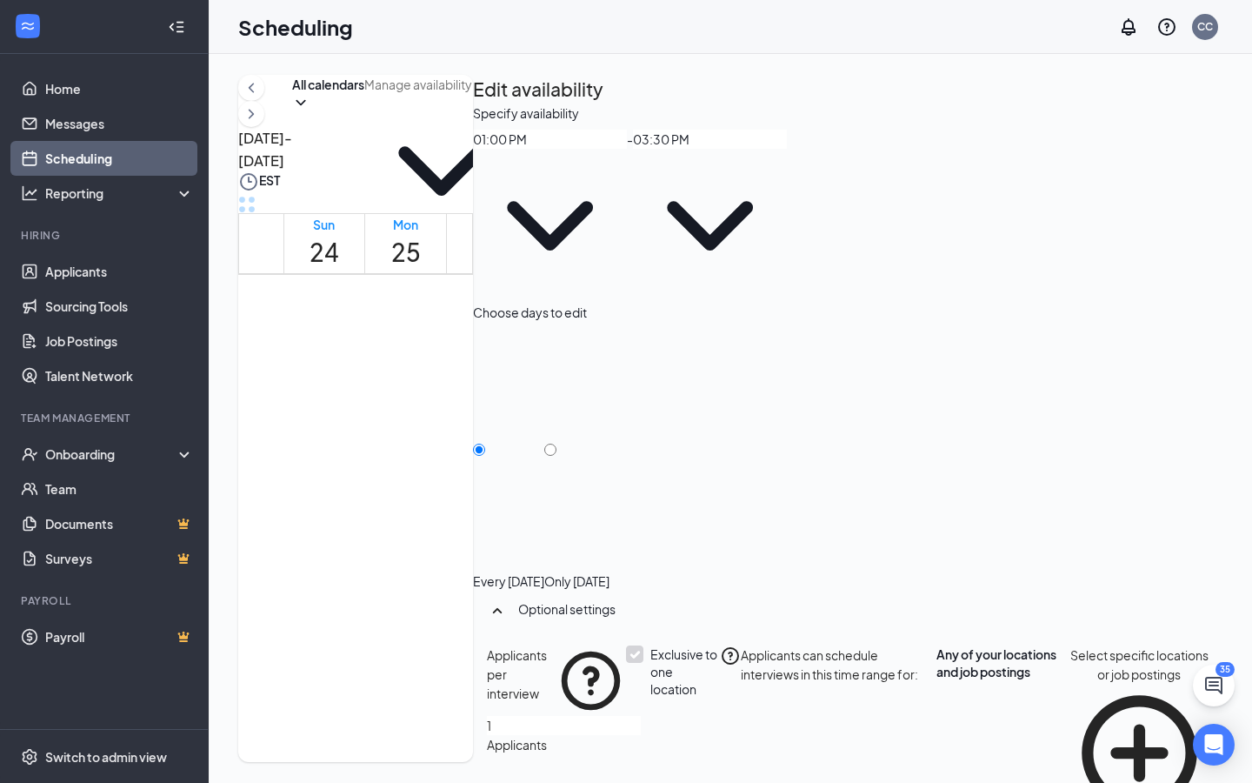
type input "2"
click at [641, 582] on input "2" at bounding box center [564, 725] width 154 height 19
click at [719, 582] on div "Exclusive to one location" at bounding box center [684, 671] width 69 height 52
click at [638, 582] on input "Exclusive to one location" at bounding box center [632, 651] width 12 height 12
checkbox input "false"
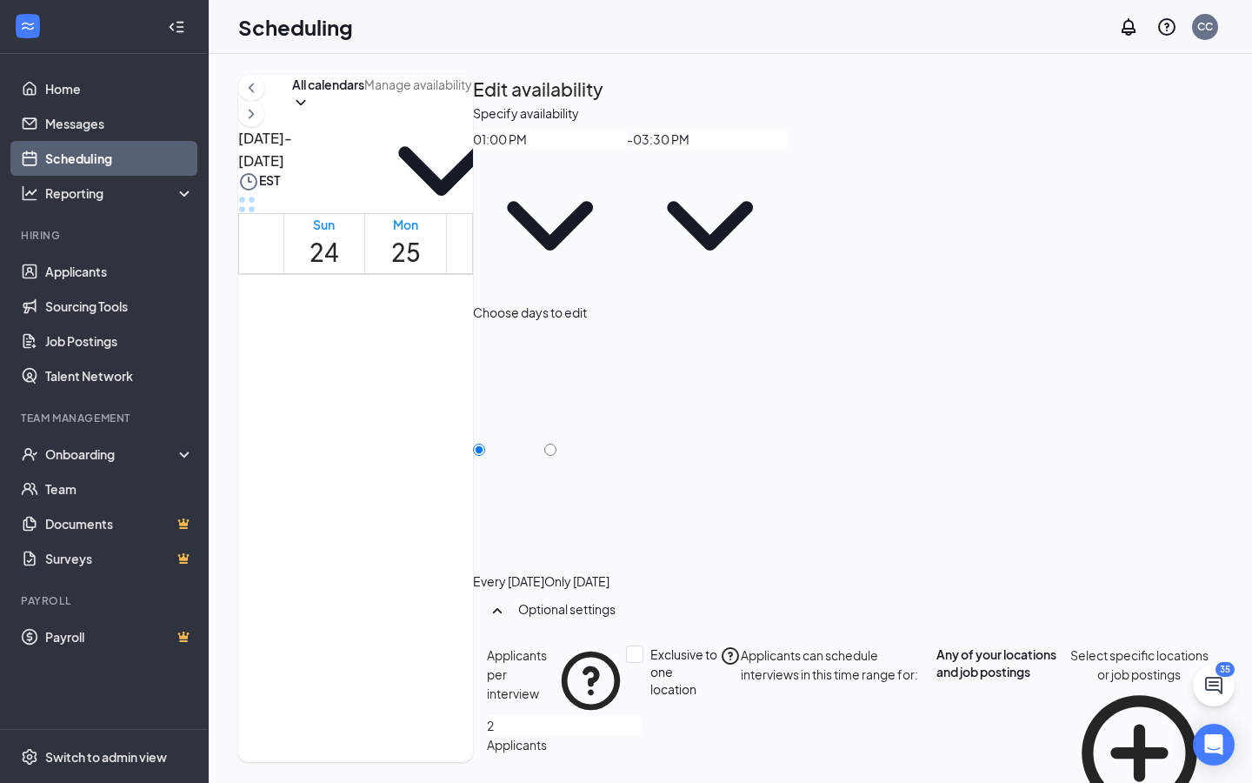
click at [0, 582] on icon "Cross" at bounding box center [0, 797] width 0 height 0
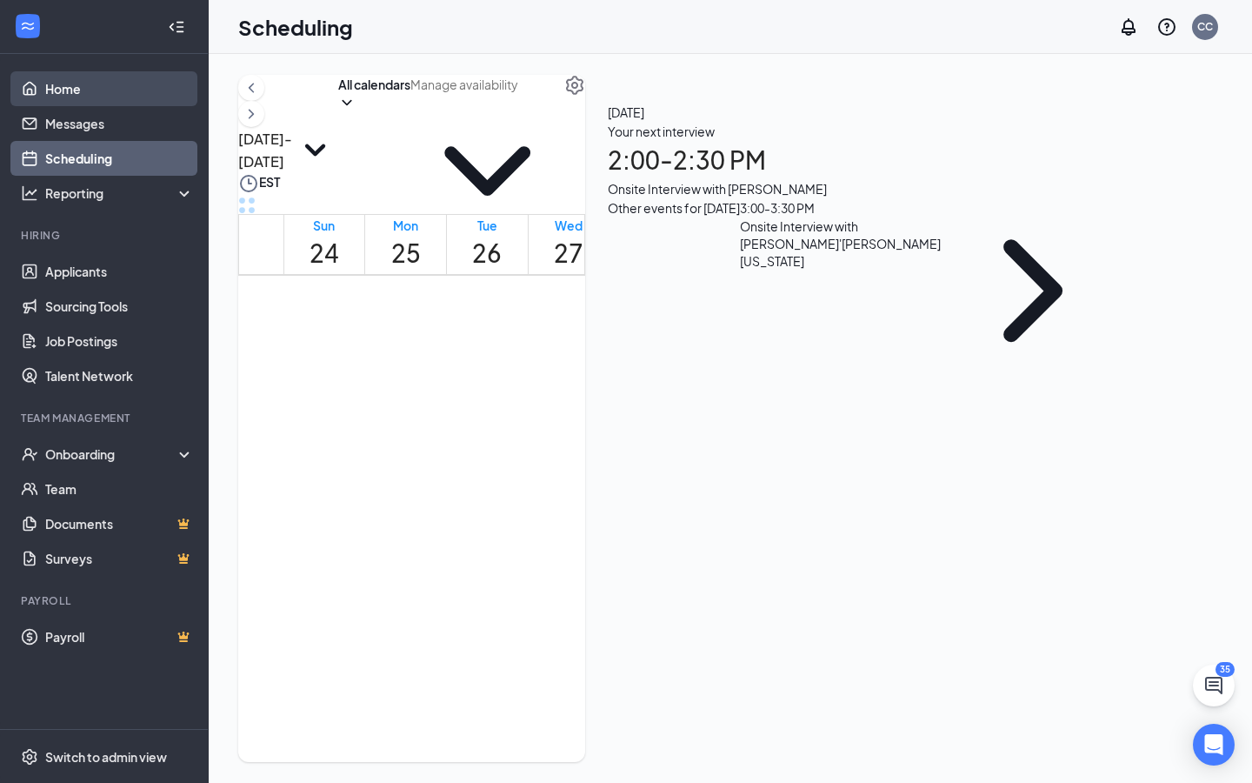
click at [149, 90] on link "Home" at bounding box center [119, 88] width 149 height 35
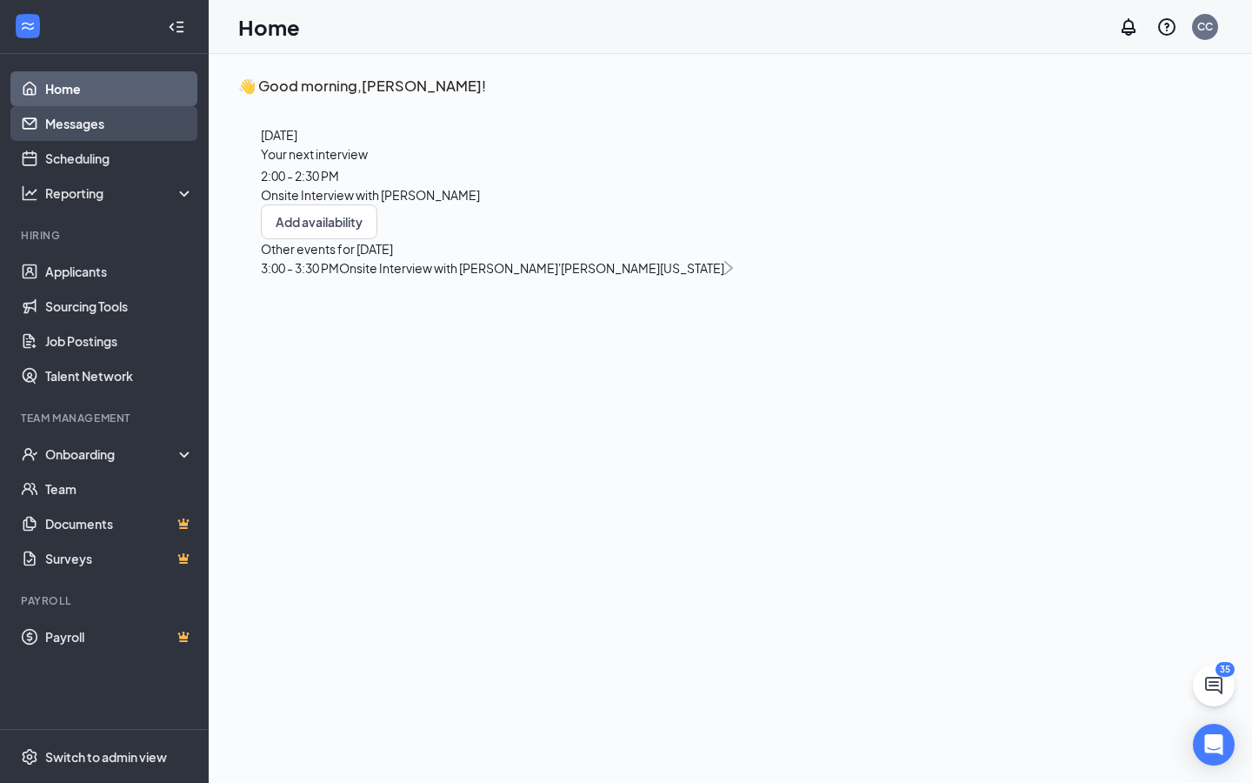
click at [135, 125] on link "Messages" at bounding box center [119, 123] width 149 height 35
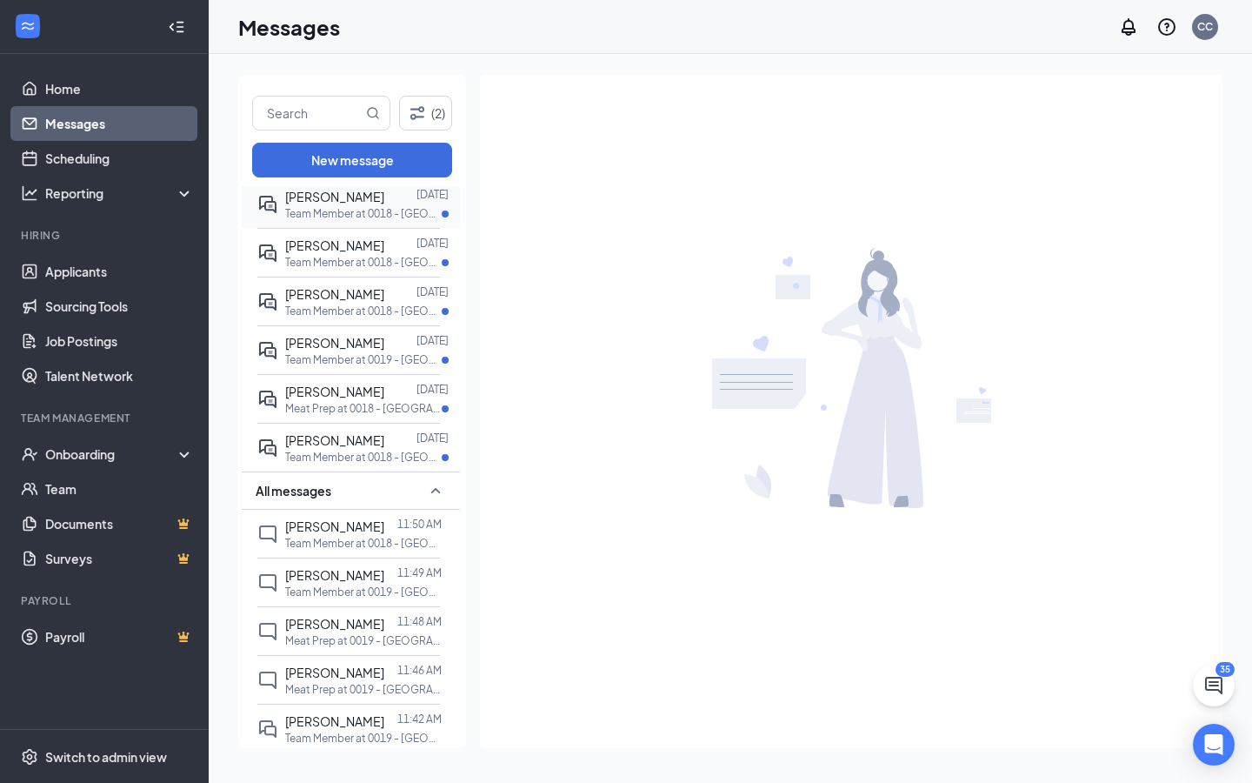
scroll to position [323, 0]
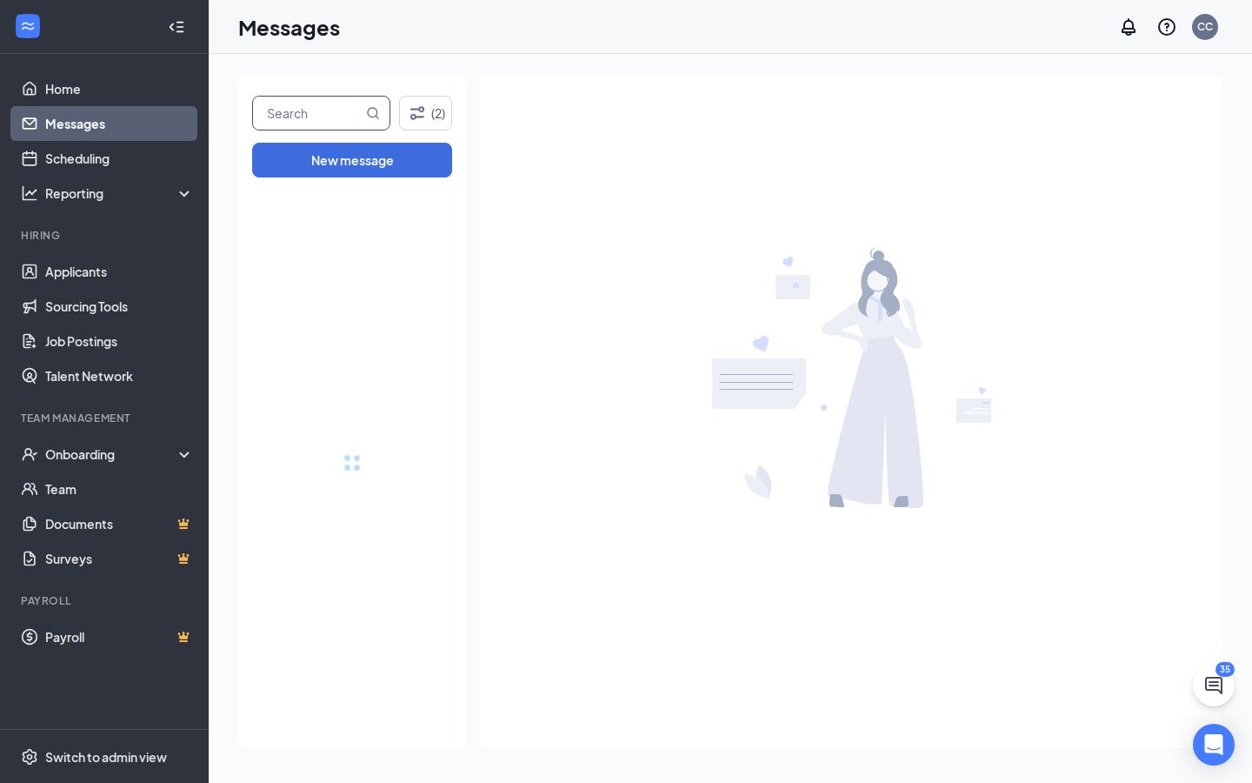
click at [323, 111] on input "text" at bounding box center [308, 113] width 110 height 33
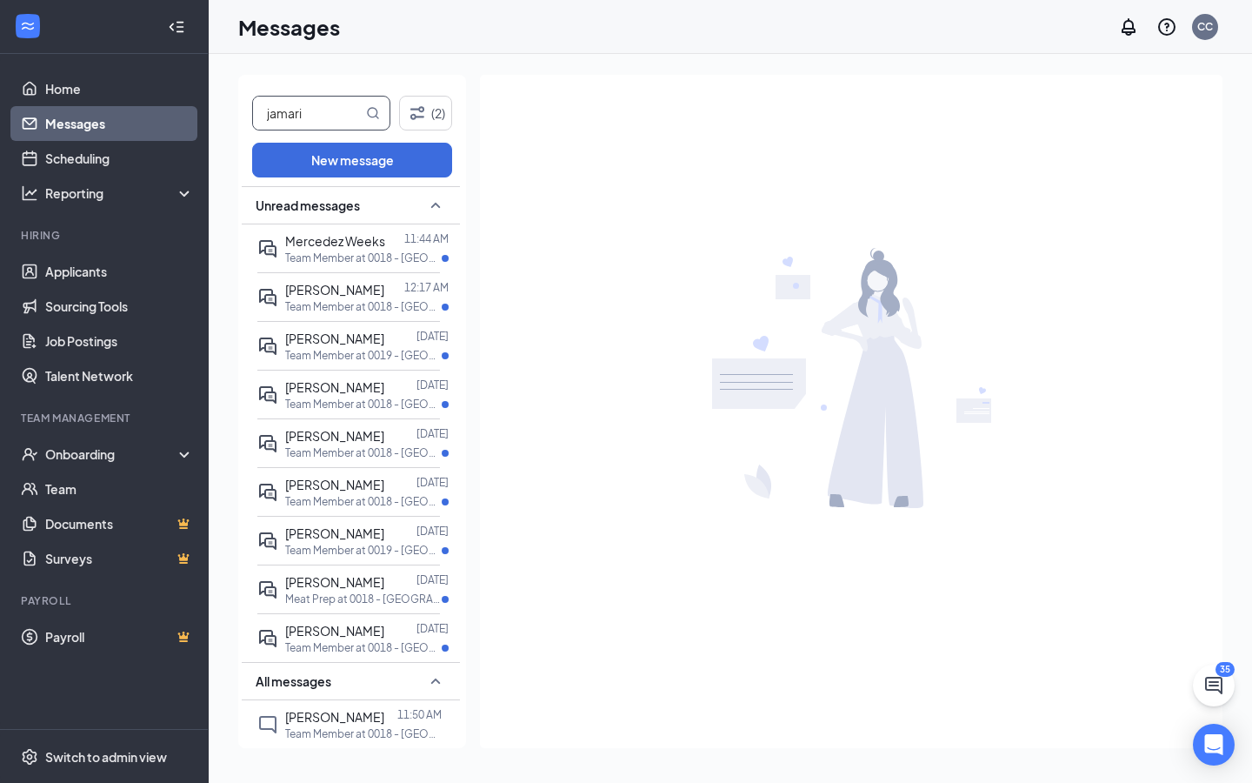
type input "jamari"
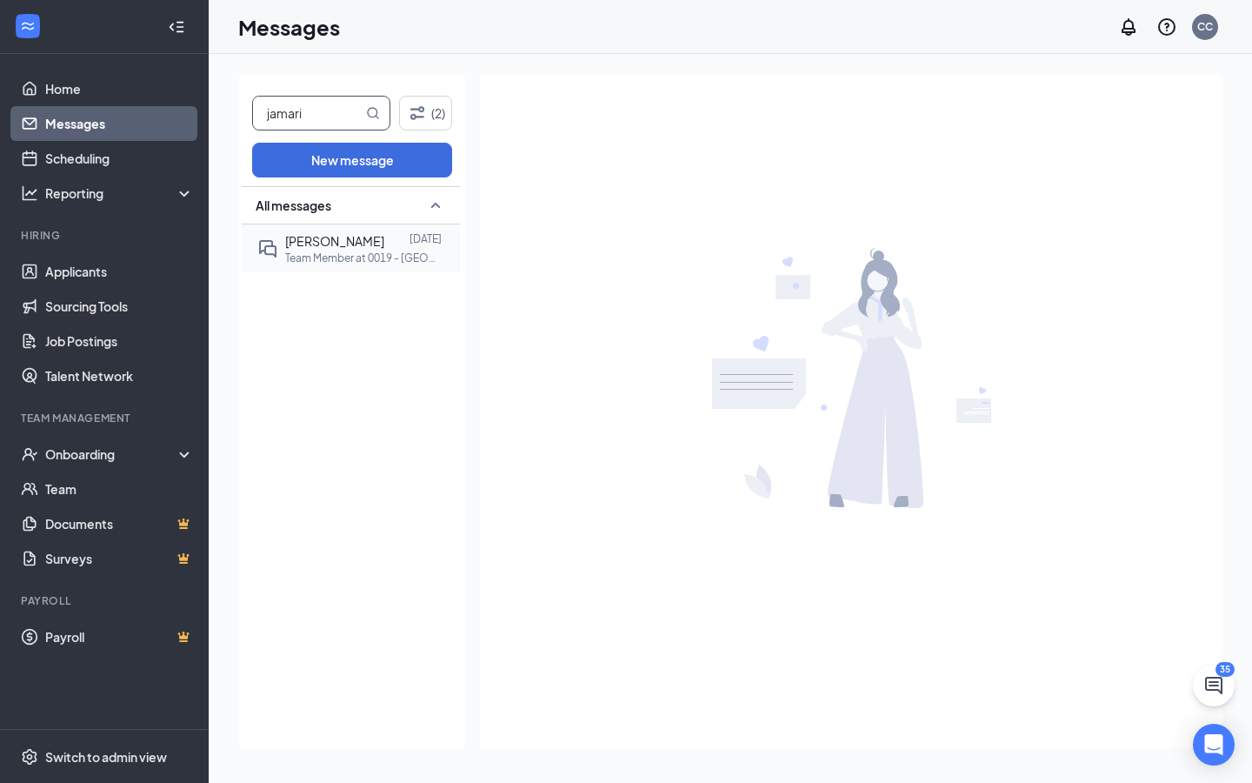
click at [324, 245] on span "[PERSON_NAME]" at bounding box center [334, 241] width 99 height 16
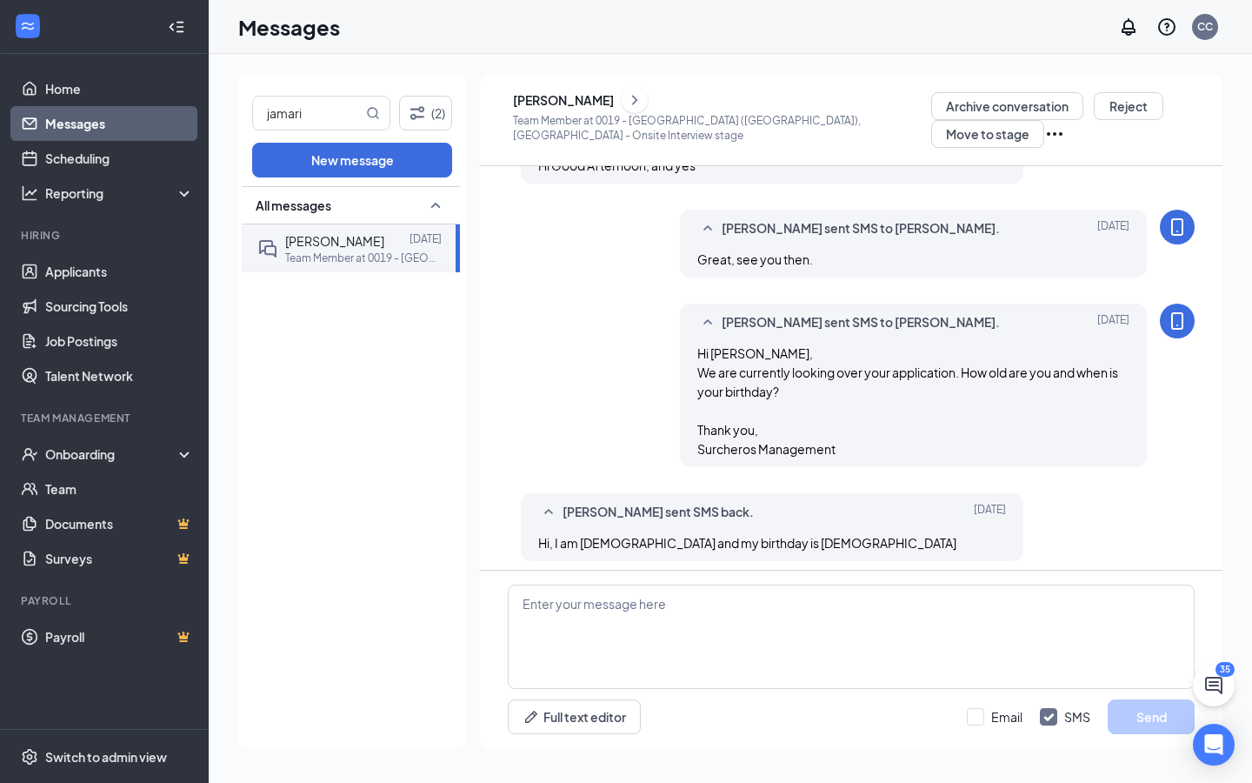
scroll to position [664, 0]
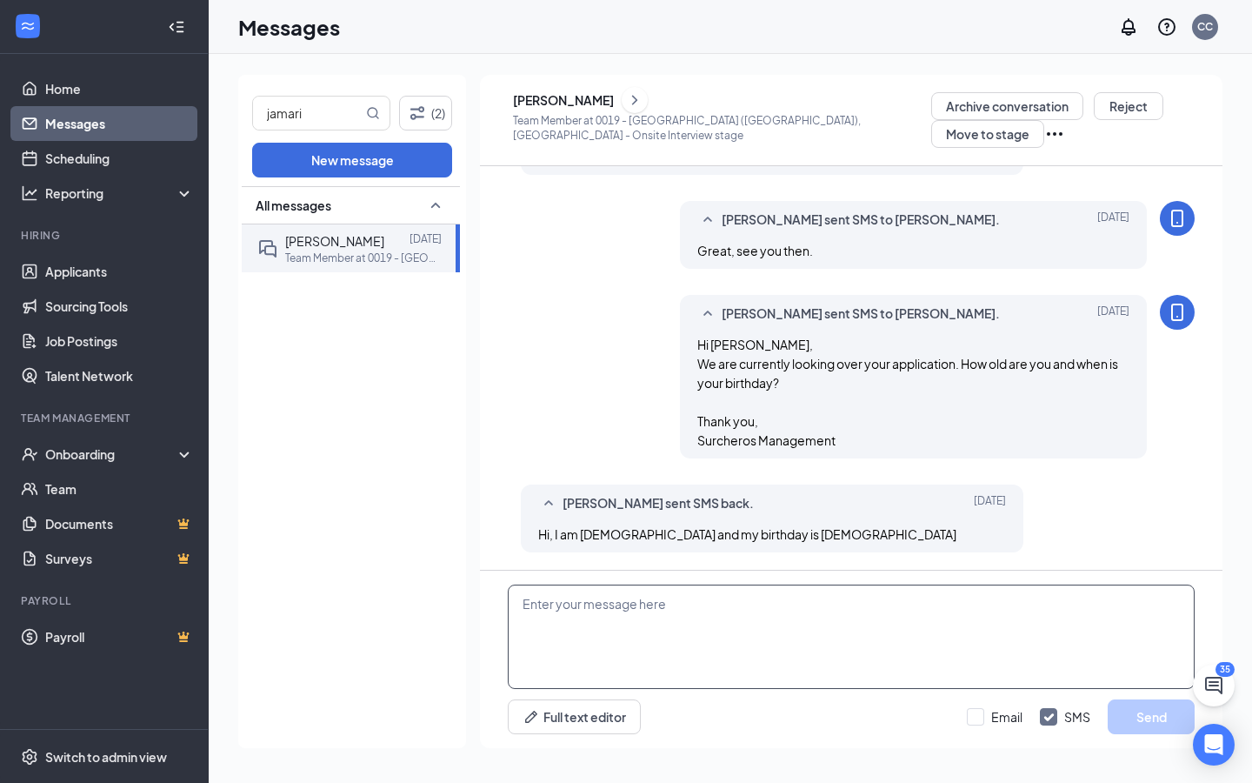
click at [646, 582] on textarea at bounding box center [851, 636] width 687 height 104
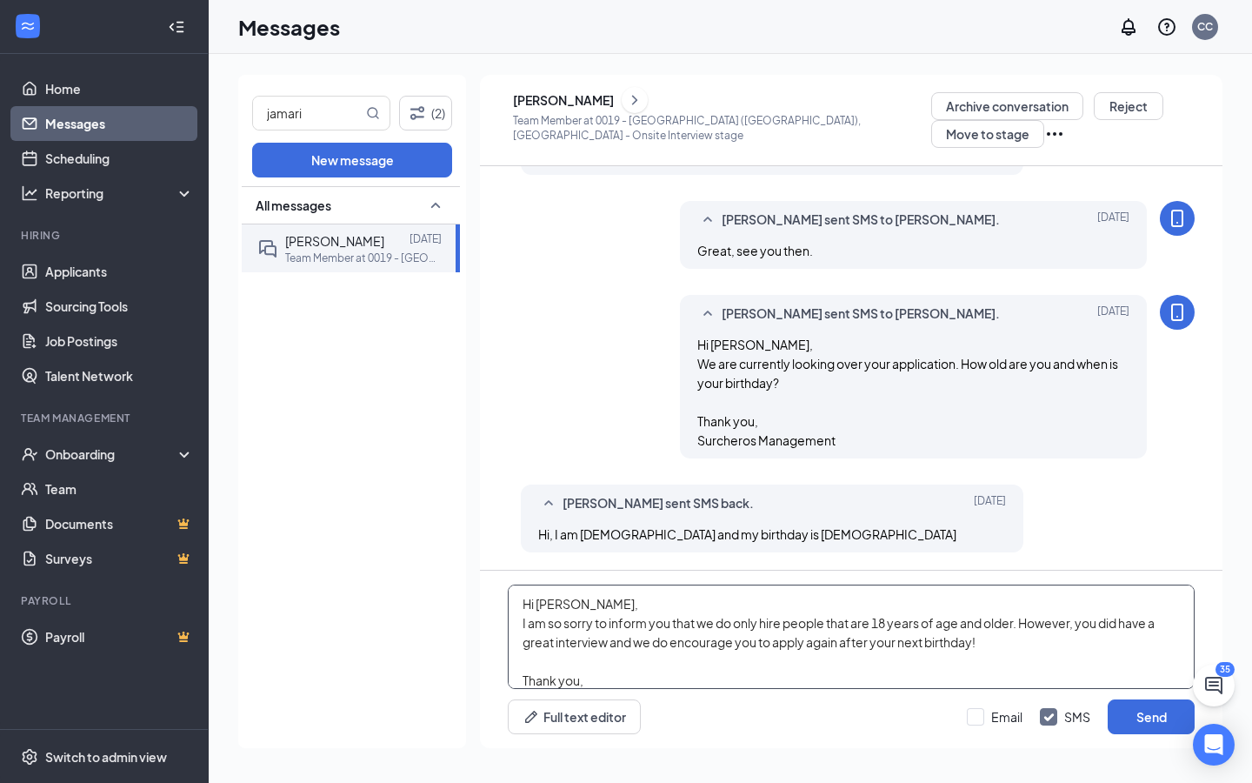
scroll to position [18, 0]
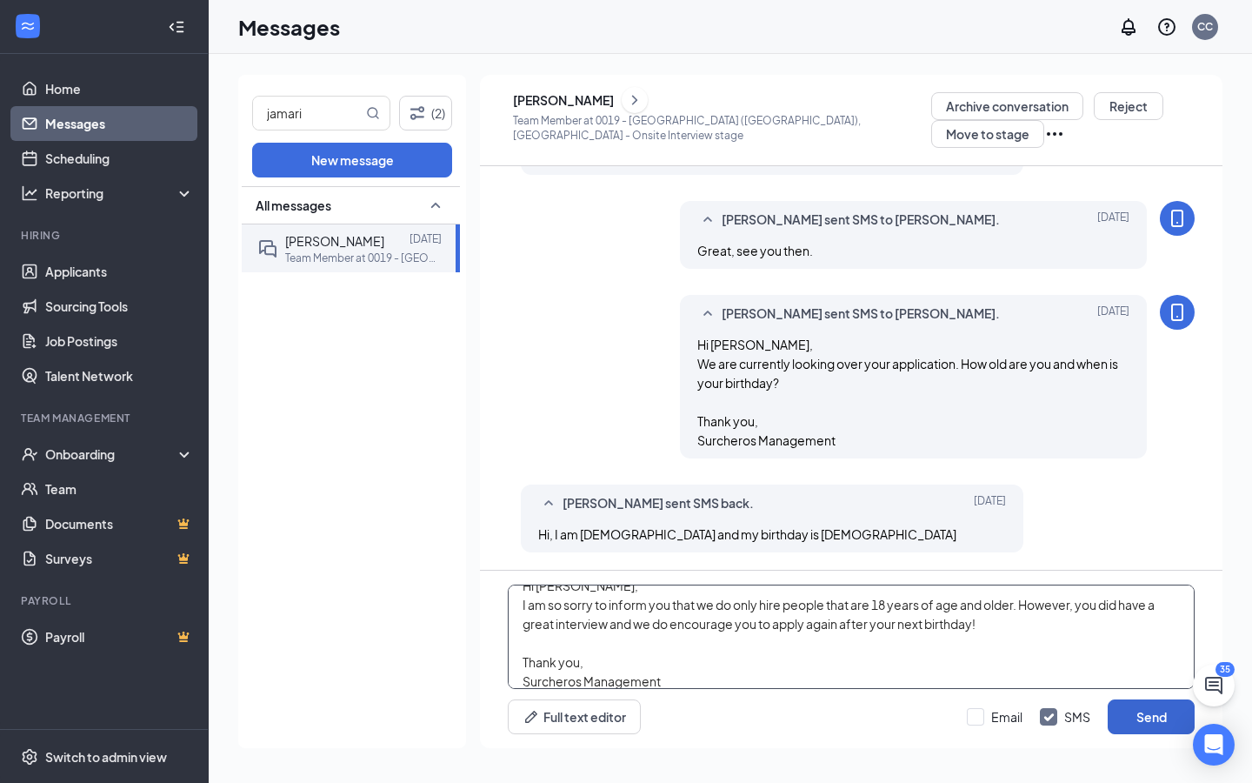
type textarea "Hi [PERSON_NAME], I am so sorry to inform you that we do only hire people that …"
click at [1131, 582] on button "Send" at bounding box center [1151, 716] width 87 height 35
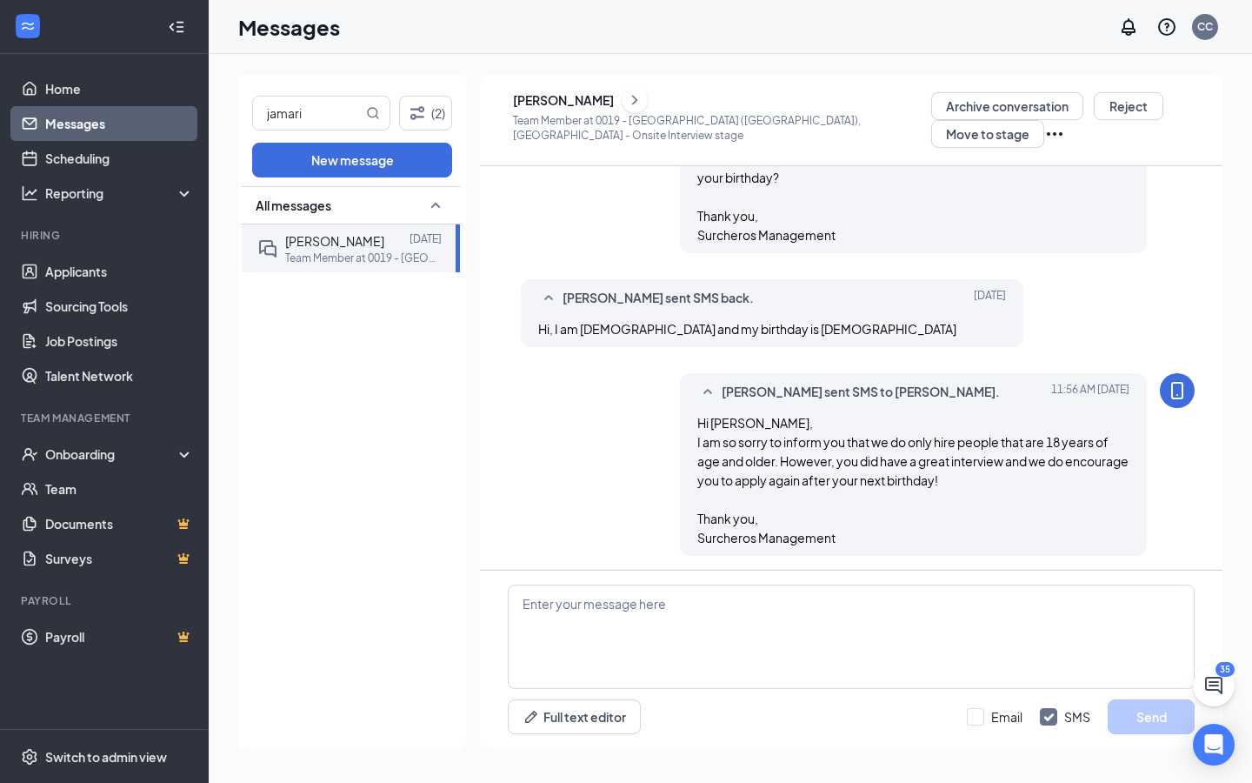
scroll to position [873, 0]
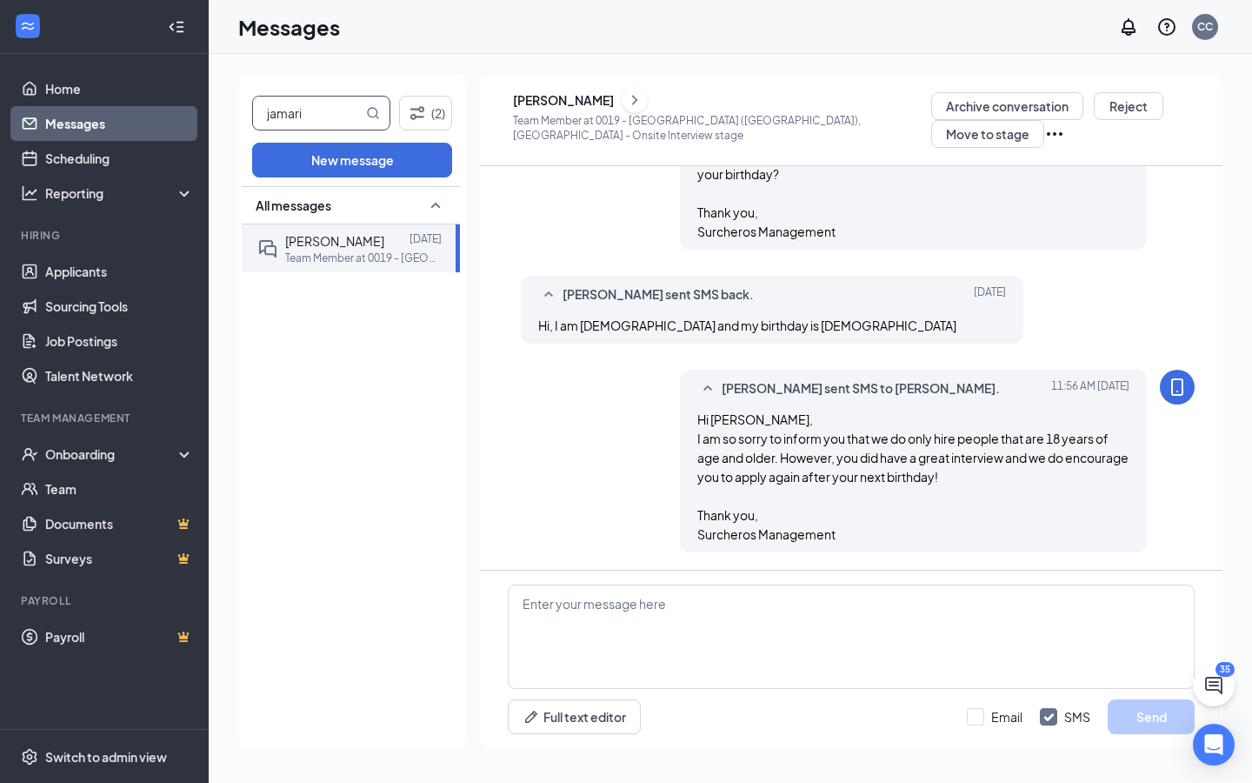
click at [330, 114] on input "jamari" at bounding box center [308, 113] width 110 height 33
type input "[PERSON_NAME]"
click at [376, 262] on p "Team Member at 0019 - [GEOGRAPHIC_DATA] ([GEOGRAPHIC_DATA]), [GEOGRAPHIC_DATA]" at bounding box center [363, 257] width 157 height 15
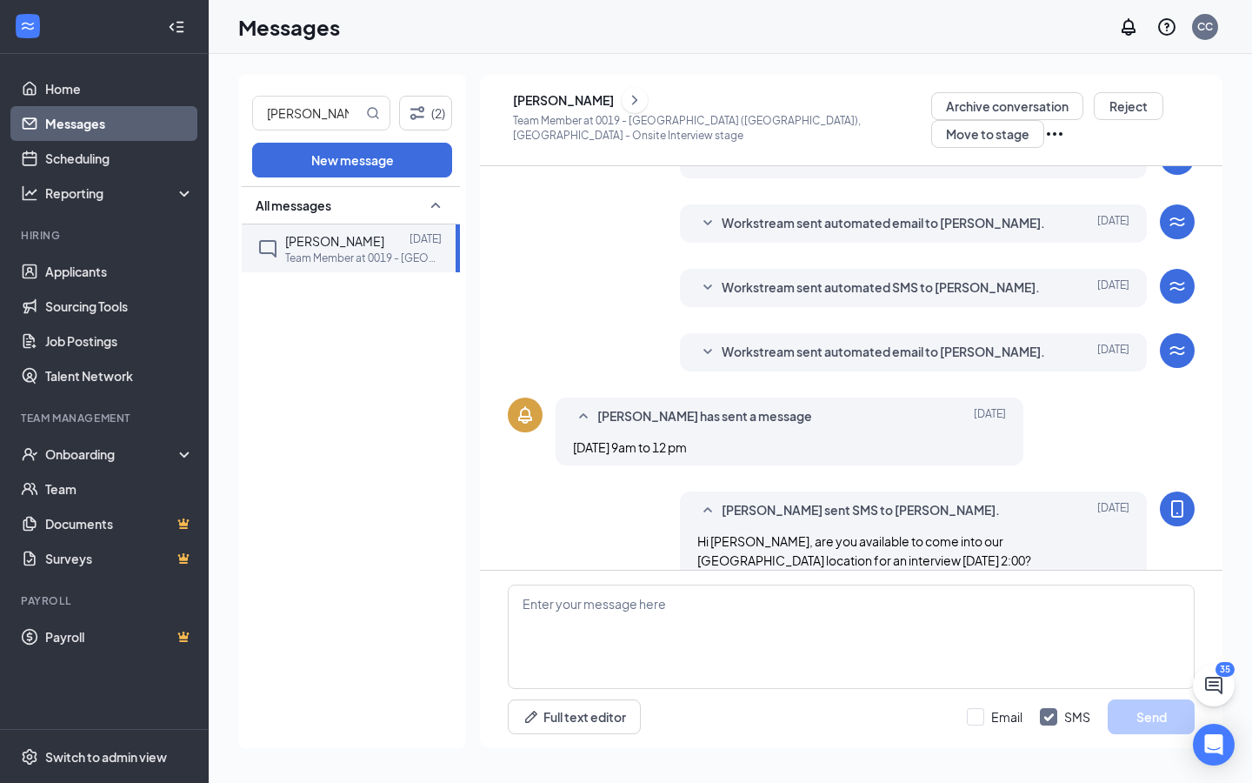
scroll to position [283, 0]
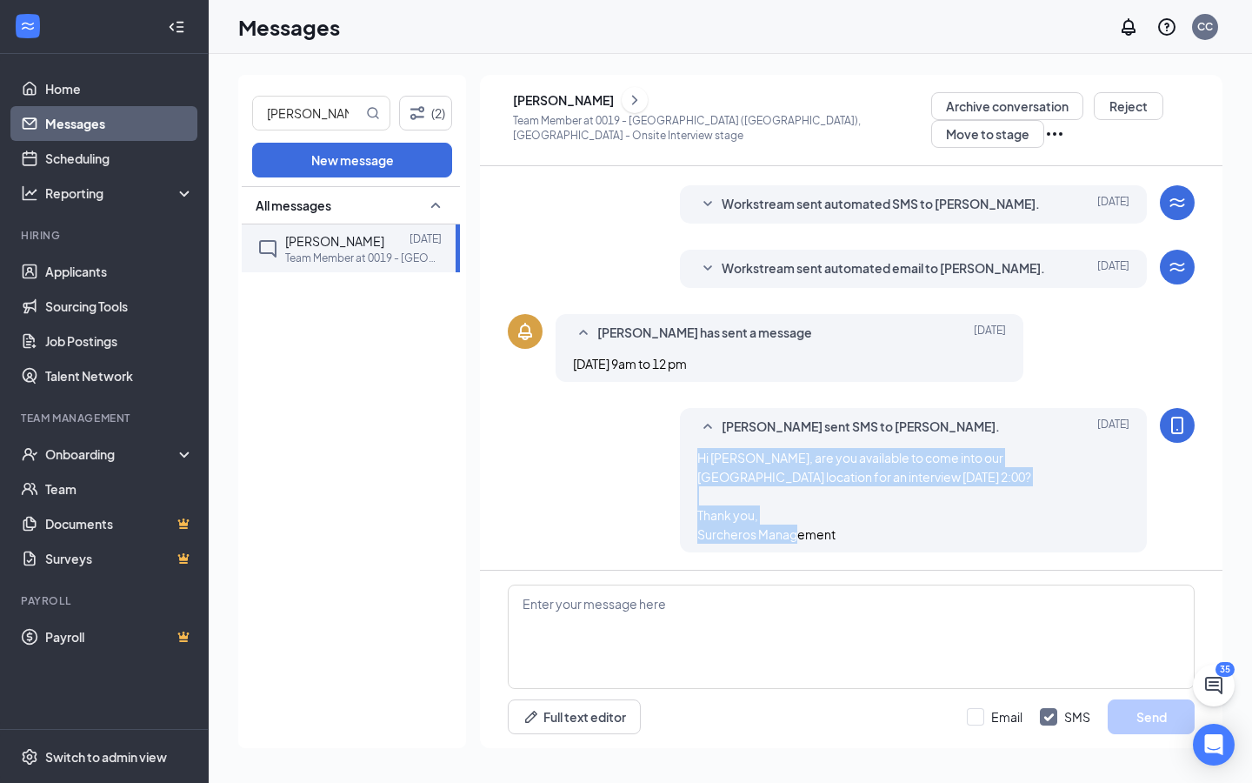
drag, startPoint x: 690, startPoint y: 450, endPoint x: 850, endPoint y: 545, distance: 185.2
click at [851, 547] on div "[PERSON_NAME] sent SMS to [PERSON_NAME]. [DATE] Hi [PERSON_NAME], are you avail…" at bounding box center [914, 480] width 468 height 144
copy span "Hi [PERSON_NAME], are you available to come into our [GEOGRAPHIC_DATA] location…"
click at [698, 582] on textarea at bounding box center [851, 636] width 687 height 104
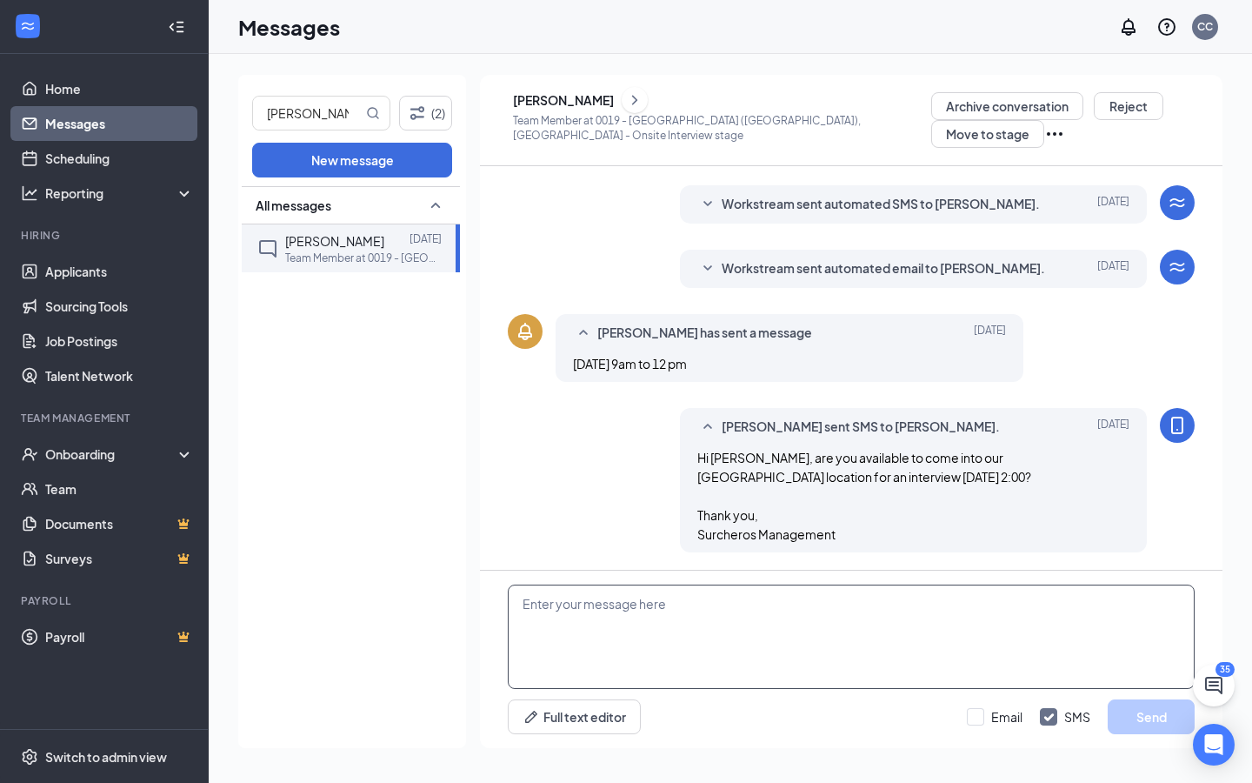
paste textarea "Hi [PERSON_NAME], are you available to come into our [GEOGRAPHIC_DATA] location…"
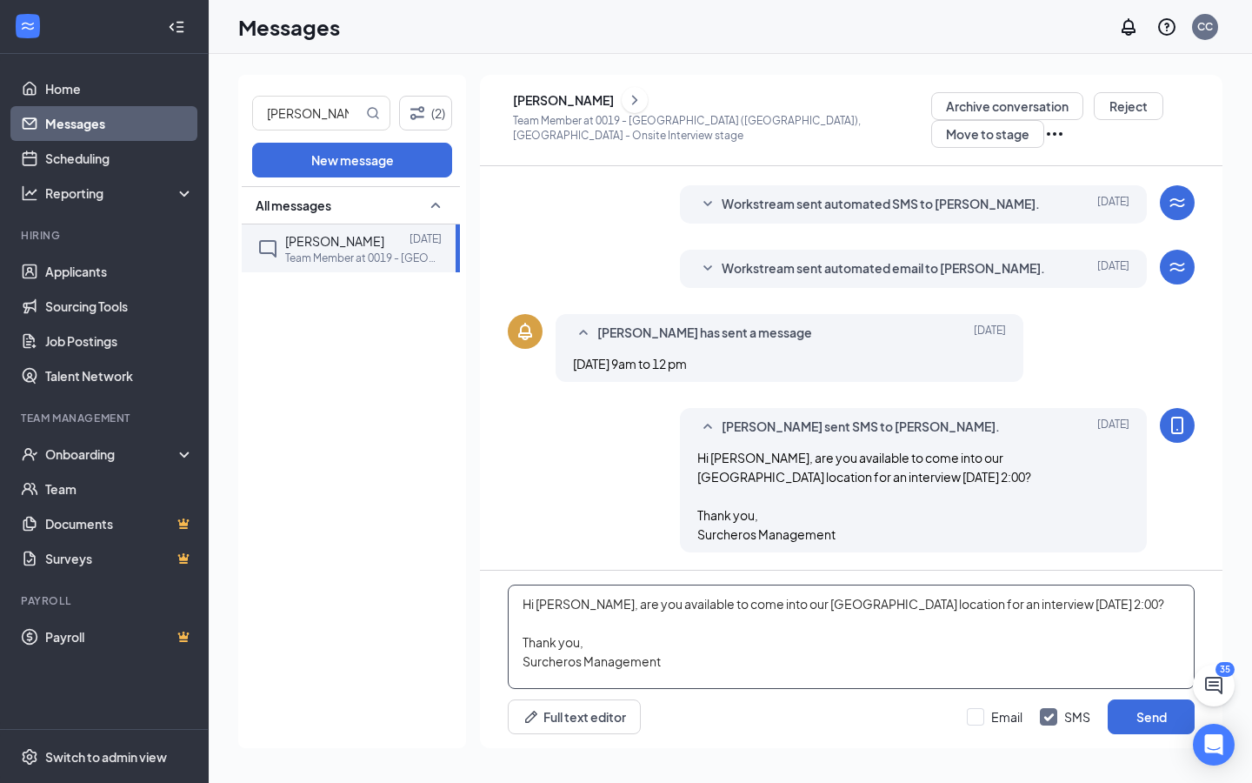
click at [1061, 582] on textarea "Hi [PERSON_NAME], are you available to come into our [GEOGRAPHIC_DATA] location…" at bounding box center [851, 636] width 687 height 104
drag, startPoint x: 1033, startPoint y: 603, endPoint x: 994, endPoint y: 603, distance: 39.1
click at [994, 582] on textarea "Hi [PERSON_NAME], are you available to come into our [GEOGRAPHIC_DATA] location…" at bounding box center [851, 636] width 687 height 104
click at [576, 582] on textarea "Hi [PERSON_NAME], are you available to come into our [GEOGRAPHIC_DATA] location…" at bounding box center [851, 636] width 687 height 104
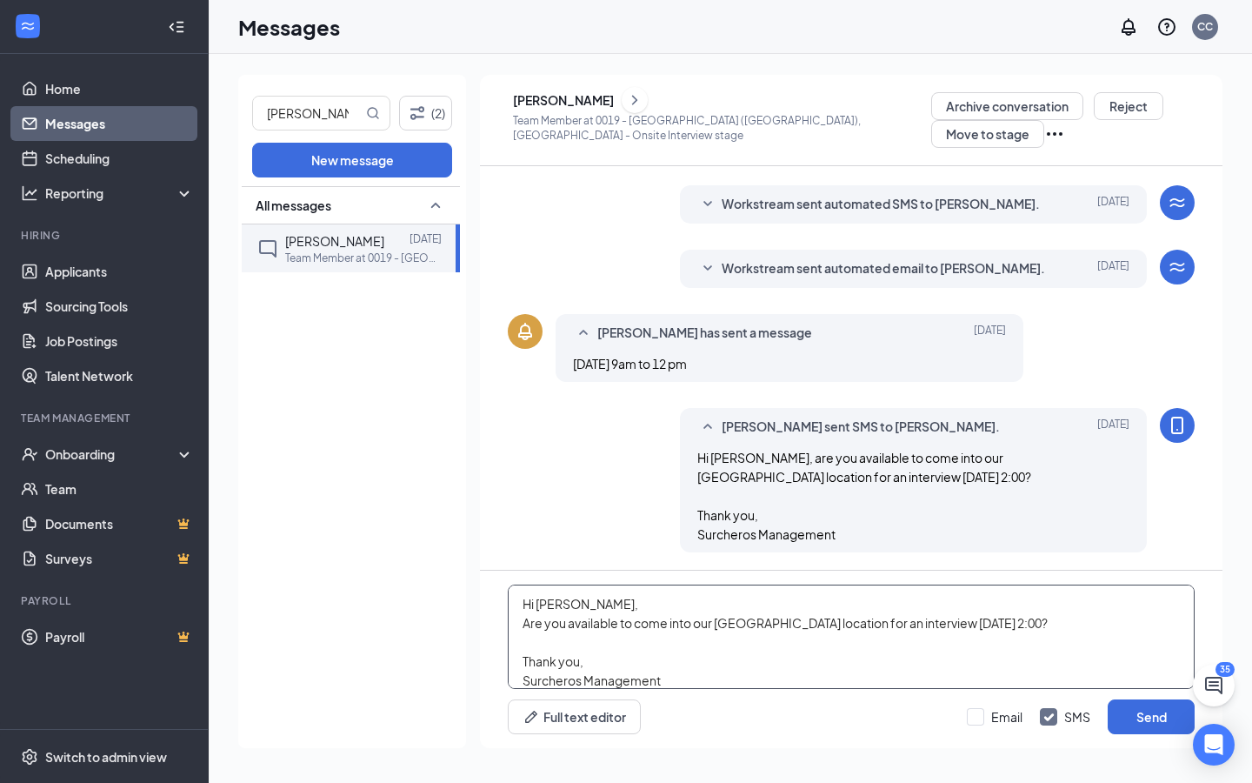
scroll to position [10, 0]
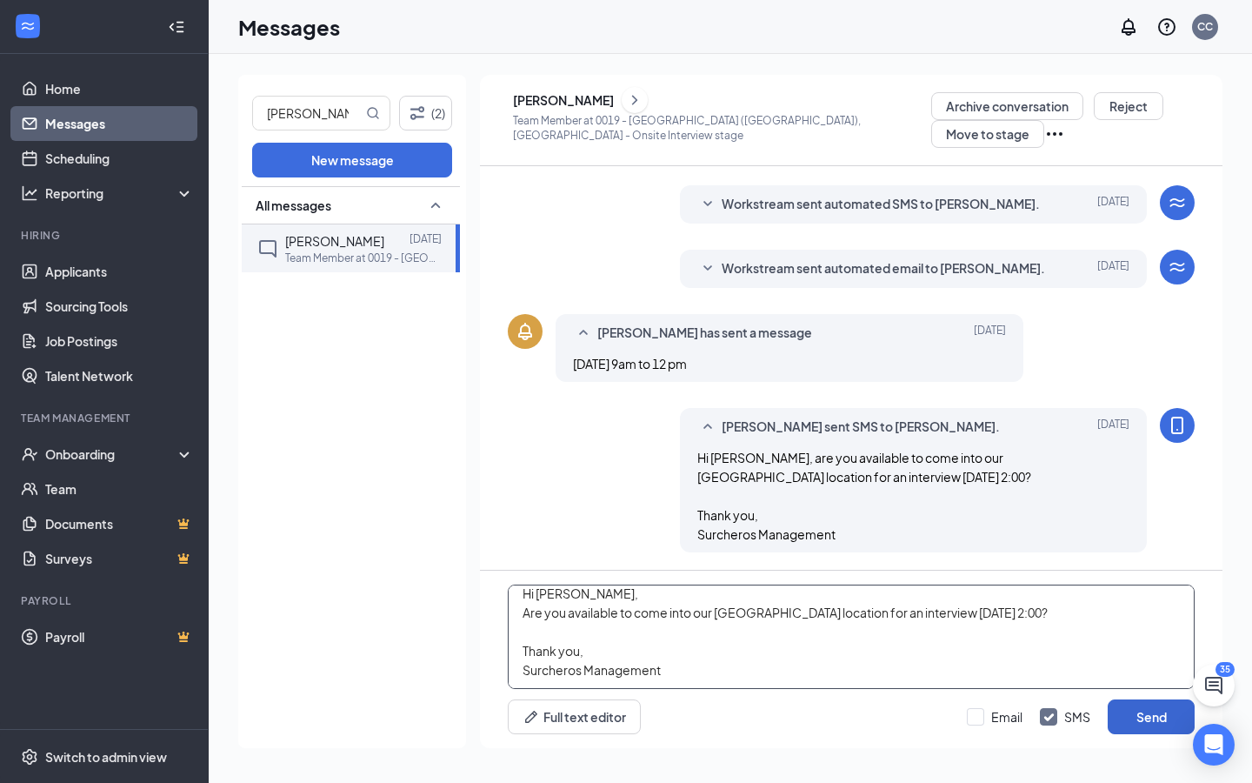
type textarea "Hi [PERSON_NAME], Are you available to come into our [GEOGRAPHIC_DATA] location…"
click at [1131, 582] on button "Send" at bounding box center [1151, 716] width 87 height 35
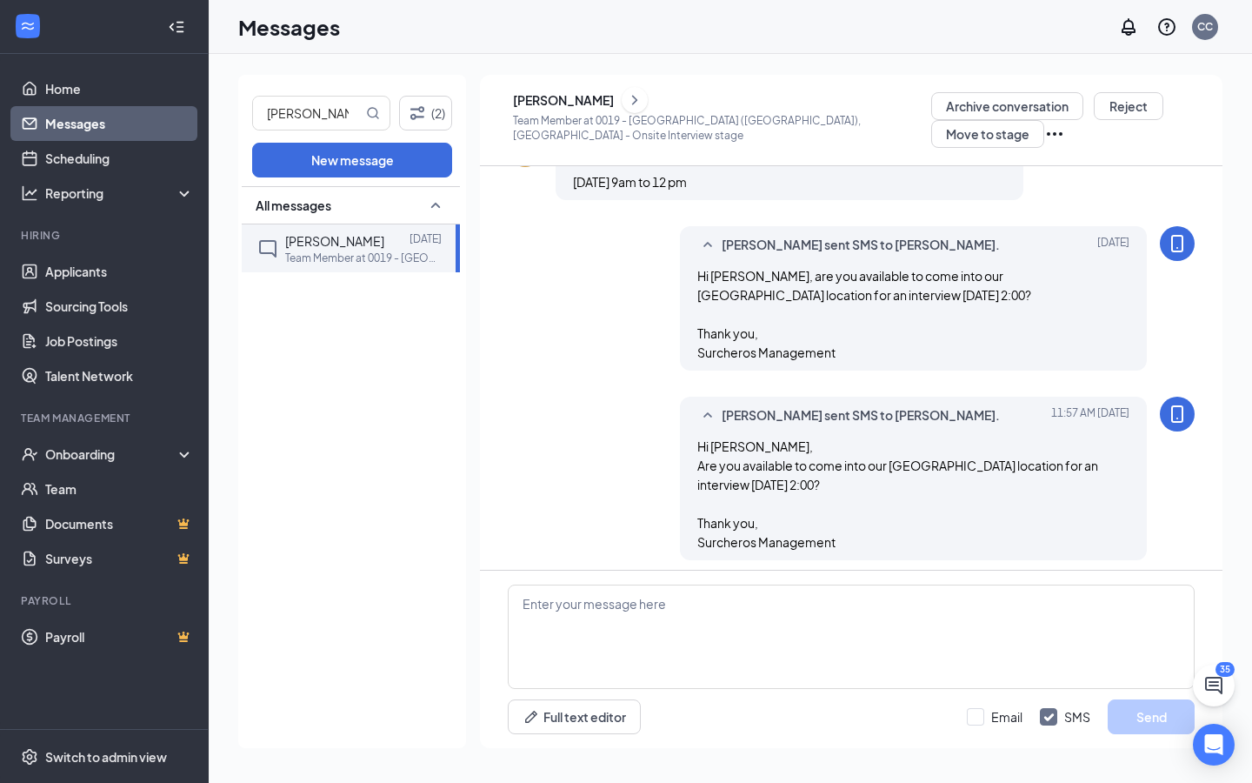
scroll to position [473, 0]
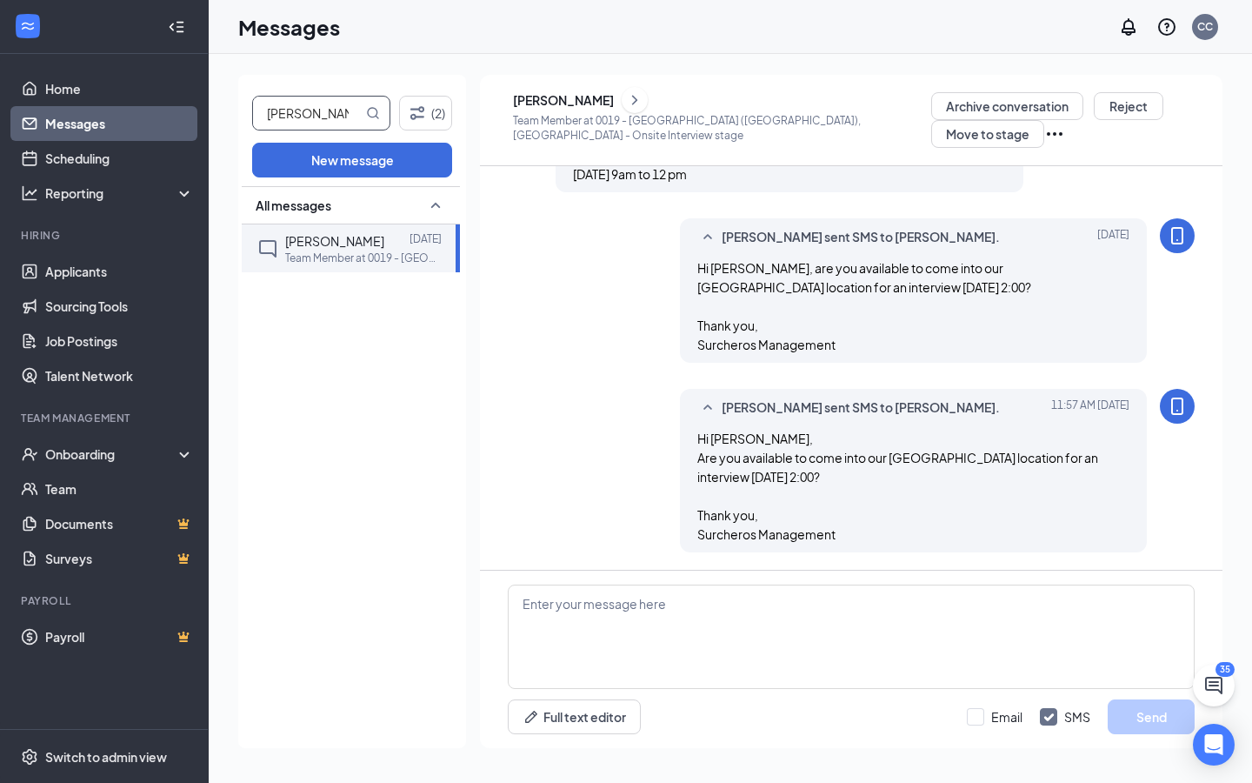
drag, startPoint x: 350, startPoint y: 110, endPoint x: 153, endPoint y: 110, distance: 197.4
click at [148, 110] on div "Home Messages Scheduling Reporting Hiring Applicants Sourcing Tools Job Posting…" at bounding box center [626, 391] width 1252 height 783
type input "brie"
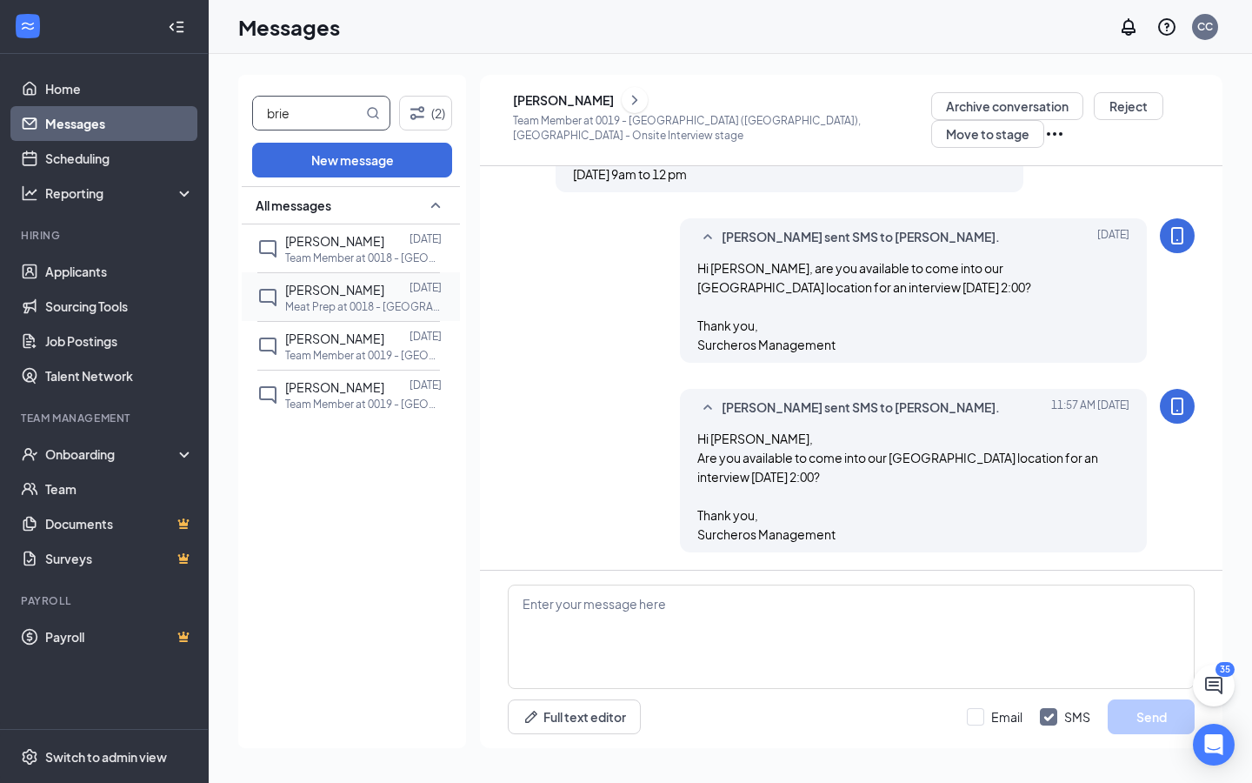
click at [386, 297] on div at bounding box center [396, 289] width 25 height 19
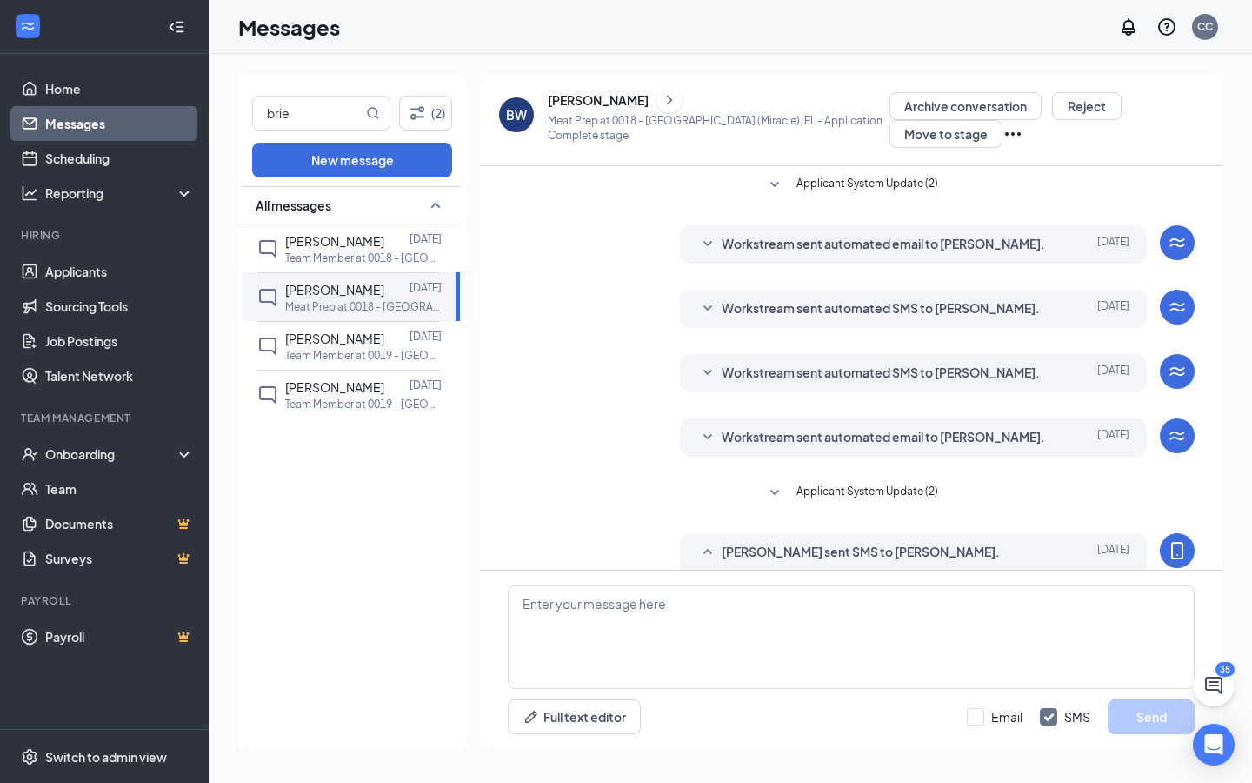
scroll to position [68, 0]
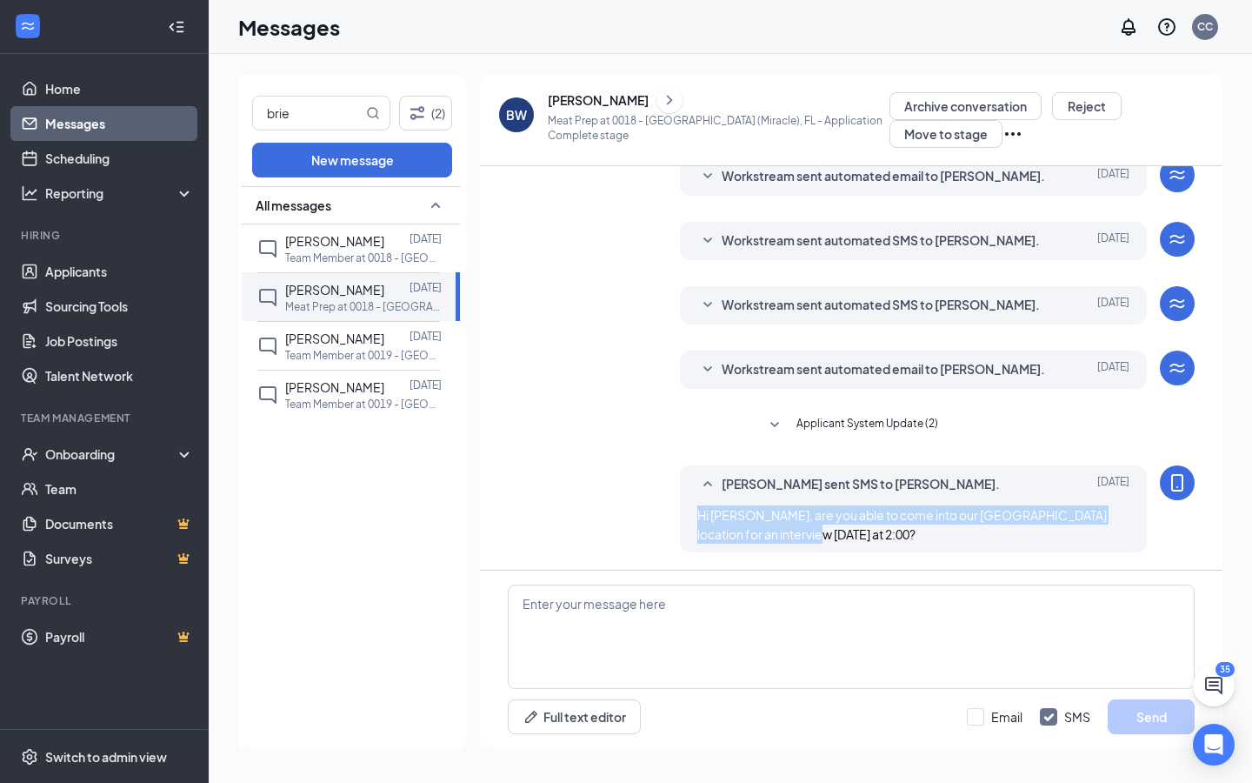
drag, startPoint x: 691, startPoint y: 509, endPoint x: 870, endPoint y: 572, distance: 189.2
click at [870, 572] on div "Applicant System Update (2) Workstream sent automated email to [PERSON_NAME]. […" at bounding box center [851, 457] width 743 height 582
click at [503, 417] on div "Applicant System Update (2) Workstream sent automated email to [PERSON_NAME]. […" at bounding box center [851, 367] width 743 height 403
drag, startPoint x: 312, startPoint y: 117, endPoint x: 200, endPoint y: 115, distance: 112.2
click at [200, 116] on div "Home Messages Scheduling Reporting Hiring Applicants Sourcing Tools Job Posting…" at bounding box center [626, 391] width 1252 height 783
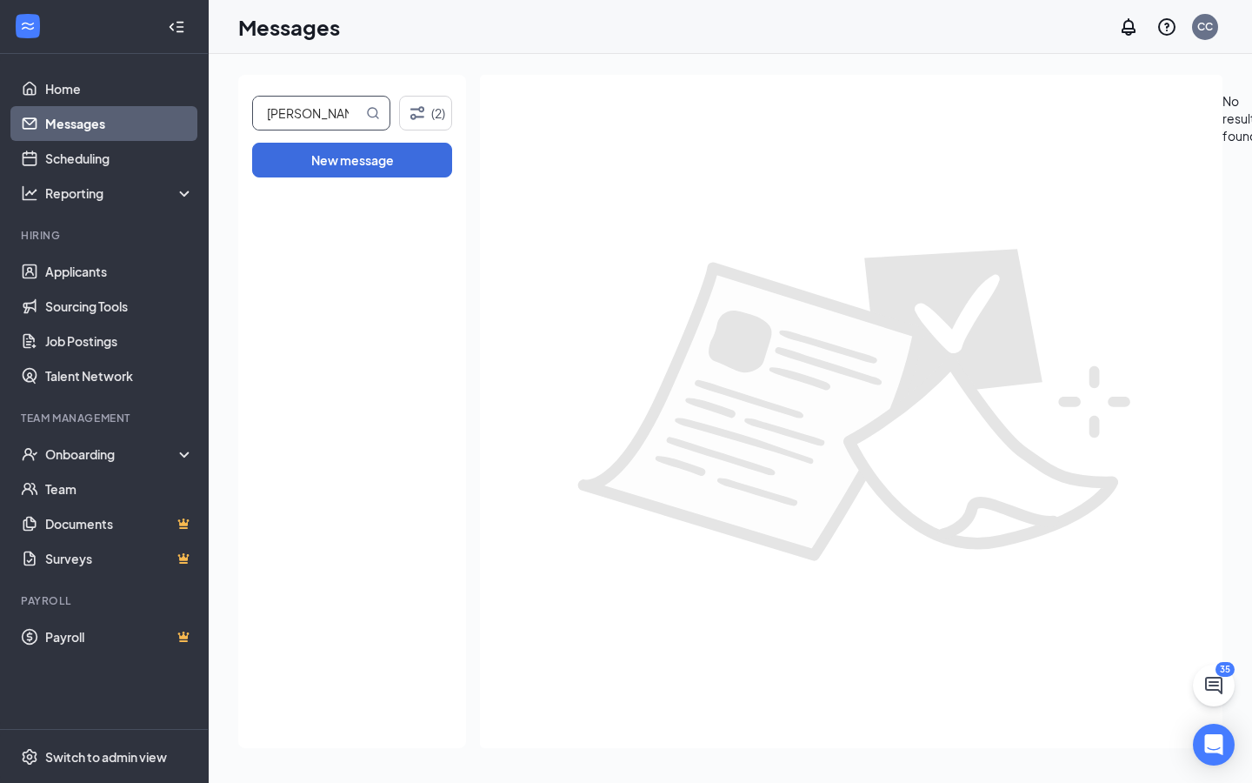
type input "[PERSON_NAME]"
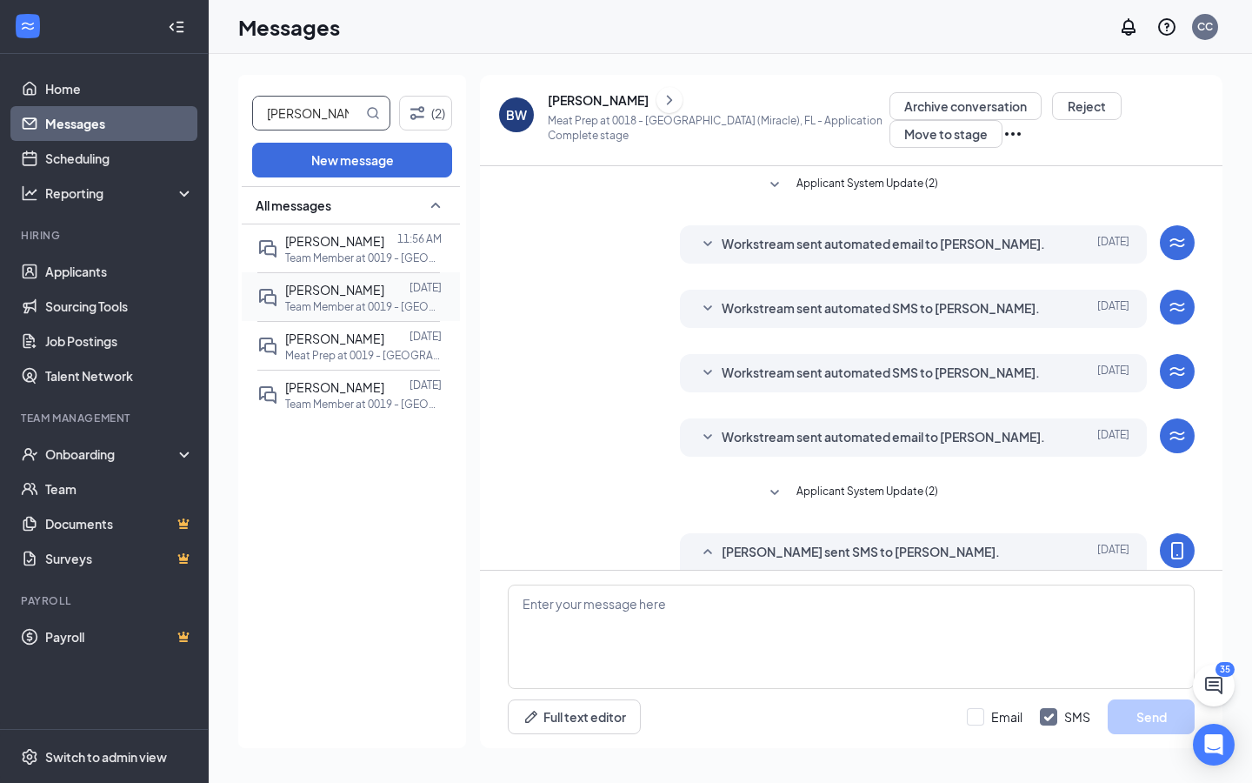
scroll to position [68, 0]
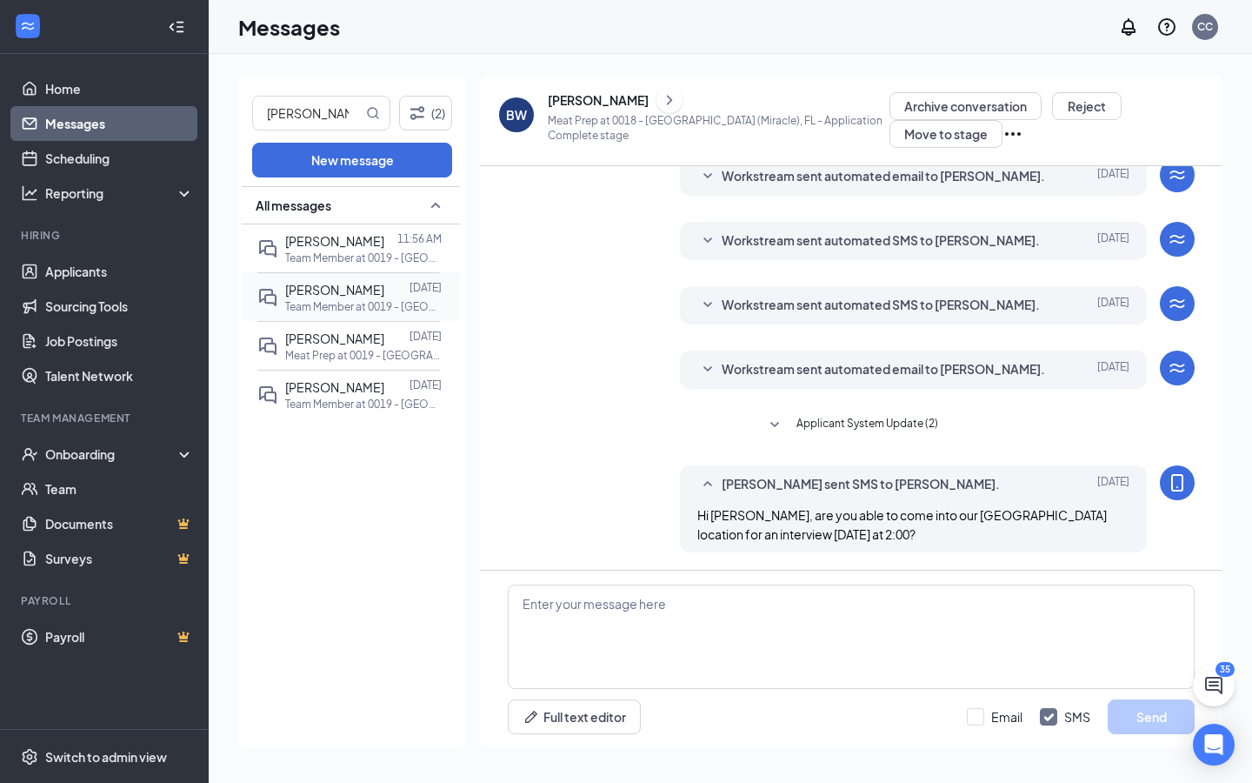
click at [340, 296] on div "[PERSON_NAME]" at bounding box center [334, 289] width 99 height 19
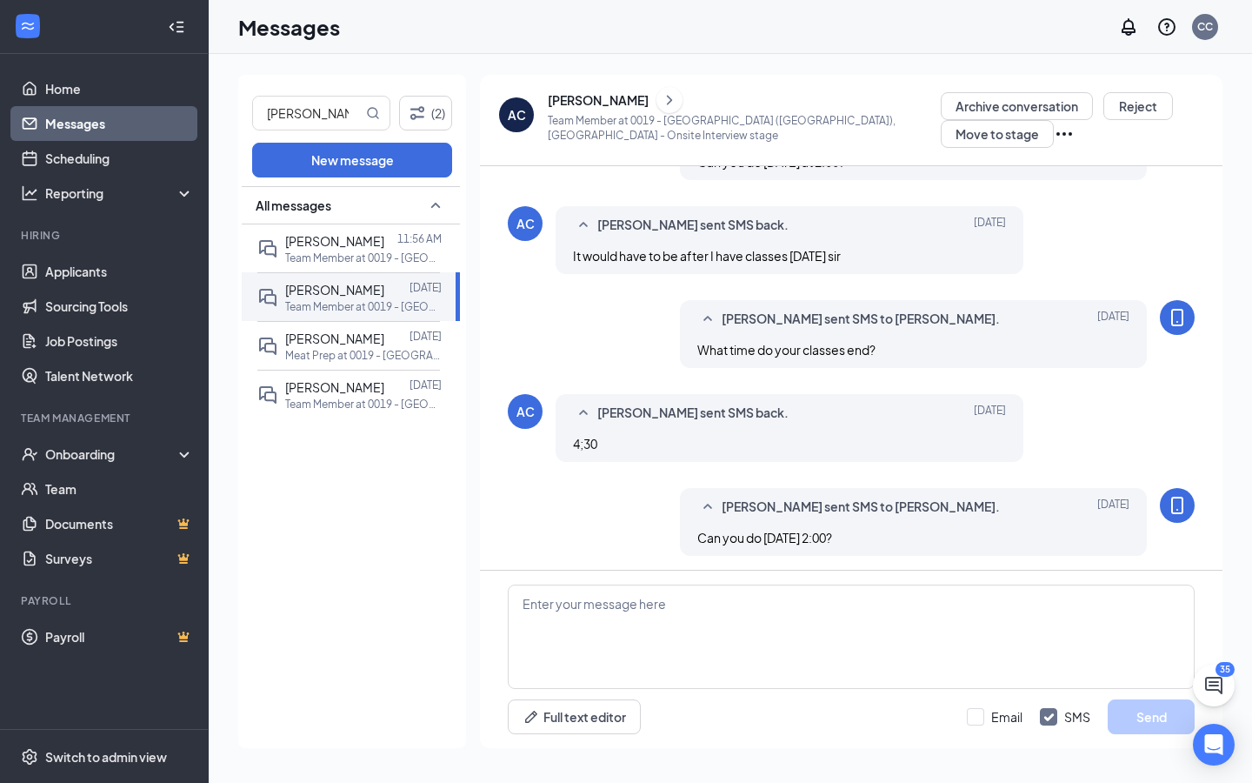
scroll to position [628, 0]
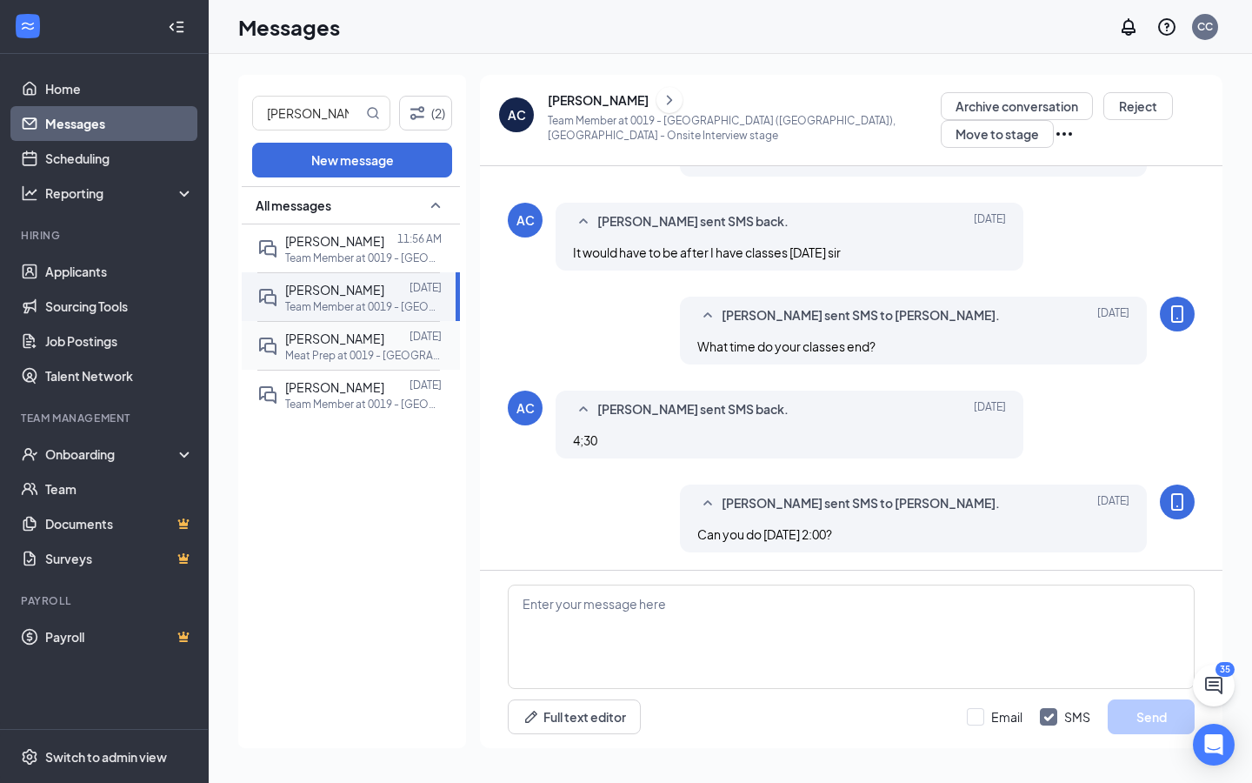
click at [326, 333] on span "[PERSON_NAME]" at bounding box center [334, 338] width 99 height 16
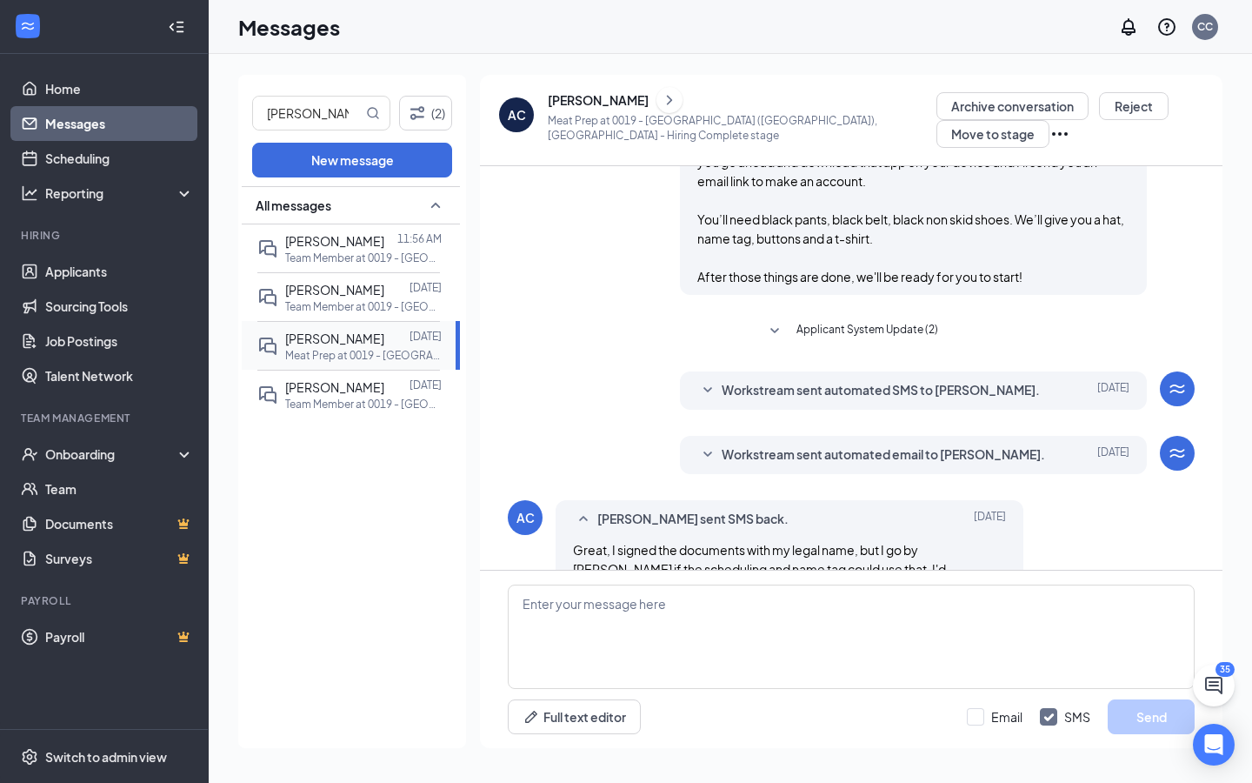
scroll to position [854, 0]
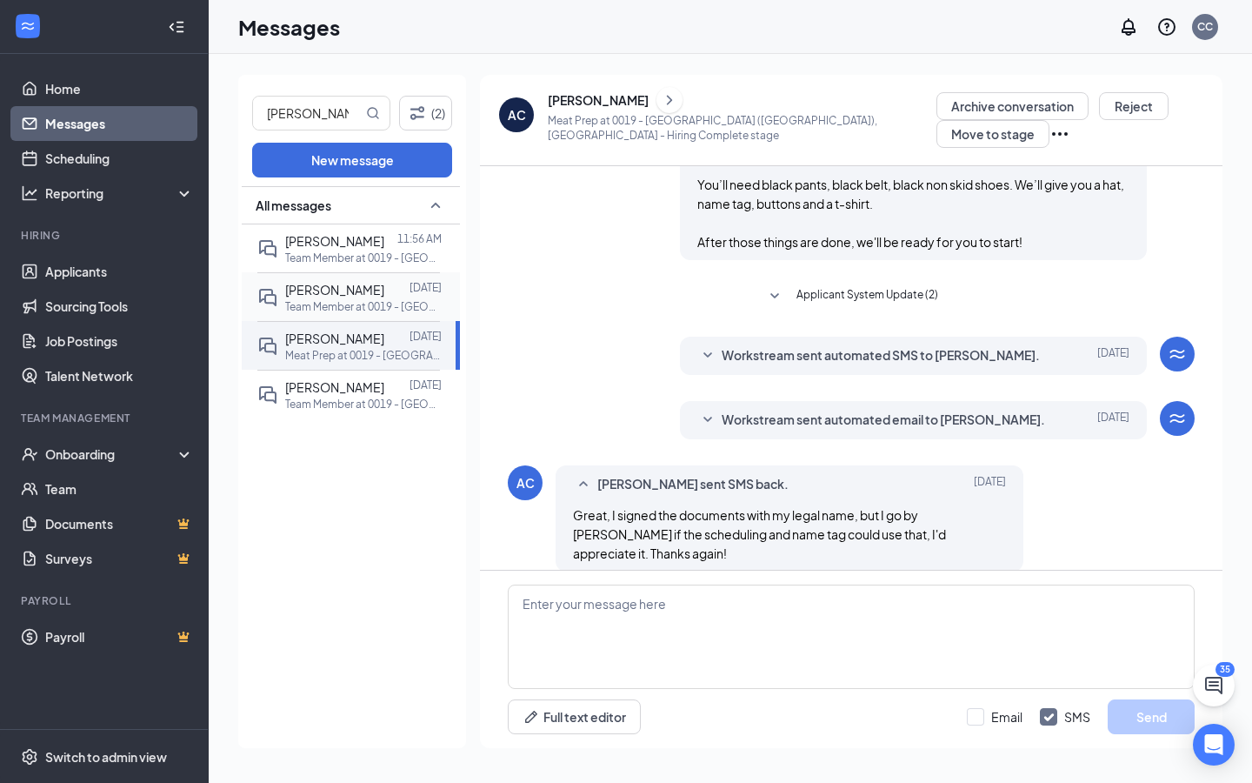
click at [330, 294] on span "[PERSON_NAME]" at bounding box center [334, 290] width 99 height 16
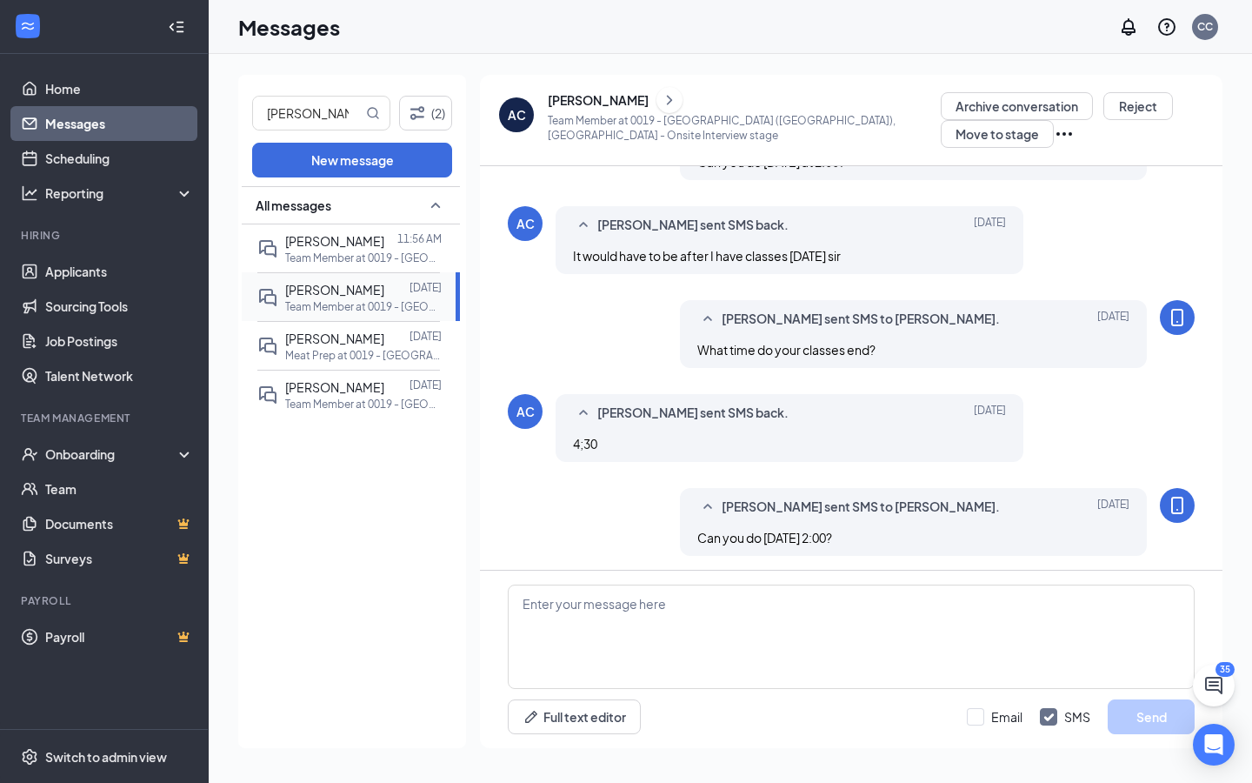
scroll to position [628, 0]
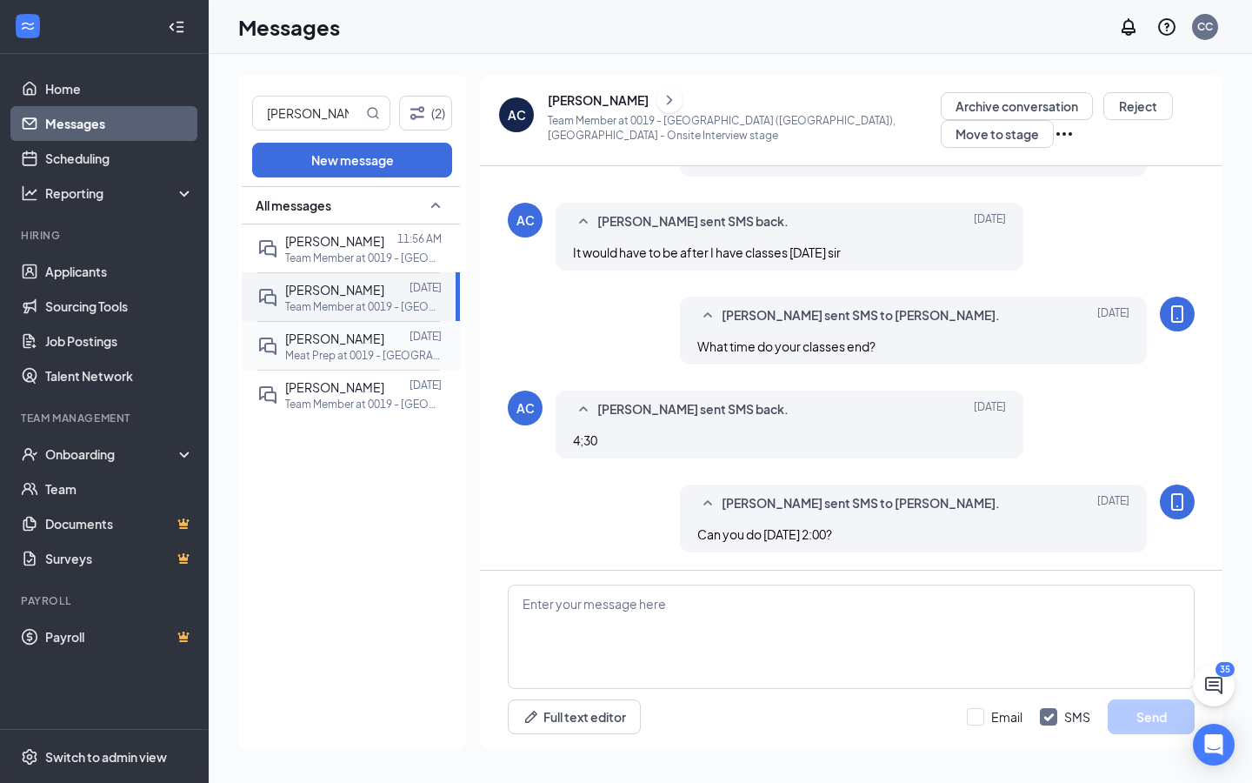
click at [384, 337] on div at bounding box center [396, 338] width 25 height 19
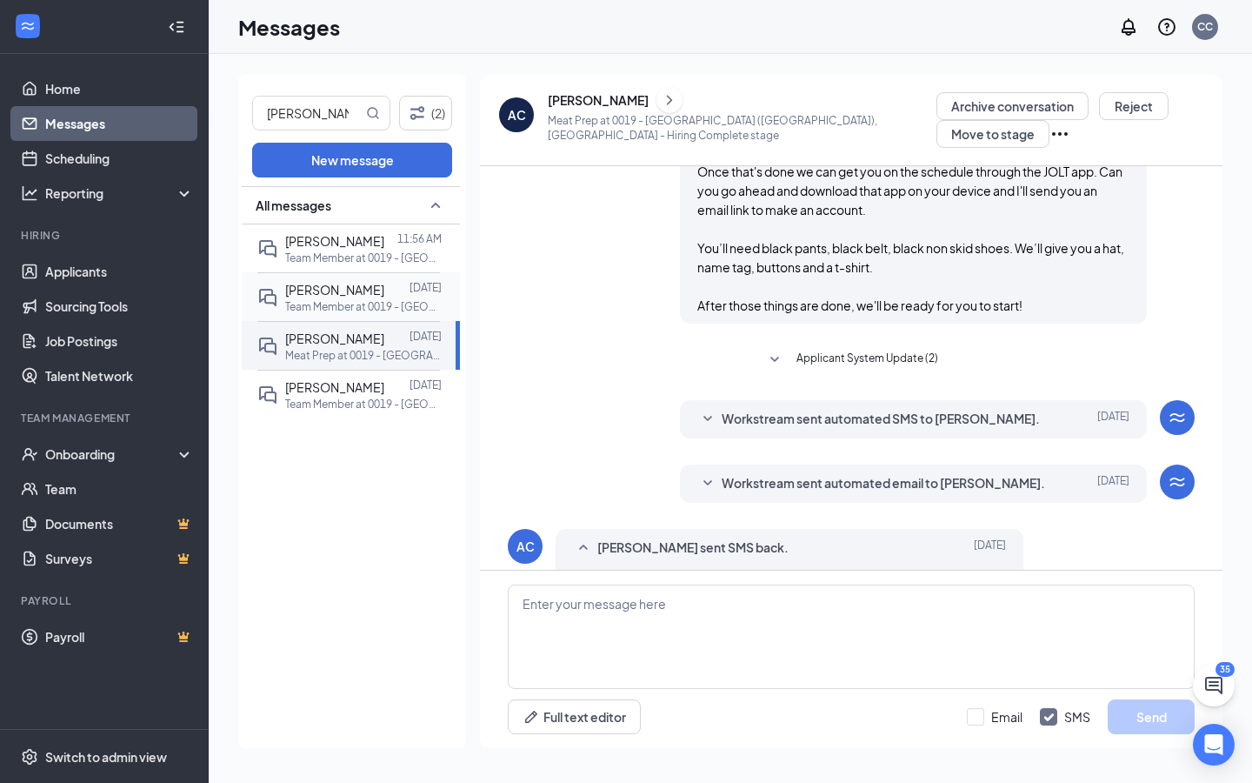
scroll to position [854, 0]
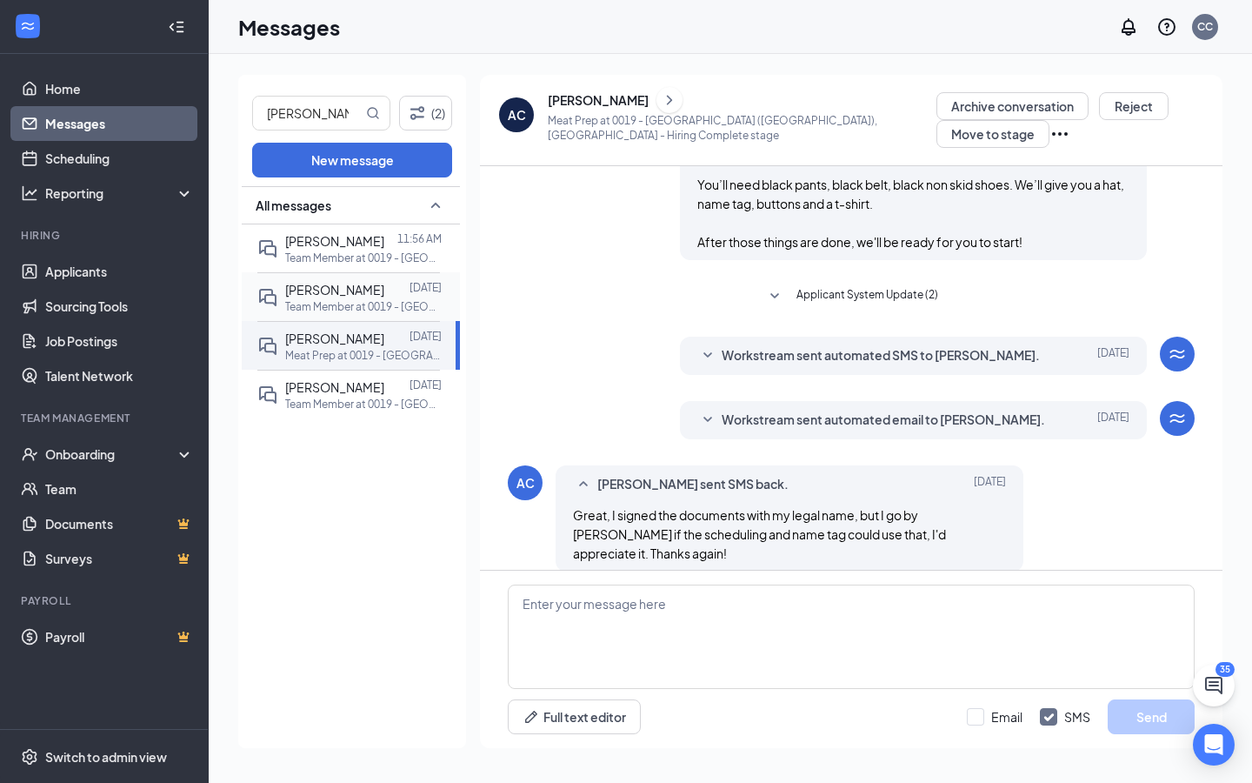
click at [384, 297] on div at bounding box center [396, 289] width 25 height 19
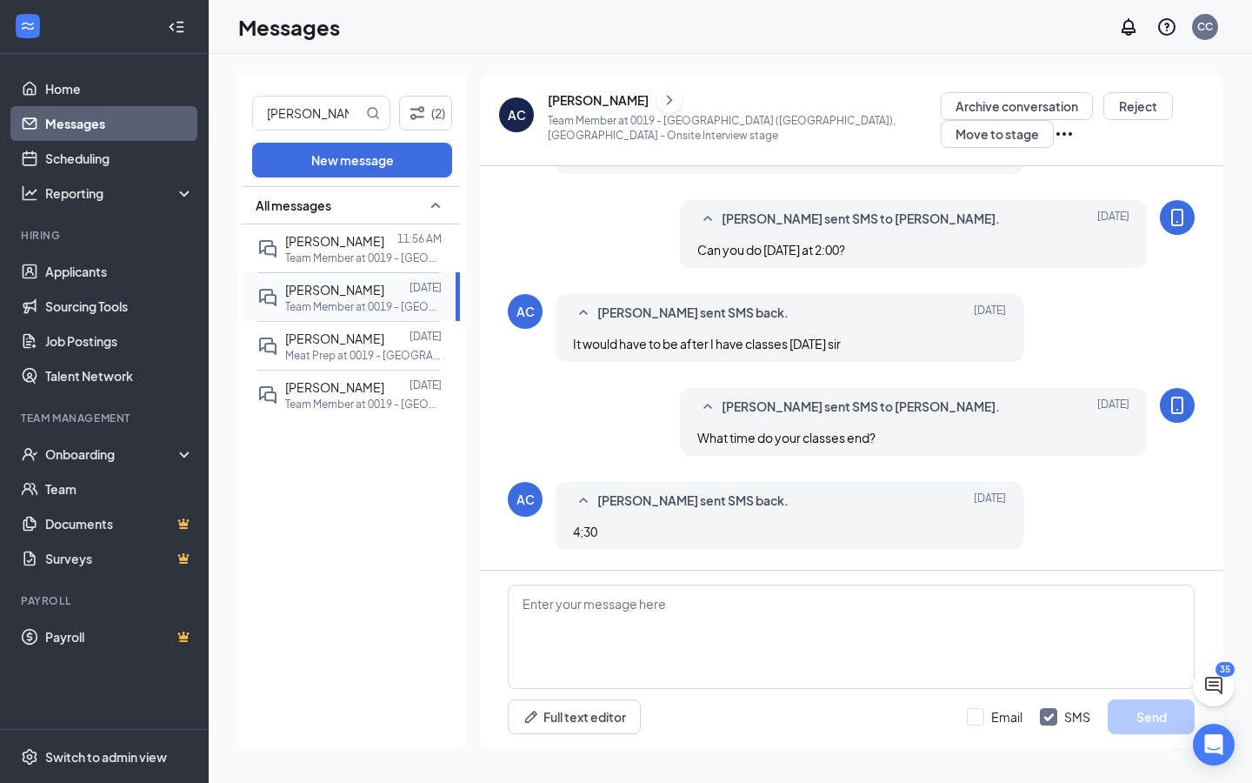
scroll to position [628, 0]
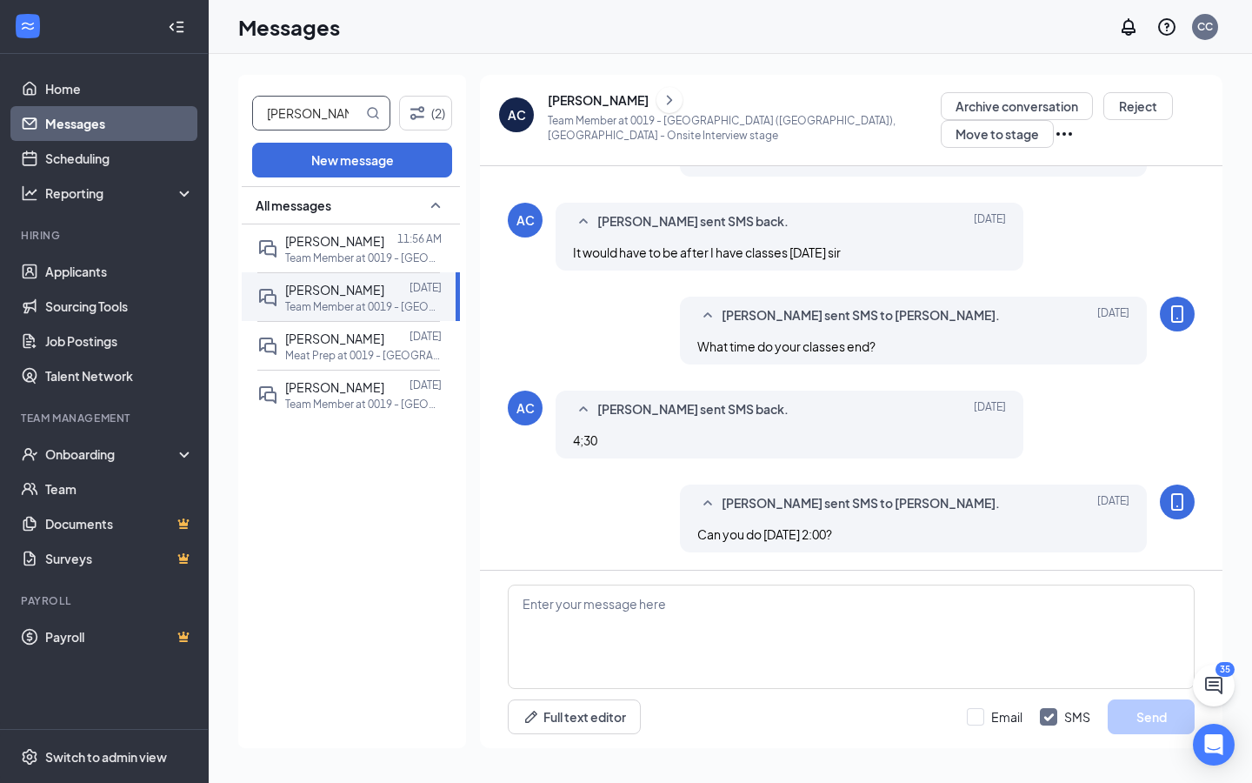
drag, startPoint x: 310, startPoint y: 114, endPoint x: 246, endPoint y: 109, distance: 64.6
click at [245, 110] on div "[PERSON_NAME] (2) New message All messages [PERSON_NAME] 11:56 AM Team Member a…" at bounding box center [352, 411] width 228 height 673
type input "ronterri"
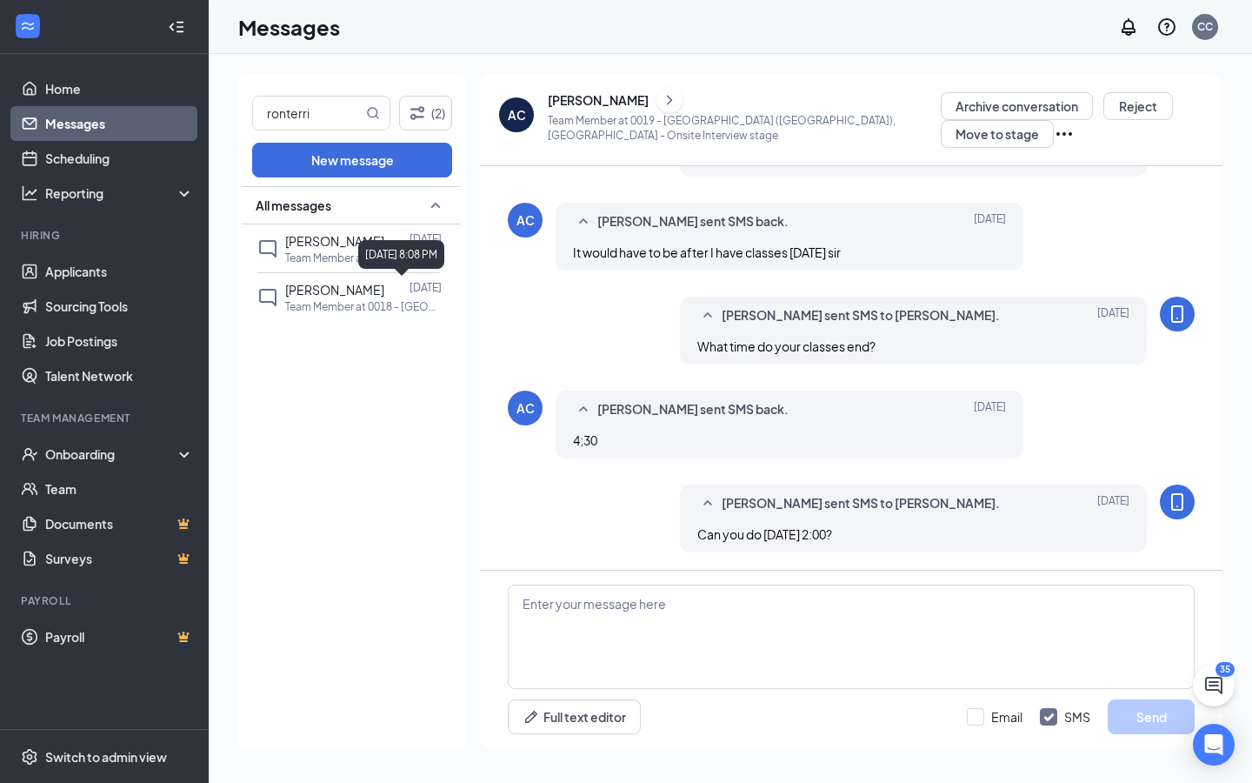
click at [388, 243] on div "[DATE] 8:08 PM" at bounding box center [401, 254] width 86 height 29
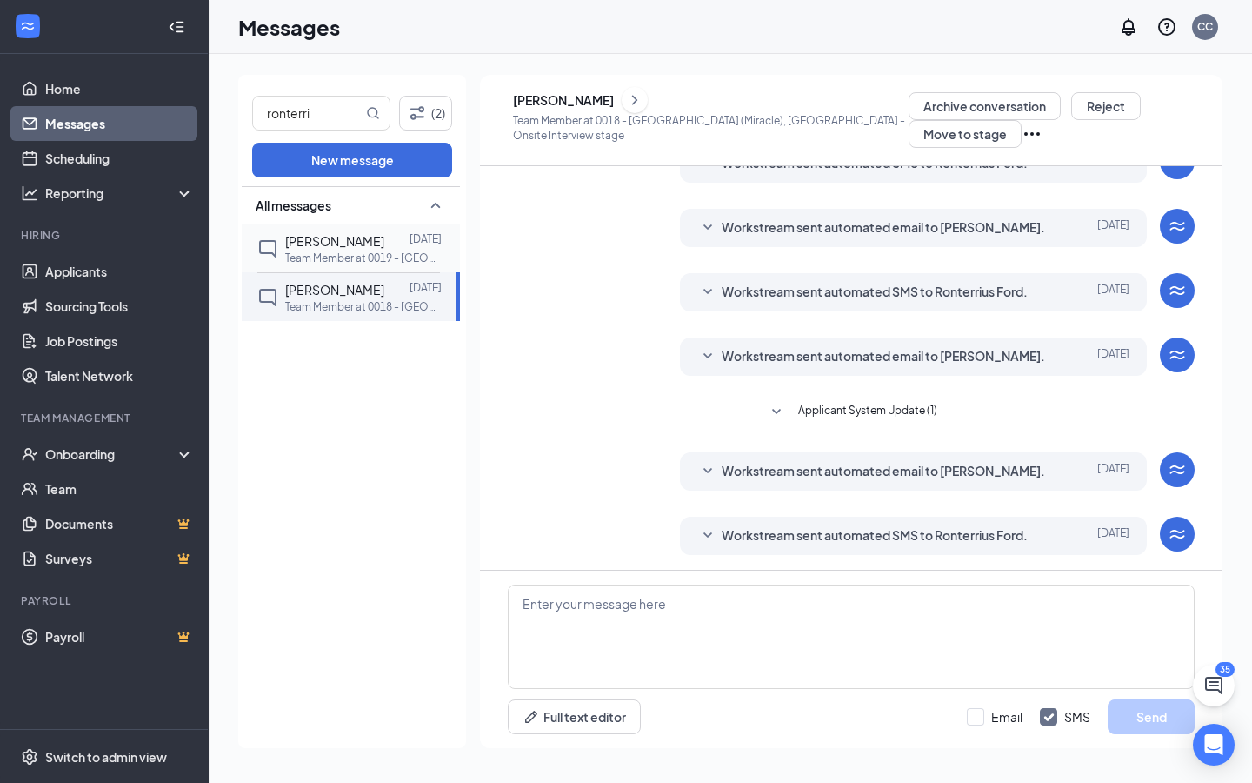
scroll to position [83, 0]
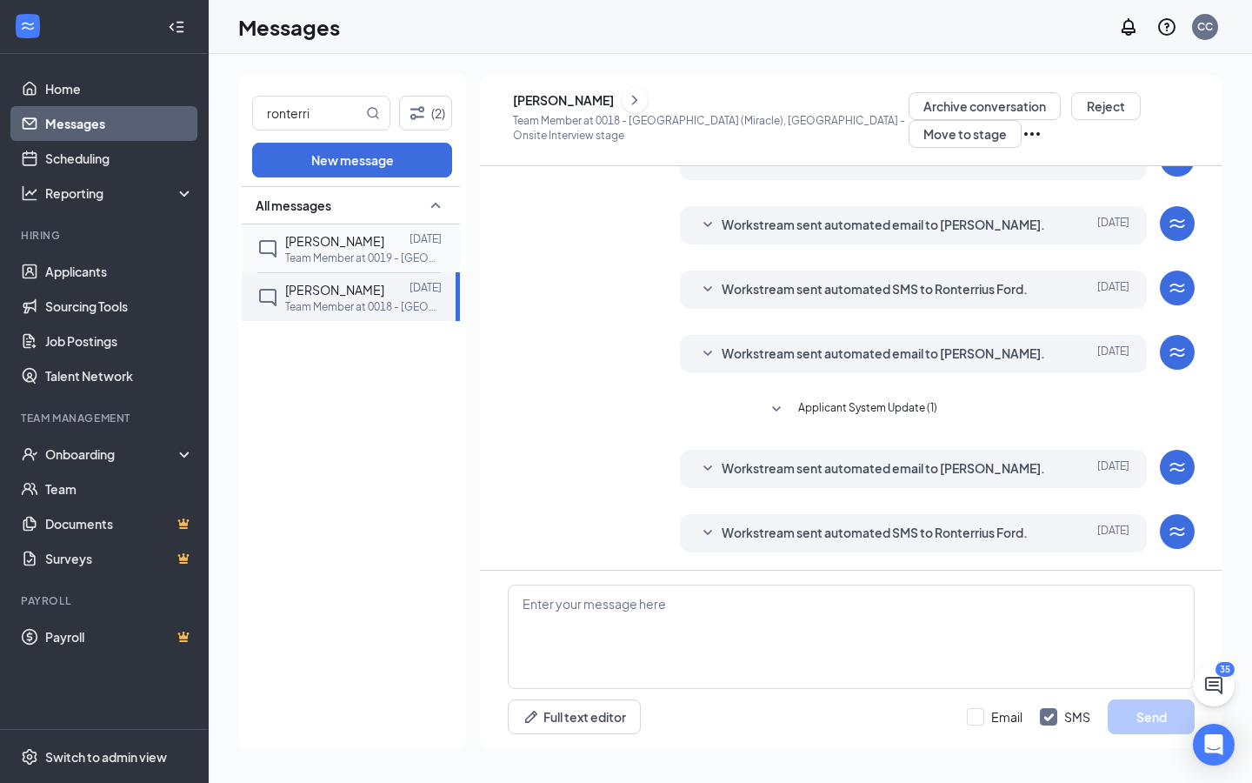
click at [351, 250] on p "Team Member at 0019 - [GEOGRAPHIC_DATA] ([GEOGRAPHIC_DATA]), [GEOGRAPHIC_DATA]" at bounding box center [363, 257] width 157 height 15
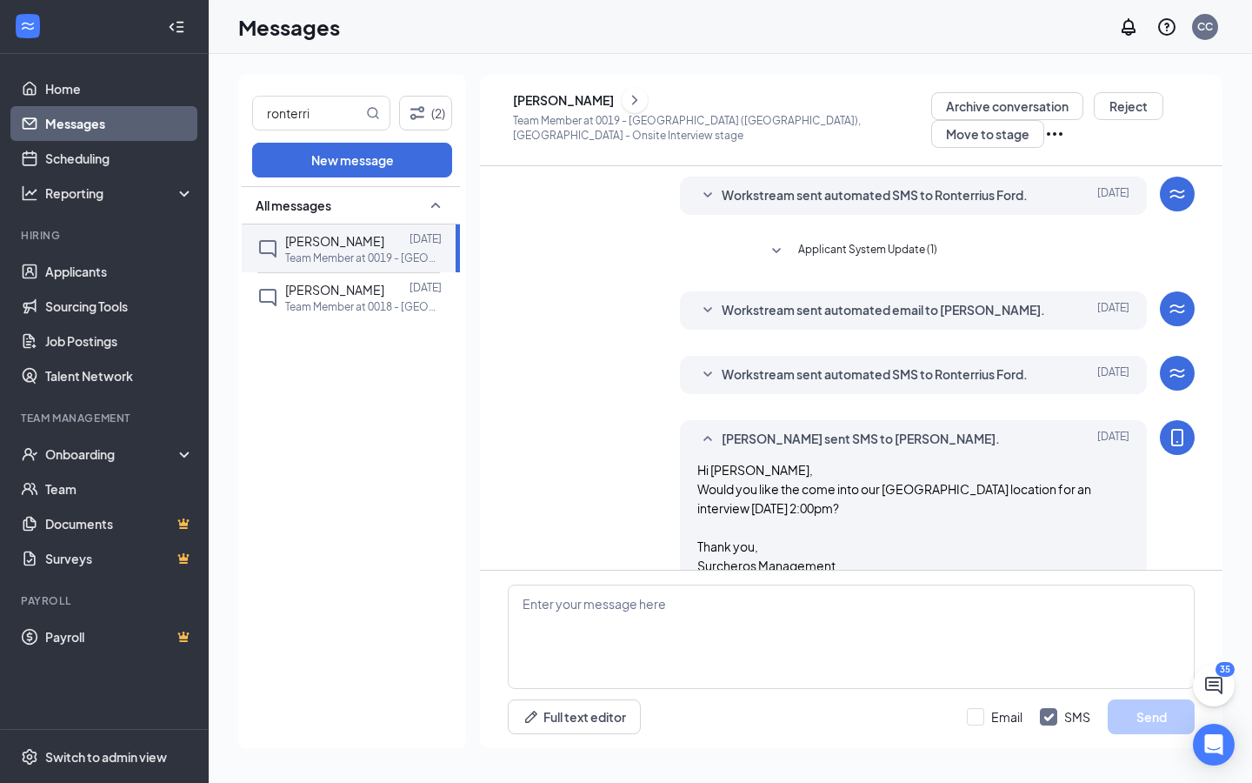
scroll to position [209, 0]
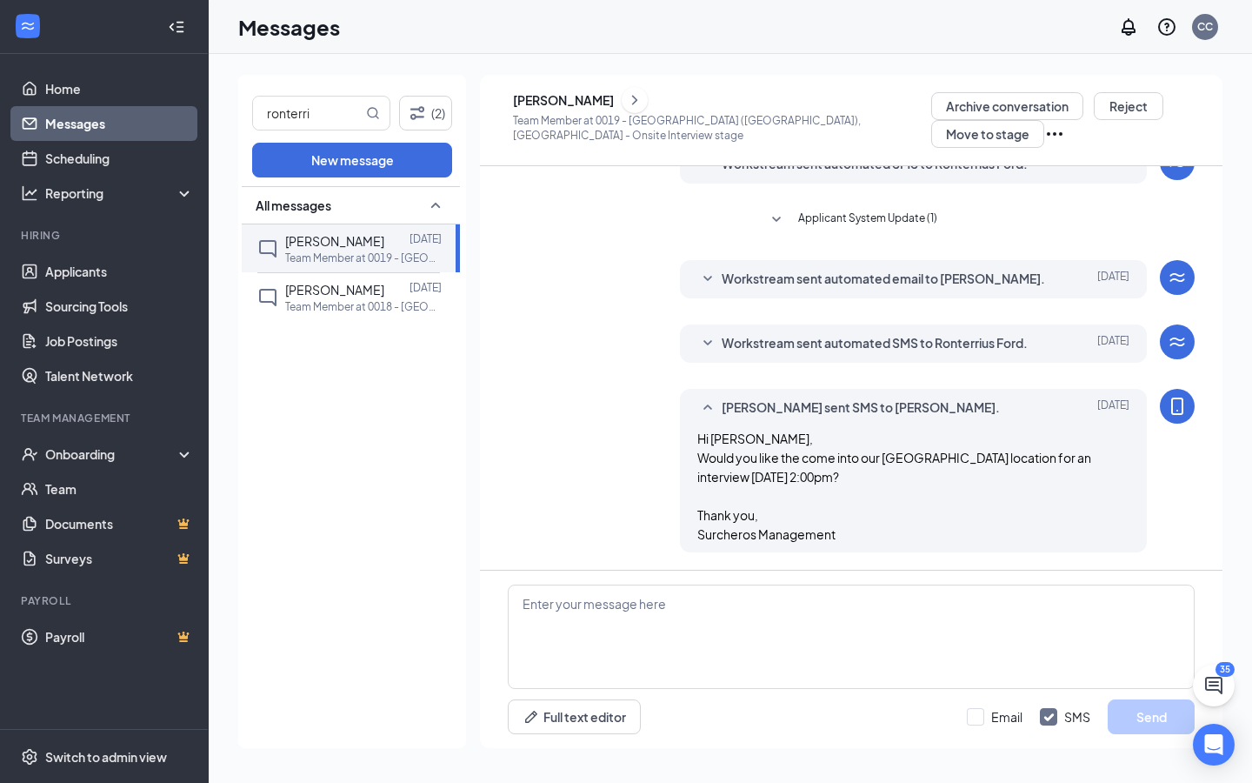
click at [157, 129] on link "Messages" at bounding box center [119, 123] width 149 height 35
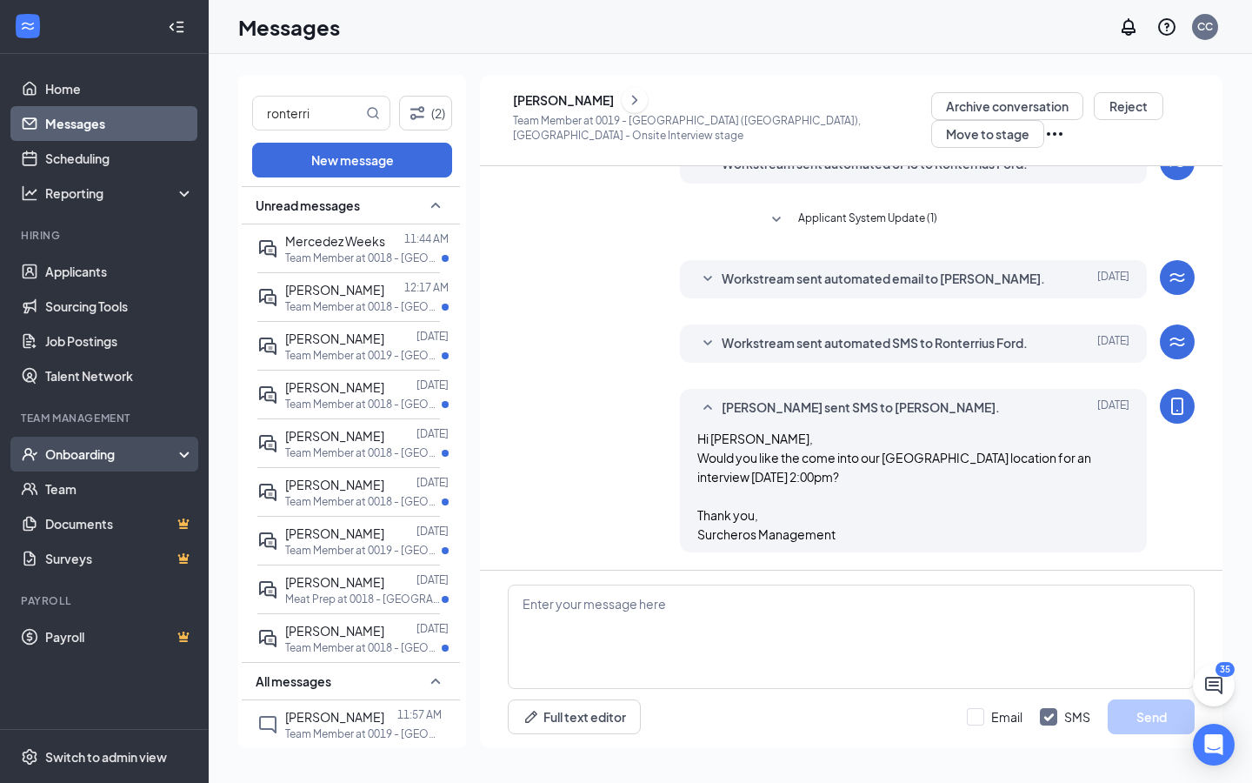
click at [130, 455] on div "Onboarding" at bounding box center [112, 453] width 134 height 17
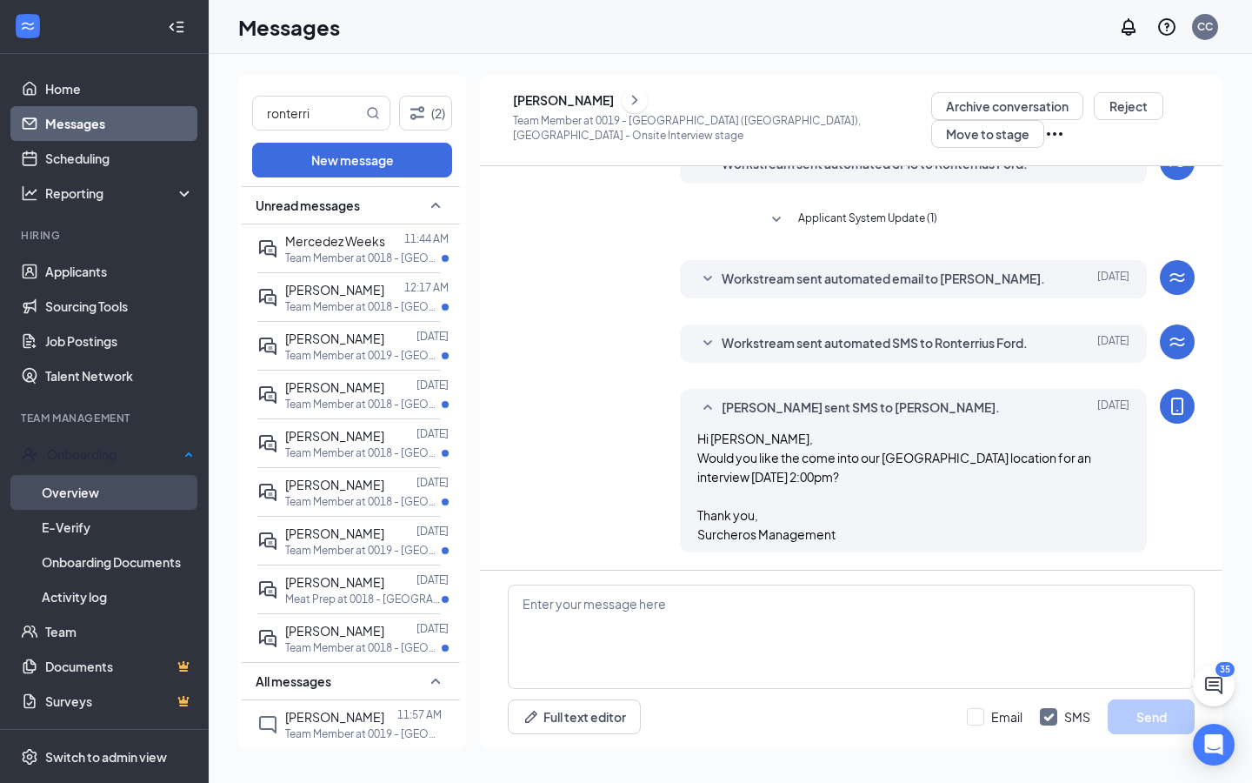
click at [129, 489] on link "Overview" at bounding box center [118, 492] width 152 height 35
